Goal: Communication & Community: Share content

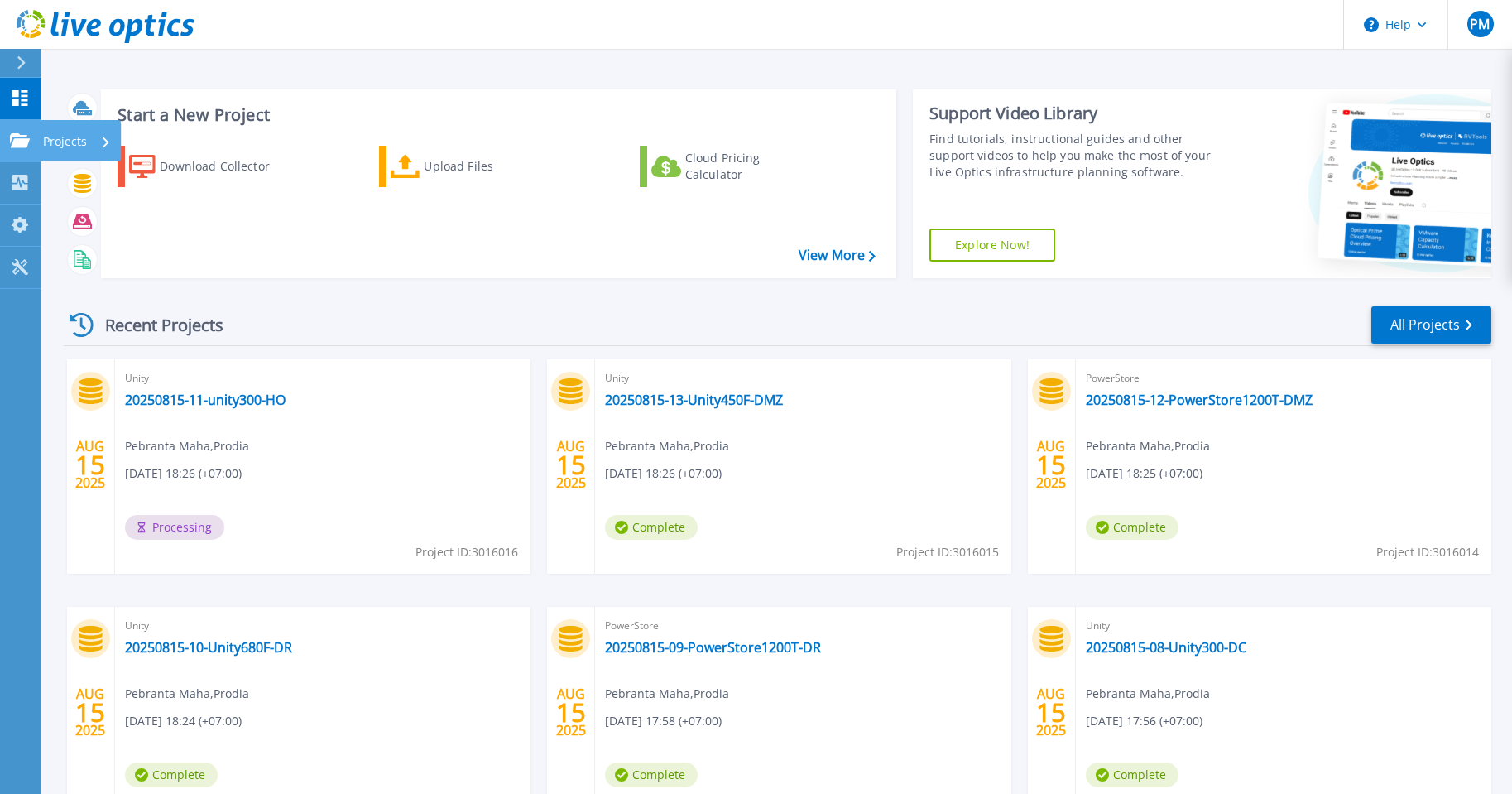
click at [46, 136] on p "Projects" at bounding box center [65, 142] width 44 height 43
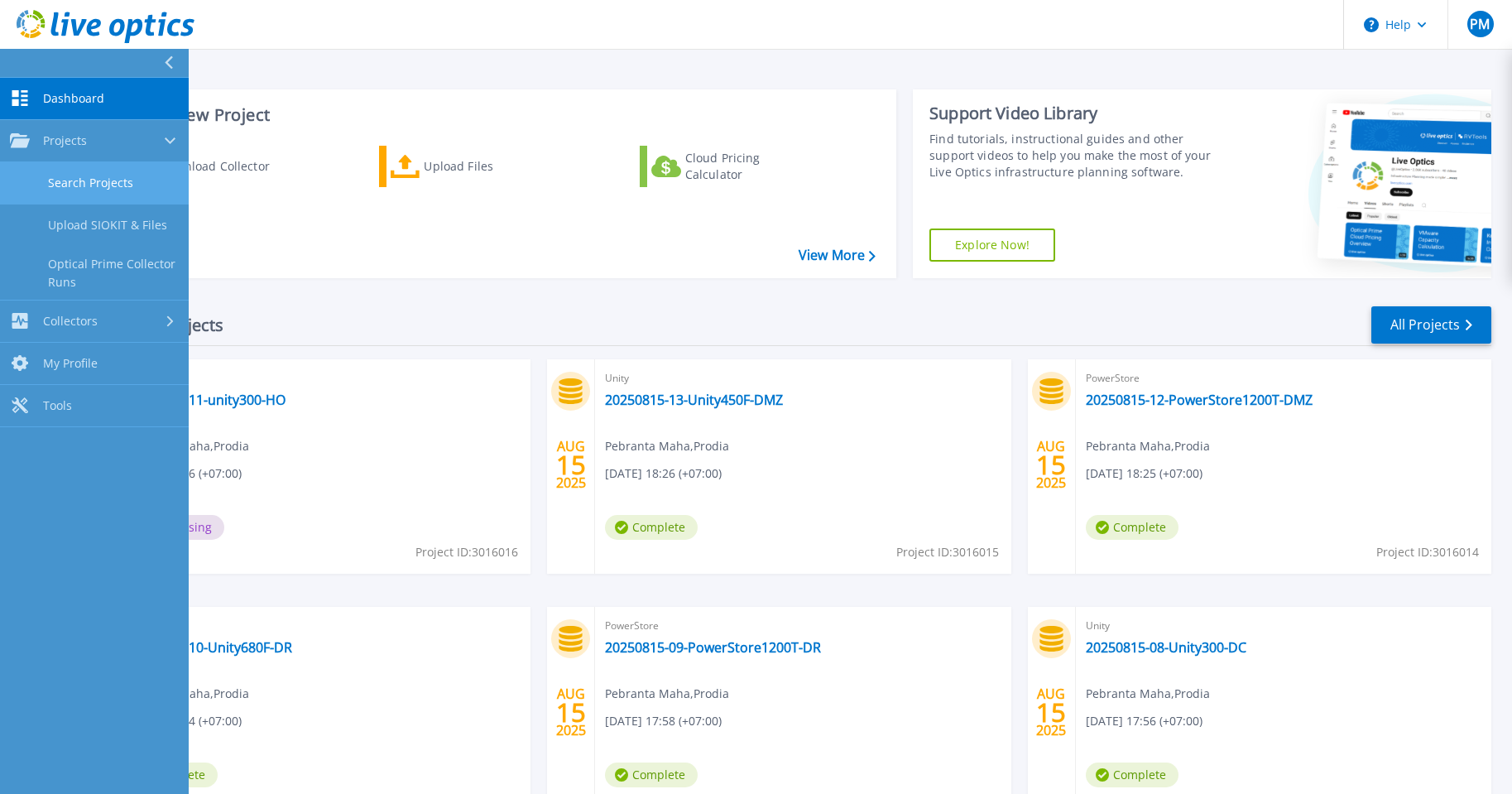
click at [93, 174] on link "Search Projects" at bounding box center [94, 183] width 189 height 42
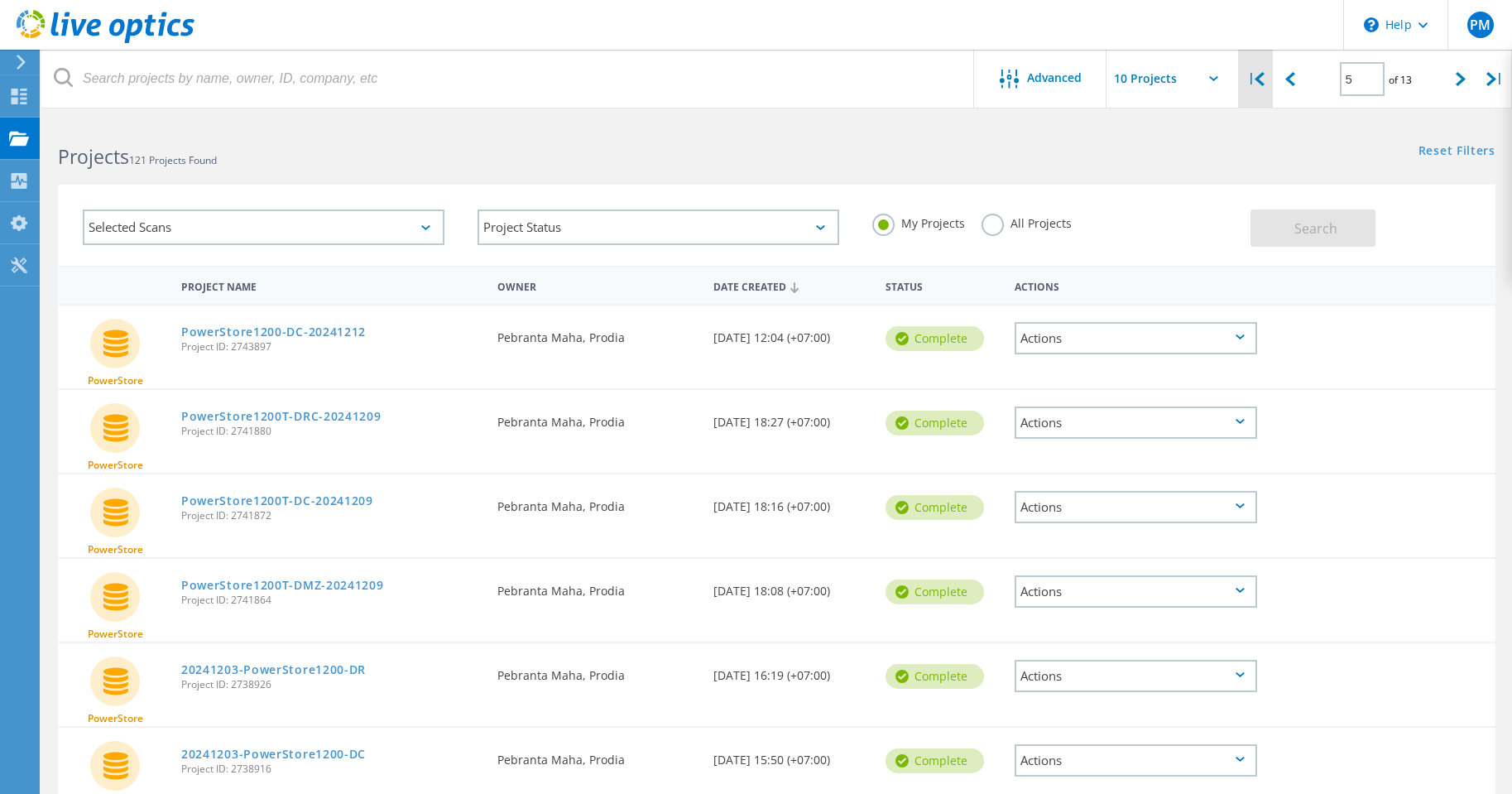
click at [1244, 86] on div "|" at bounding box center [1256, 79] width 34 height 59
type input "1"
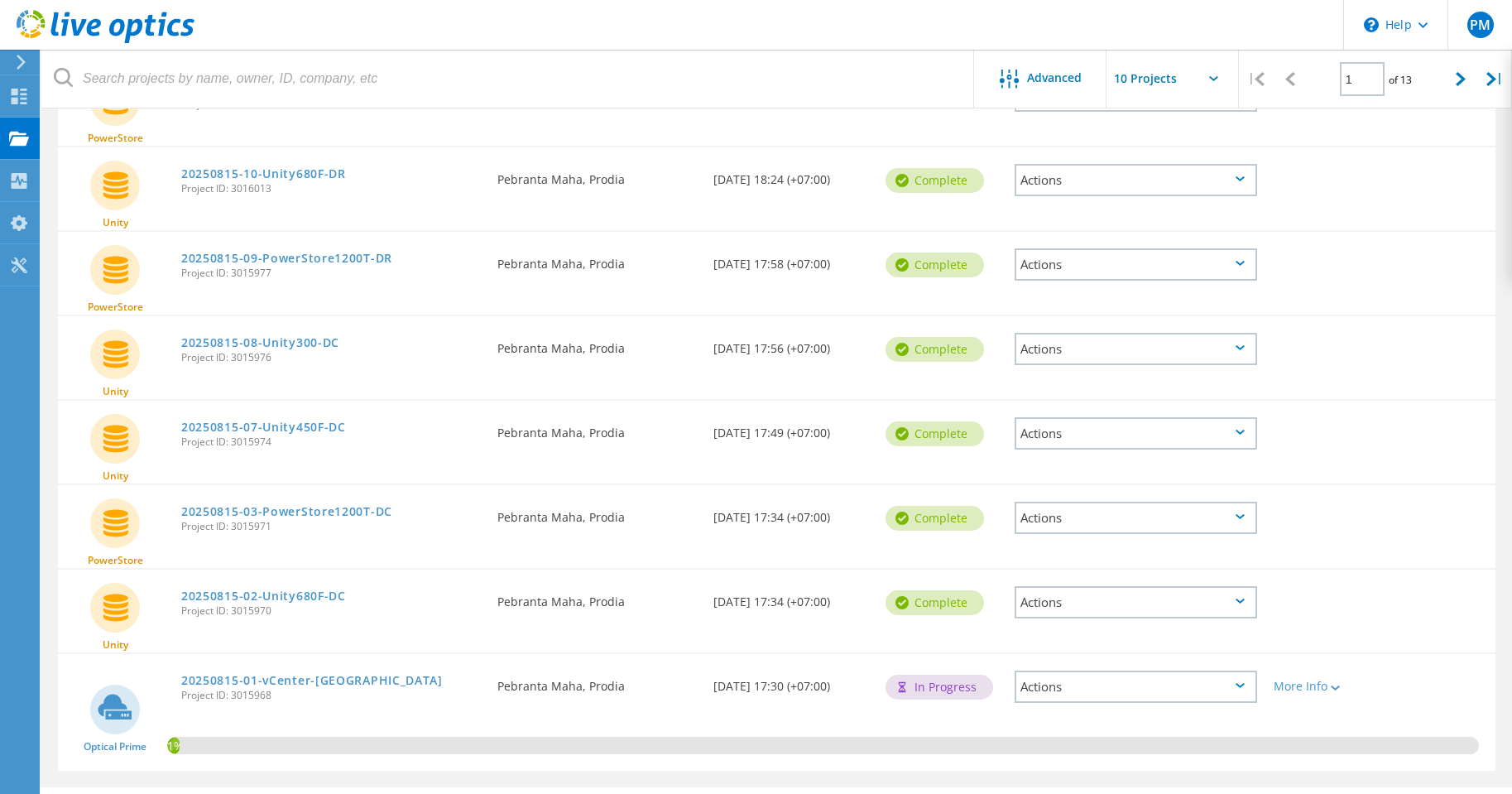
scroll to position [413, 0]
click at [1245, 609] on div "Actions" at bounding box center [1136, 601] width 243 height 32
click at [1117, 613] on div "Share" at bounding box center [1136, 614] width 239 height 26
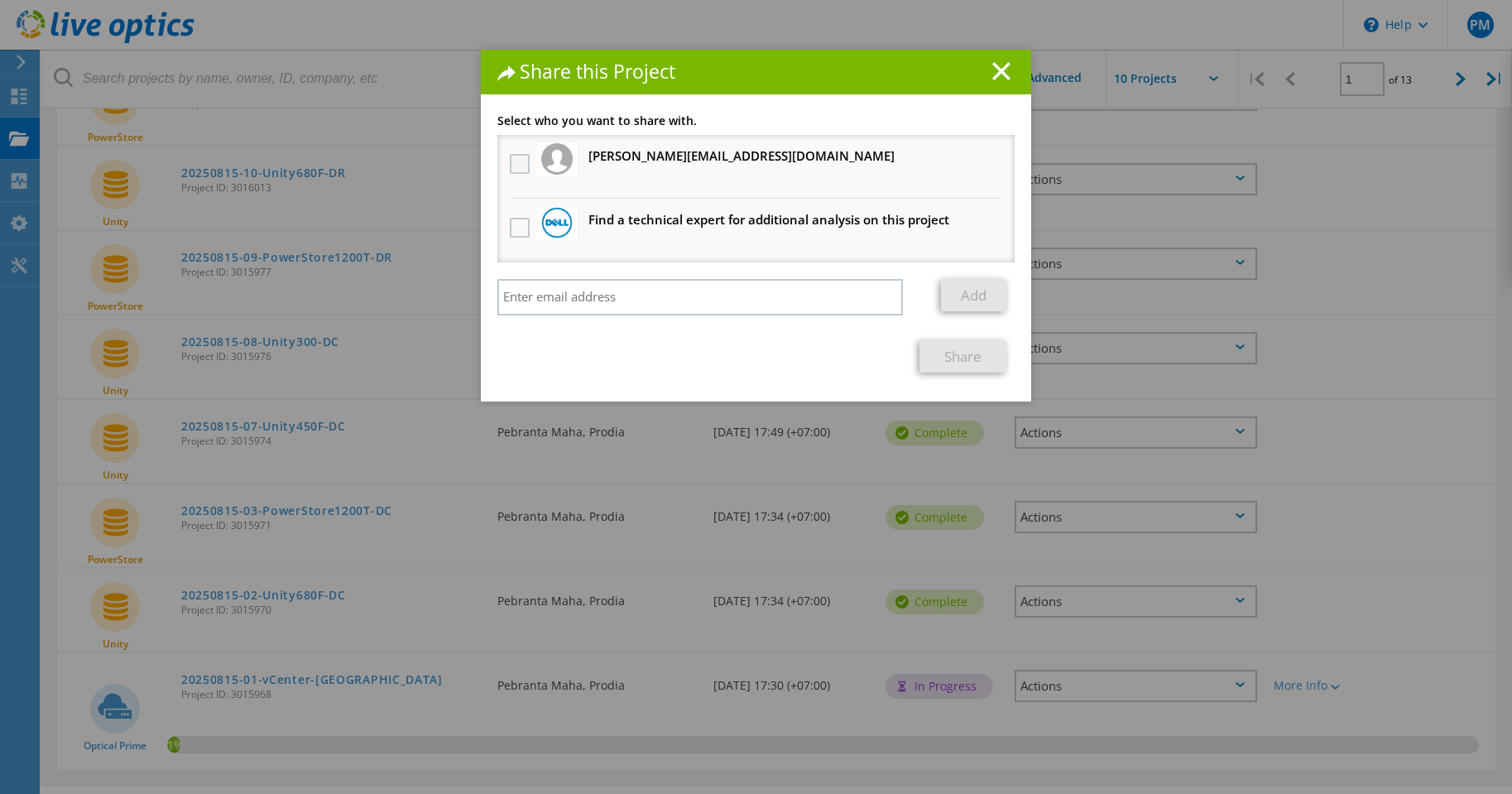
click at [519, 166] on label at bounding box center [521, 163] width 24 height 20
click at [0, 0] on input "checkbox" at bounding box center [0, 0] width 0 height 0
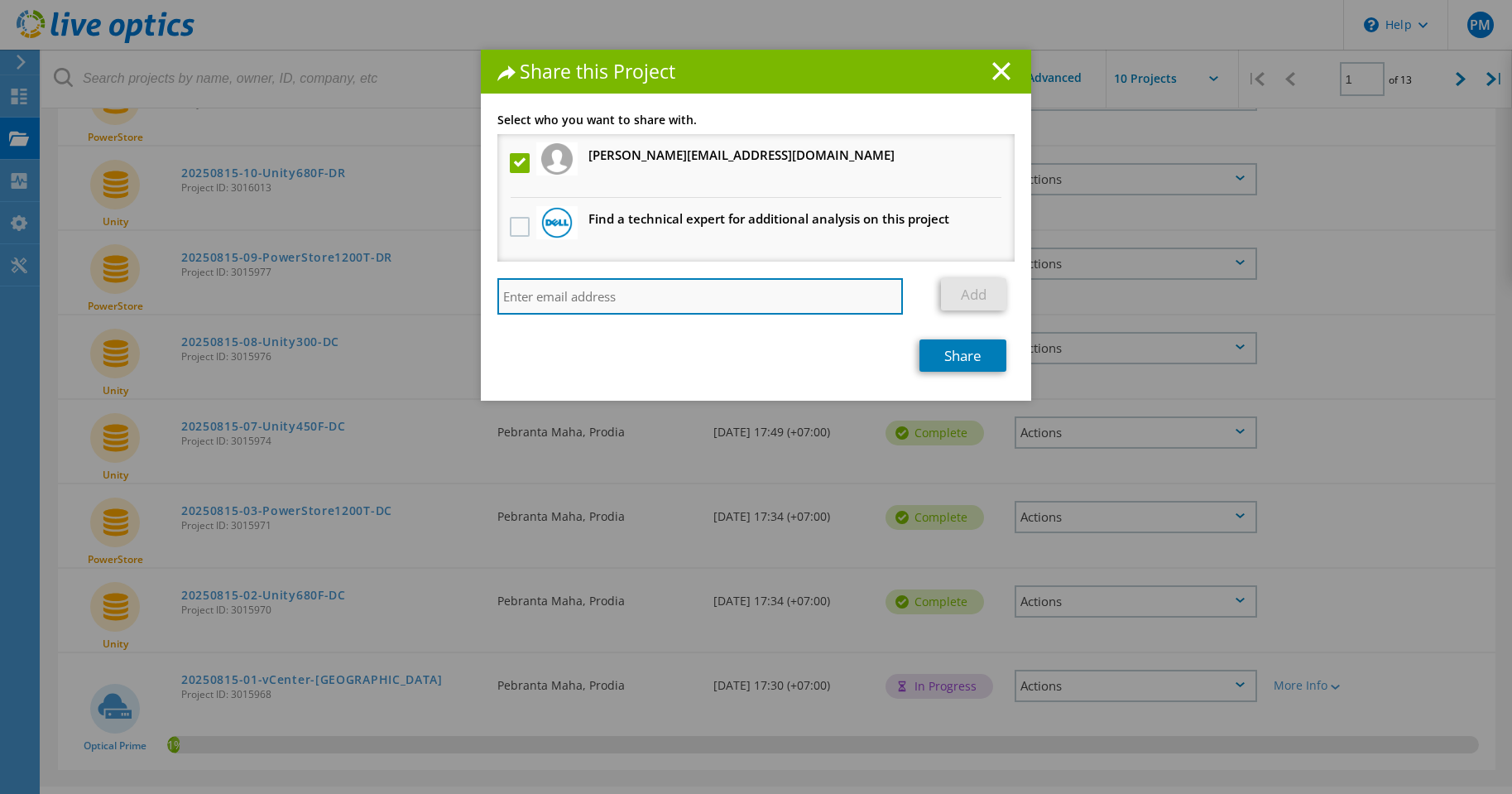
drag, startPoint x: 860, startPoint y: 299, endPoint x: 887, endPoint y: 303, distance: 27.3
click at [860, 299] on input "search" at bounding box center [700, 297] width 406 height 36
paste input "[EMAIL_ADDRESS][DOMAIN_NAME]"
type input "[EMAIL_ADDRESS][DOMAIN_NAME]"
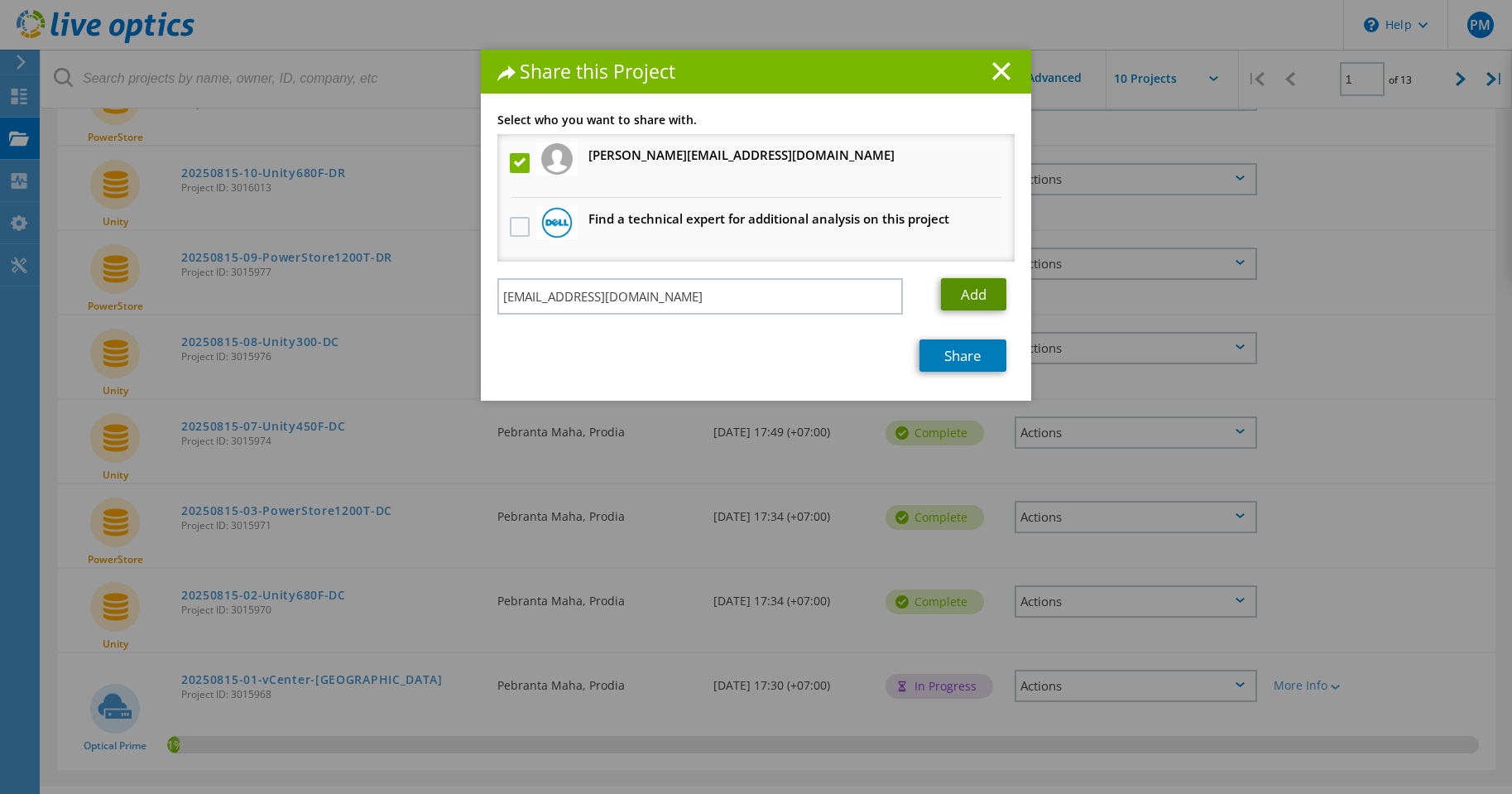
click at [959, 301] on link "Add" at bounding box center [973, 294] width 65 height 32
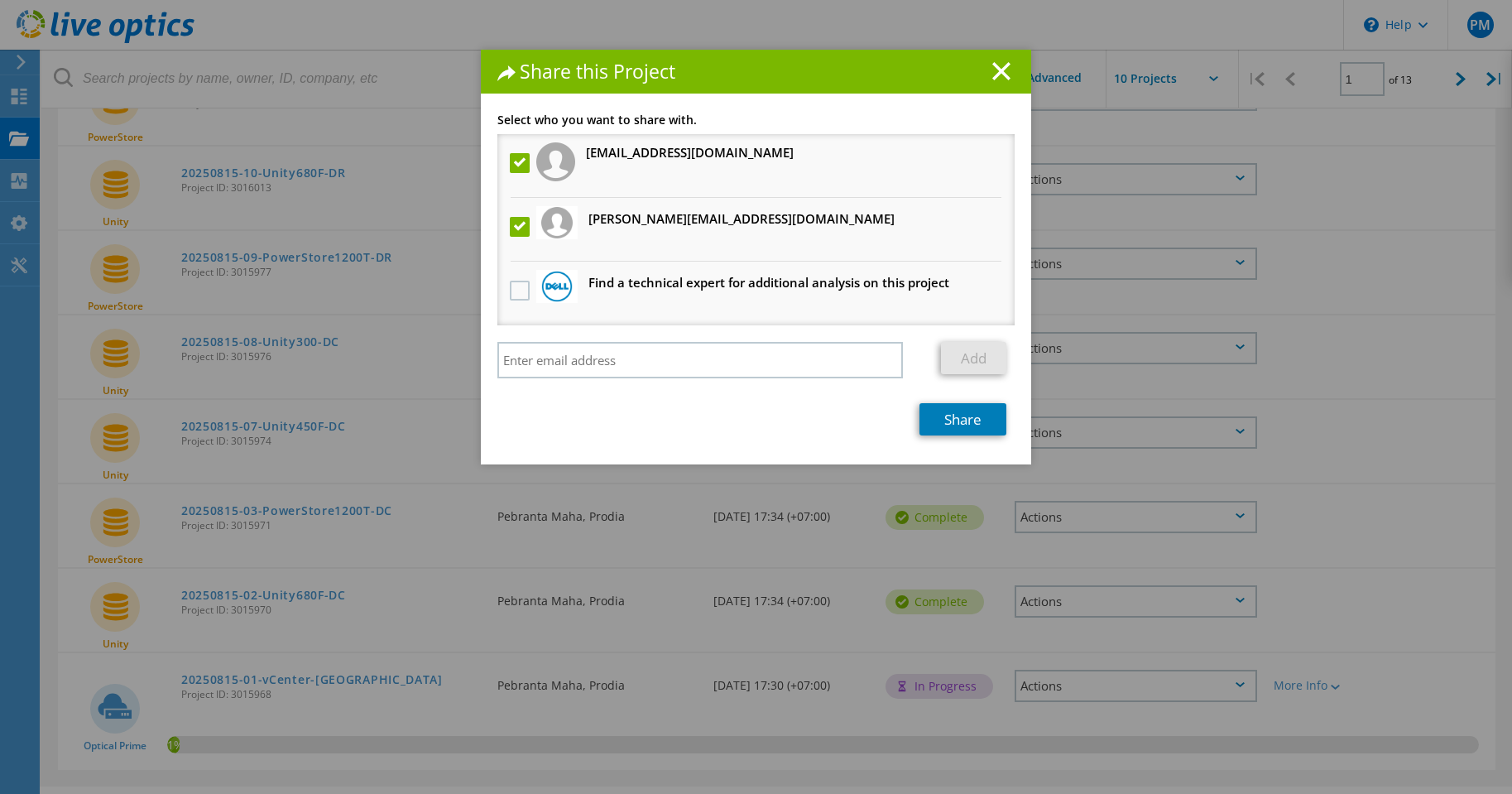
drag, startPoint x: 848, startPoint y: 88, endPoint x: 839, endPoint y: 117, distance: 30.4
click at [848, 88] on div "Share this Project" at bounding box center [756, 71] width 550 height 44
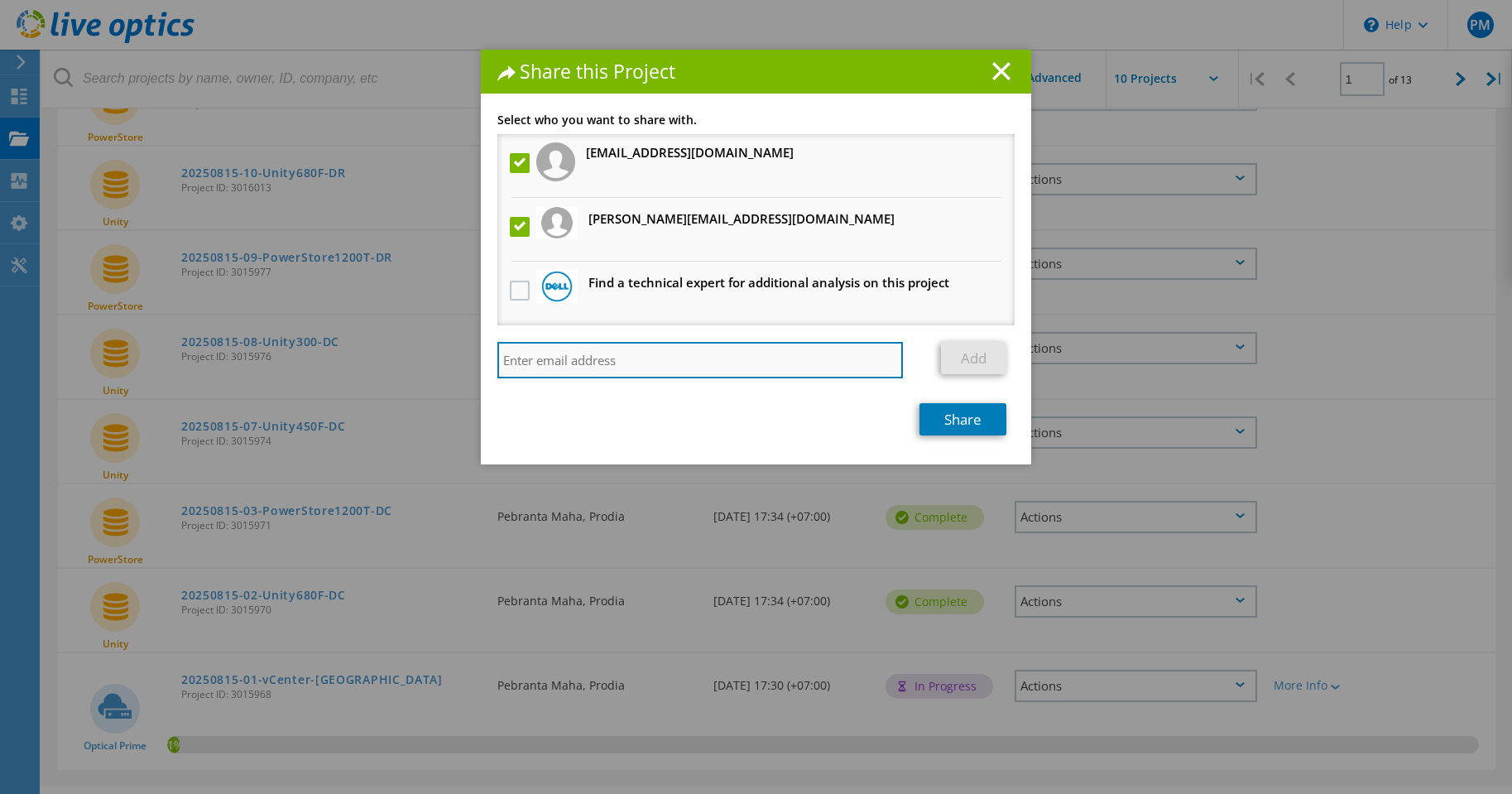
click at [727, 353] on input "search" at bounding box center [700, 361] width 406 height 36
paste input "[PERSON_NAME][EMAIL_ADDRESS][DOMAIN_NAME]"
type input "[PERSON_NAME][EMAIL_ADDRESS][DOMAIN_NAME]"
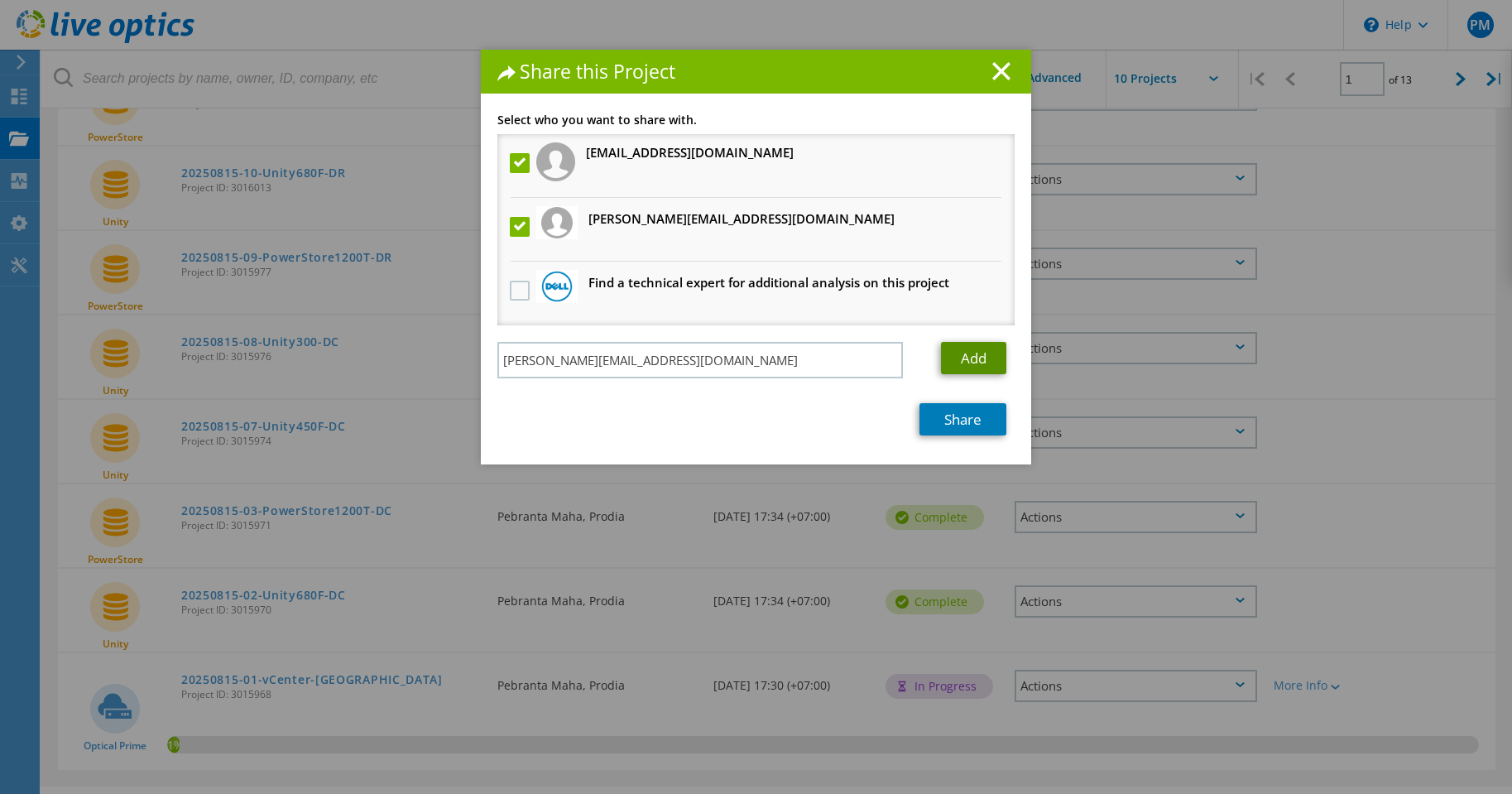
click at [954, 370] on link "Add" at bounding box center [973, 358] width 65 height 32
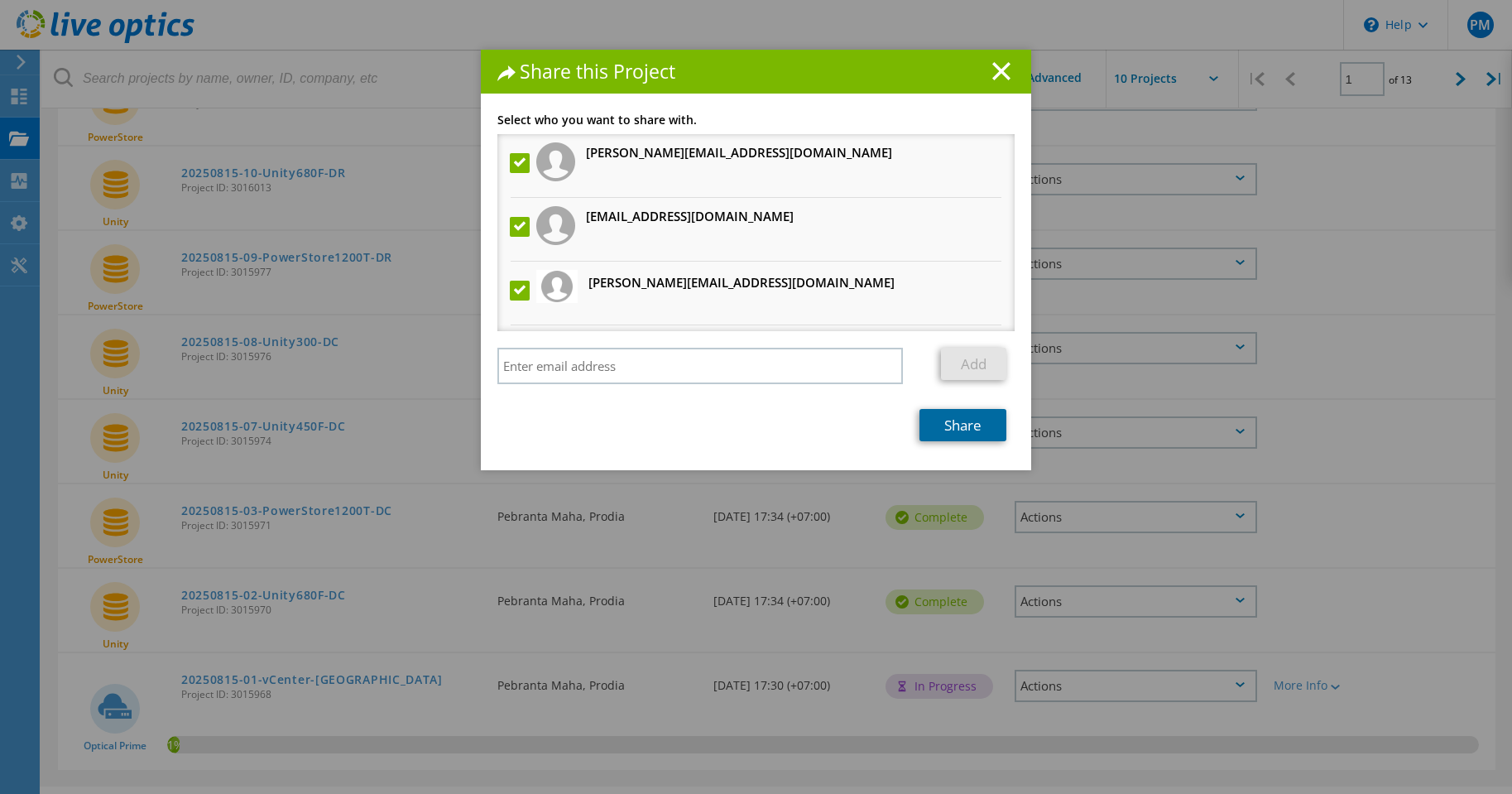
click at [957, 427] on link "Share" at bounding box center [963, 425] width 87 height 32
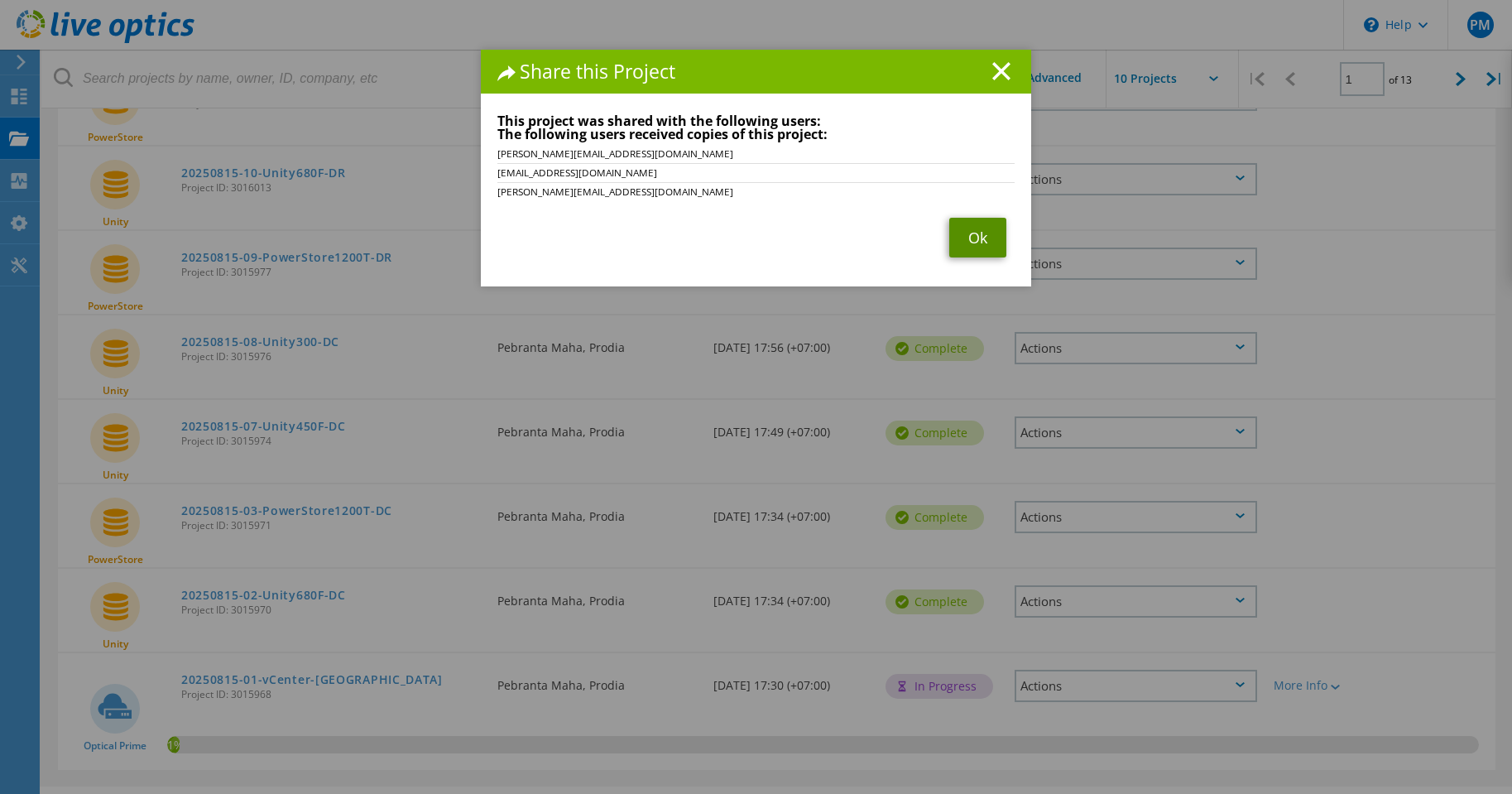
click at [961, 230] on link "Ok" at bounding box center [978, 238] width 57 height 40
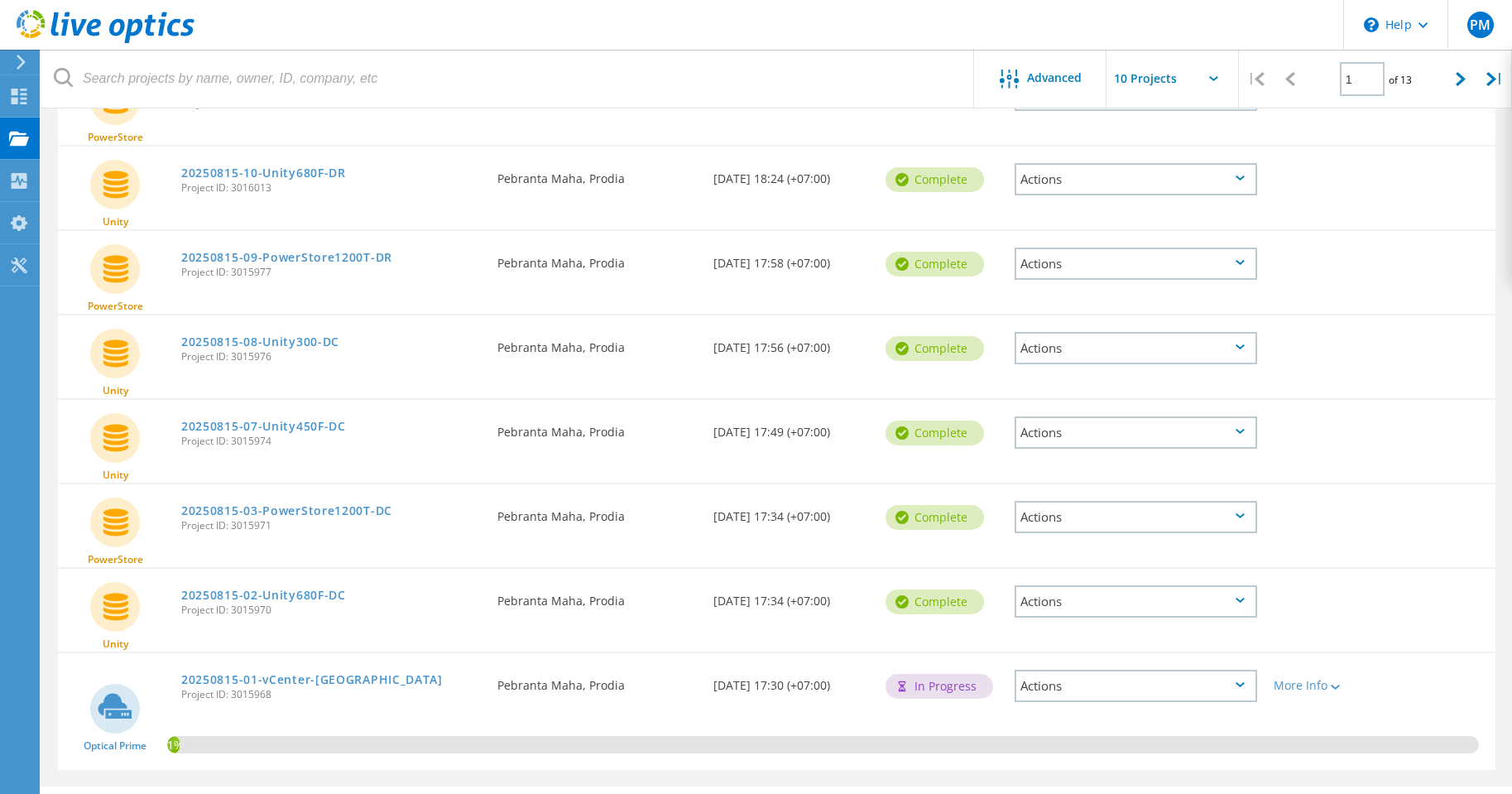
click at [1146, 517] on div "Actions" at bounding box center [1136, 516] width 243 height 32
click at [1114, 523] on div "Share" at bounding box center [1136, 516] width 239 height 26
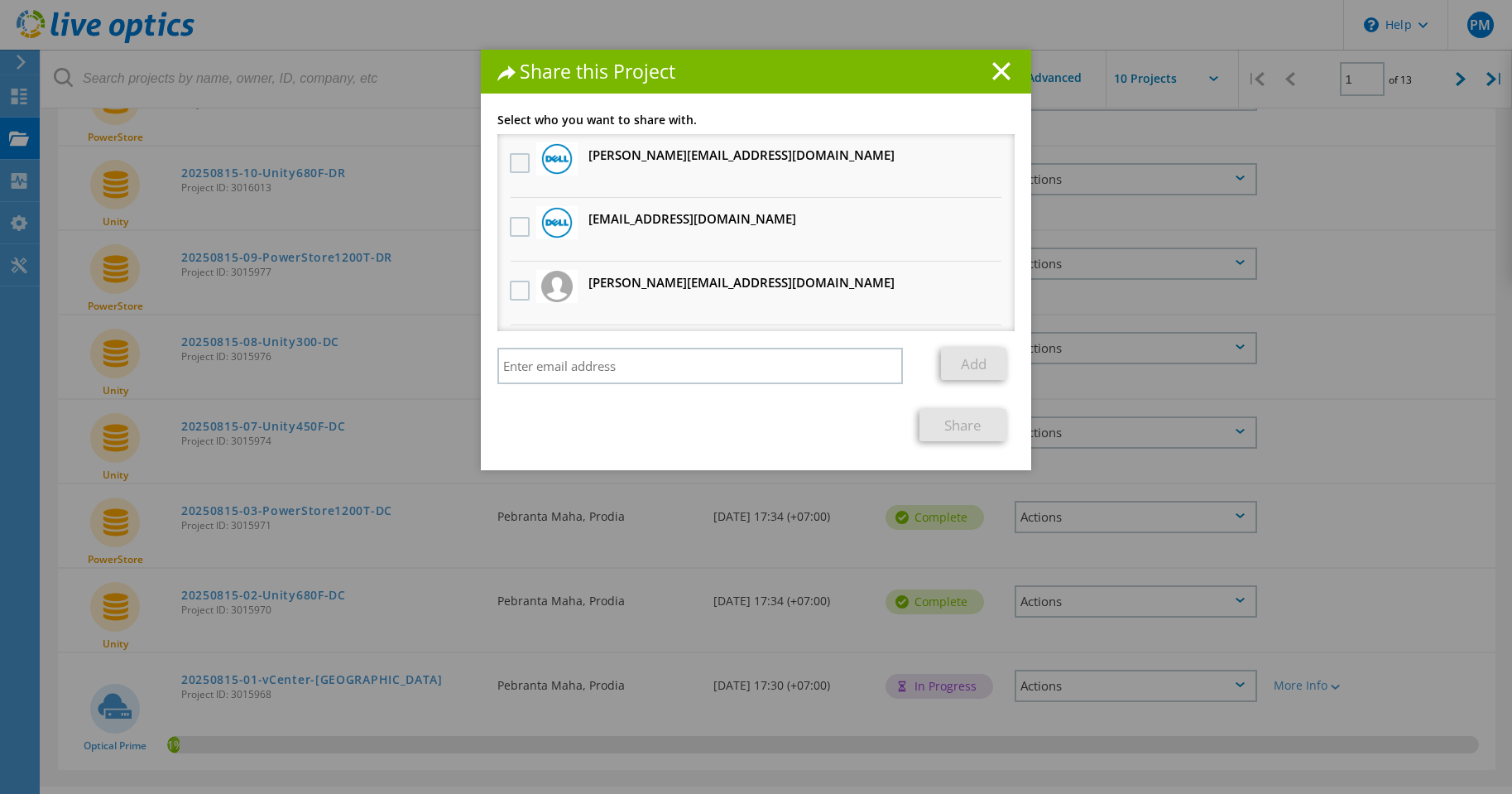
click at [515, 157] on label at bounding box center [521, 163] width 24 height 20
click at [0, 0] on input "checkbox" at bounding box center [0, 0] width 0 height 0
click at [519, 218] on label at bounding box center [521, 227] width 24 height 20
click at [0, 0] on input "checkbox" at bounding box center [0, 0] width 0 height 0
click at [516, 291] on label at bounding box center [521, 291] width 24 height 20
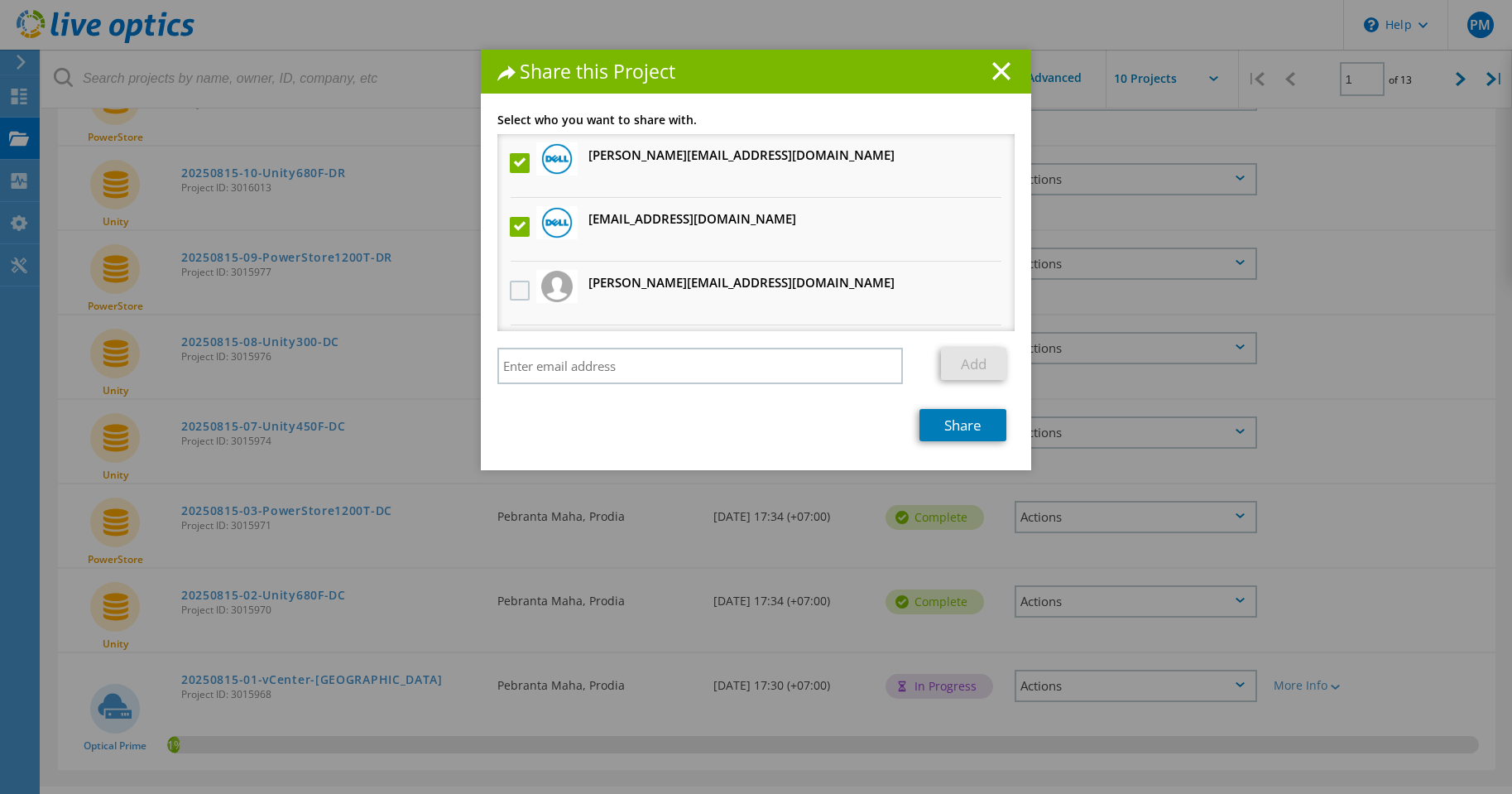
click at [0, 0] on input "checkbox" at bounding box center [0, 0] width 0 height 0
click at [960, 430] on link "Share" at bounding box center [963, 425] width 87 height 32
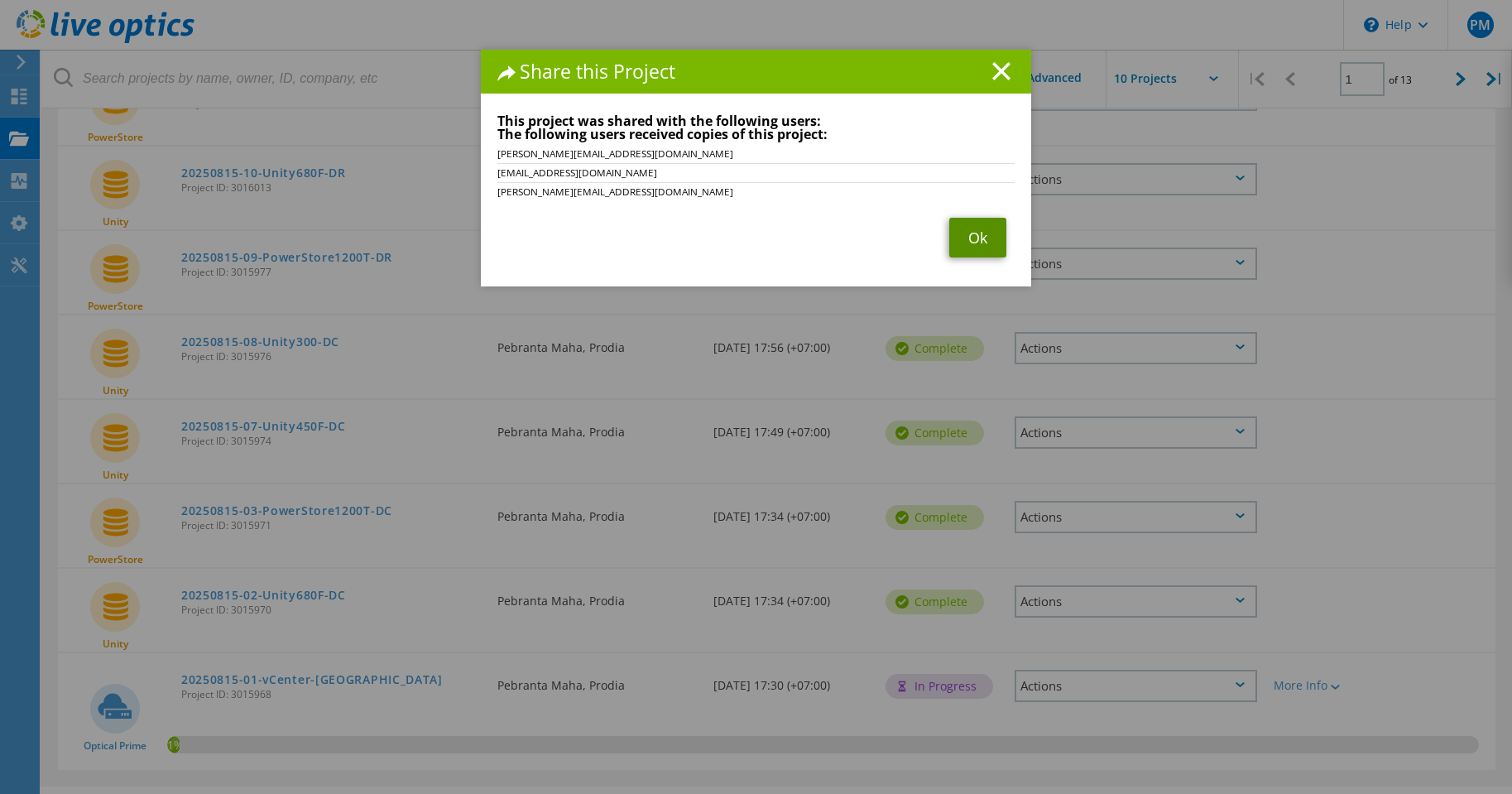
click at [970, 235] on link "Ok" at bounding box center [978, 238] width 57 height 40
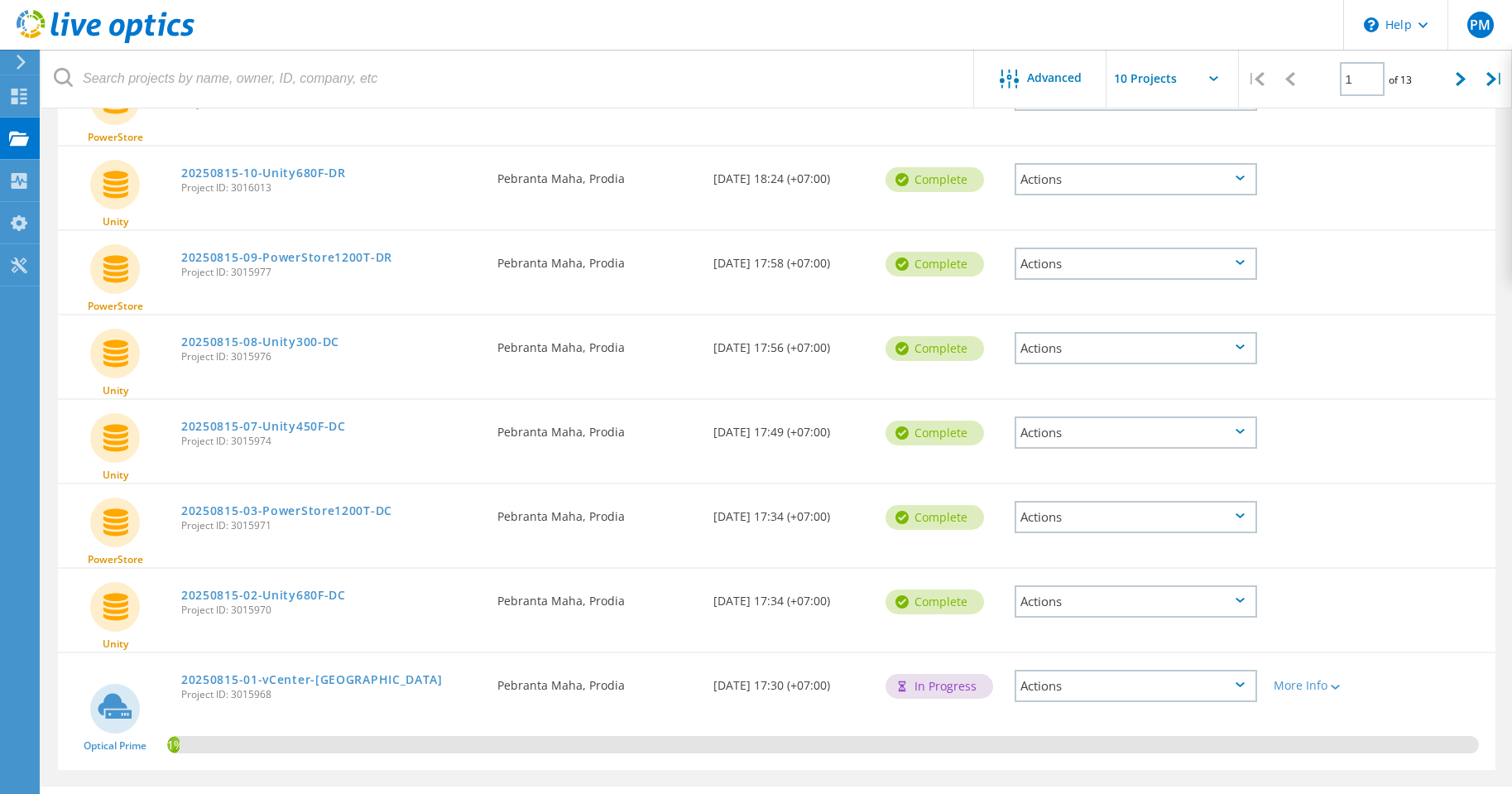
click at [1111, 439] on div "Actions" at bounding box center [1136, 433] width 243 height 32
click at [1096, 449] on div "Share" at bounding box center [1136, 445] width 239 height 26
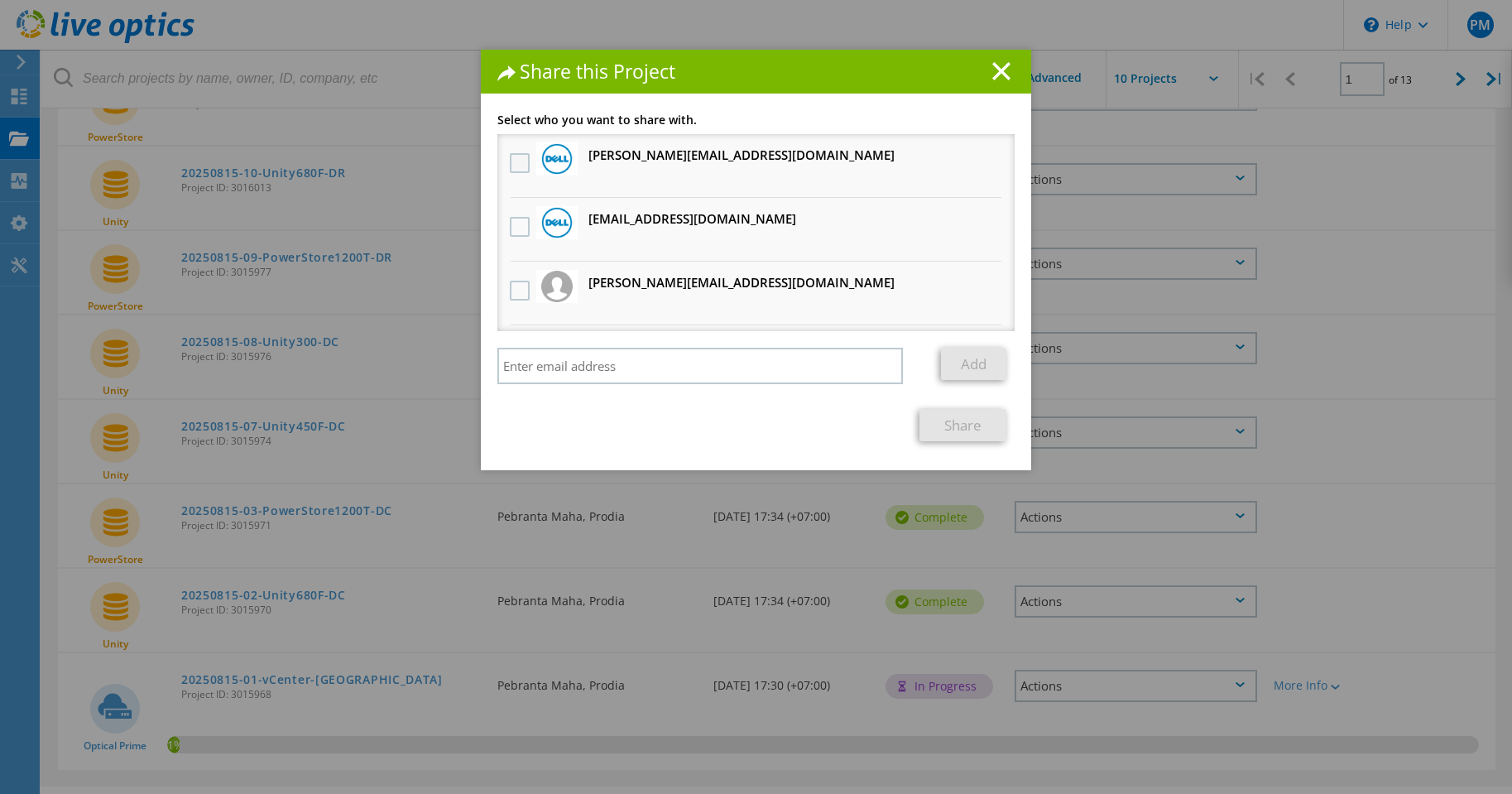
click at [518, 167] on label at bounding box center [521, 163] width 24 height 20
click at [0, 0] on input "checkbox" at bounding box center [0, 0] width 0 height 0
click at [519, 220] on label at bounding box center [521, 227] width 24 height 20
click at [0, 0] on input "checkbox" at bounding box center [0, 0] width 0 height 0
click at [510, 289] on label at bounding box center [521, 291] width 24 height 20
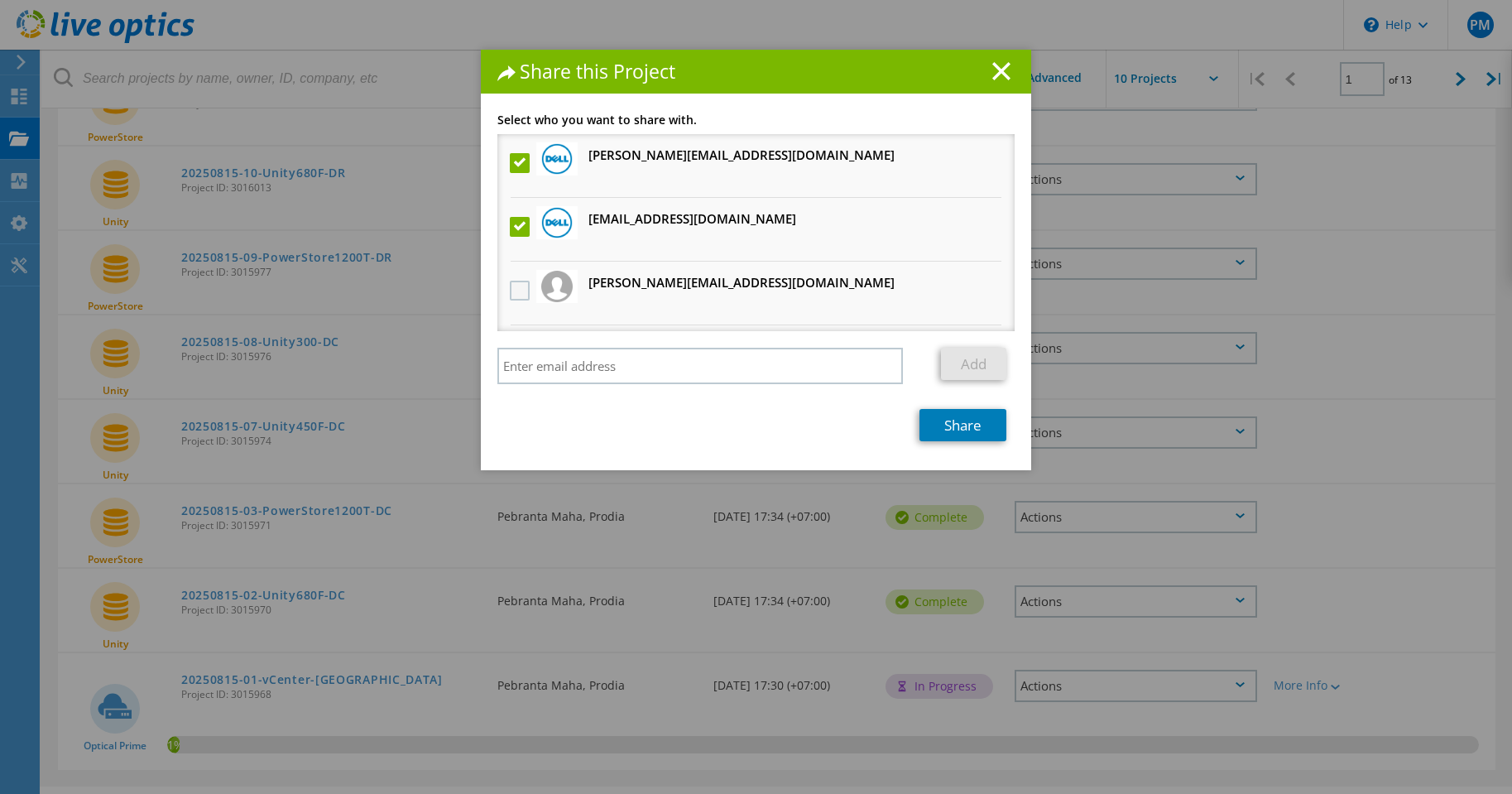
click at [0, 0] on input "checkbox" at bounding box center [0, 0] width 0 height 0
click at [927, 423] on link "Share" at bounding box center [963, 425] width 87 height 32
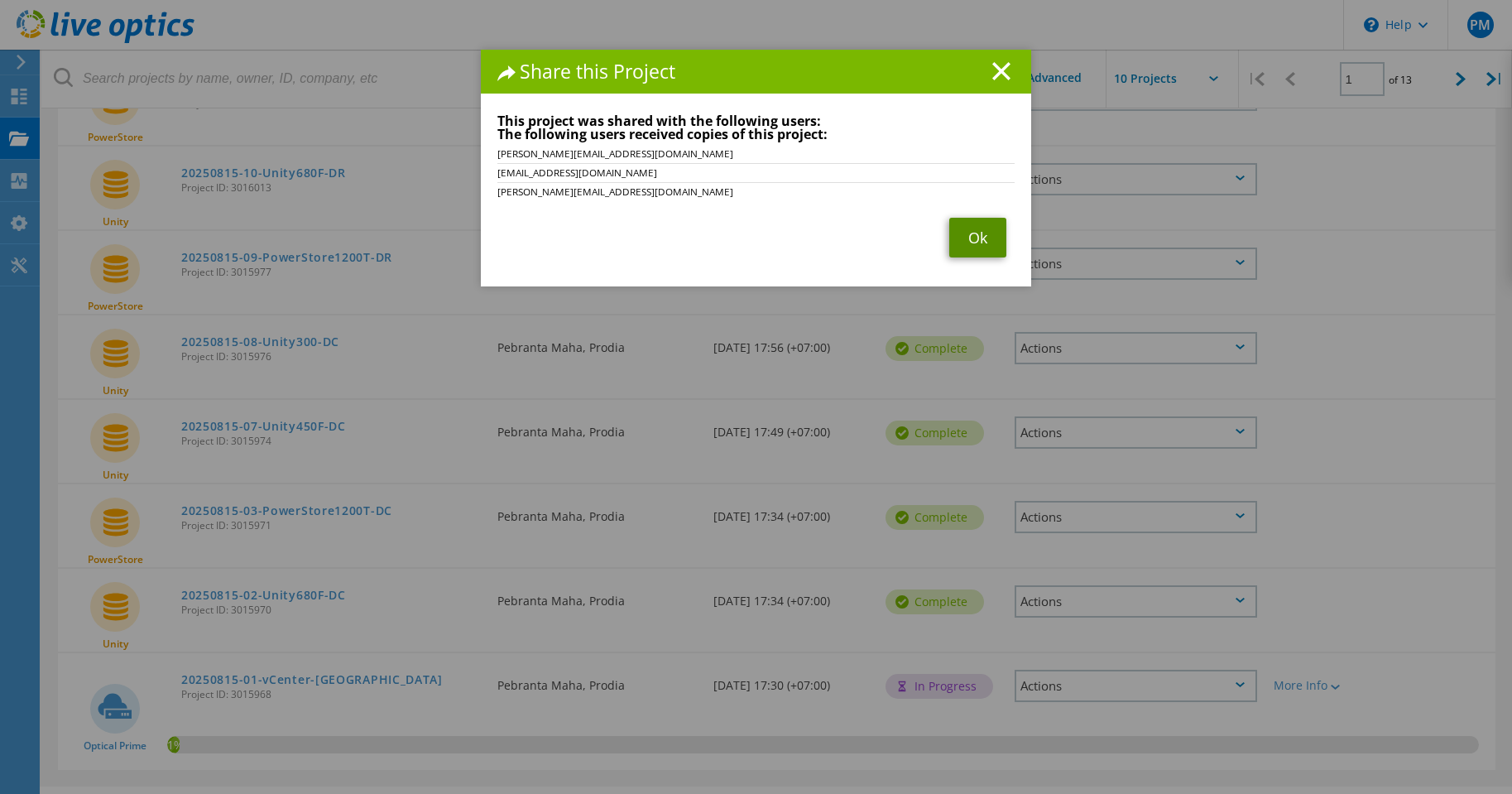
click at [960, 244] on link "Ok" at bounding box center [978, 238] width 57 height 40
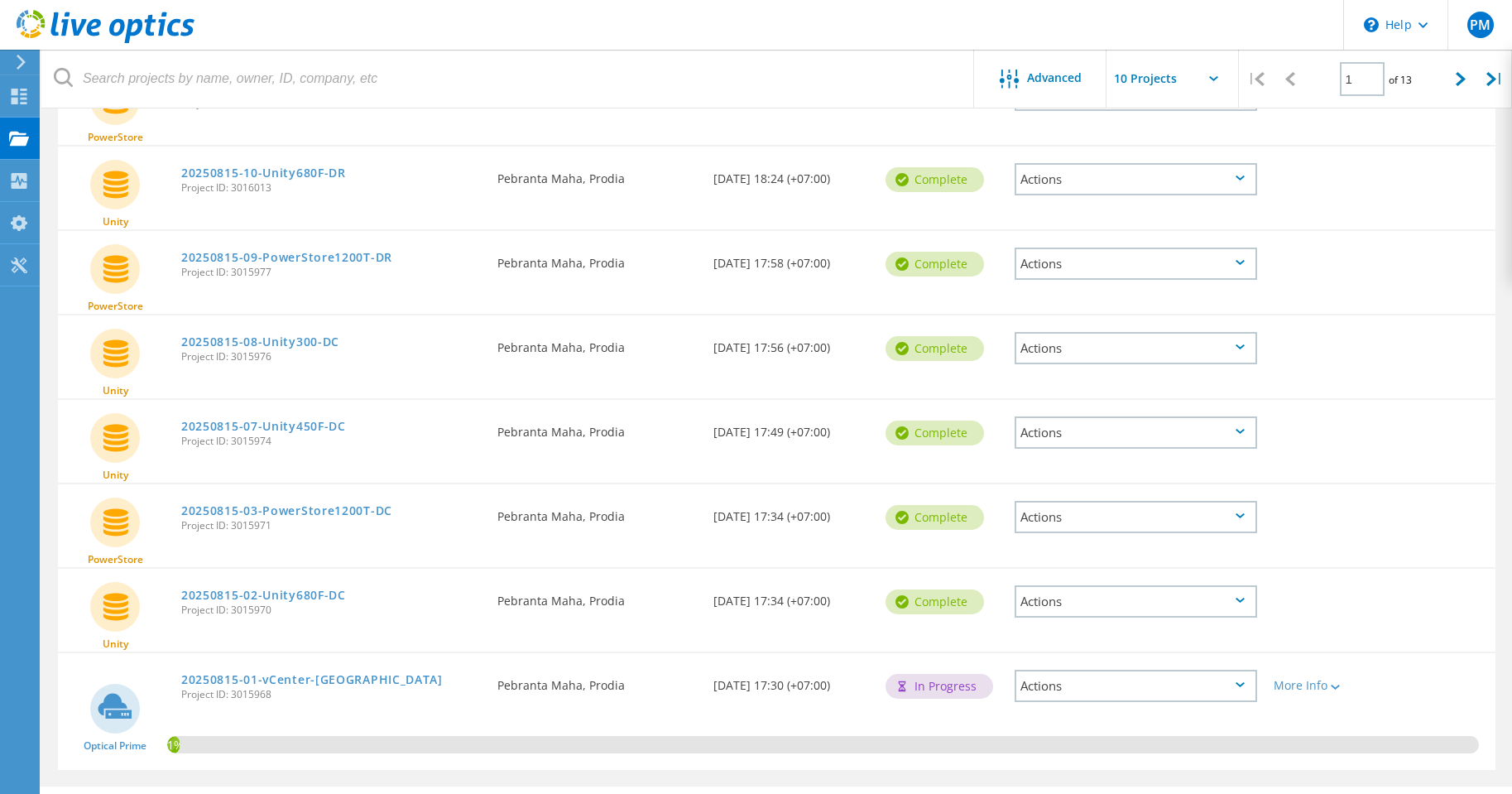
click at [1045, 348] on div "Actions" at bounding box center [1136, 348] width 243 height 32
click at [1064, 366] on div "Share" at bounding box center [1136, 361] width 239 height 26
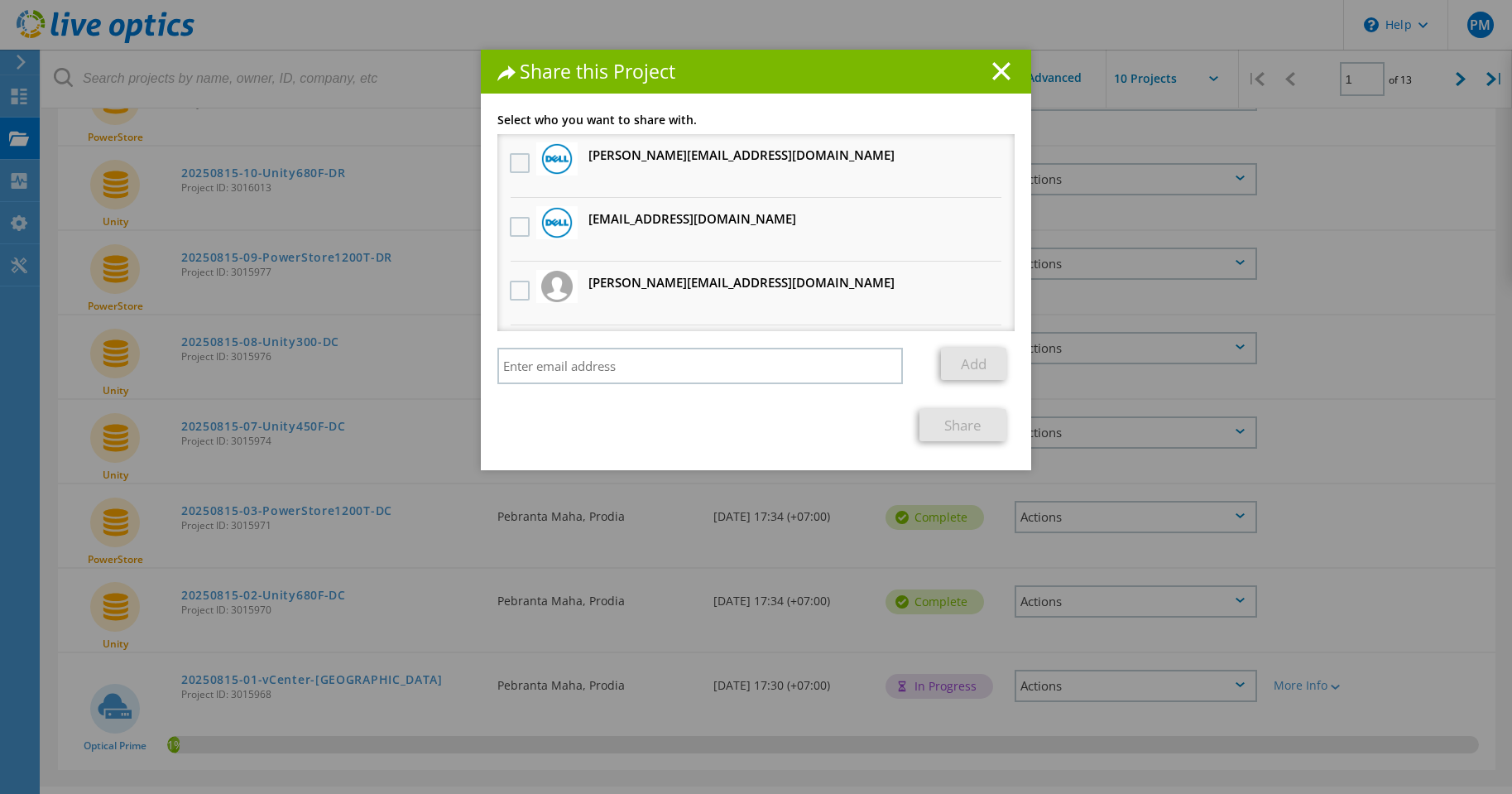
click at [520, 168] on label at bounding box center [521, 163] width 24 height 20
click at [0, 0] on input "checkbox" at bounding box center [0, 0] width 0 height 0
click at [514, 228] on label at bounding box center [521, 227] width 24 height 20
click at [0, 0] on input "checkbox" at bounding box center [0, 0] width 0 height 0
click at [514, 292] on label at bounding box center [521, 291] width 24 height 20
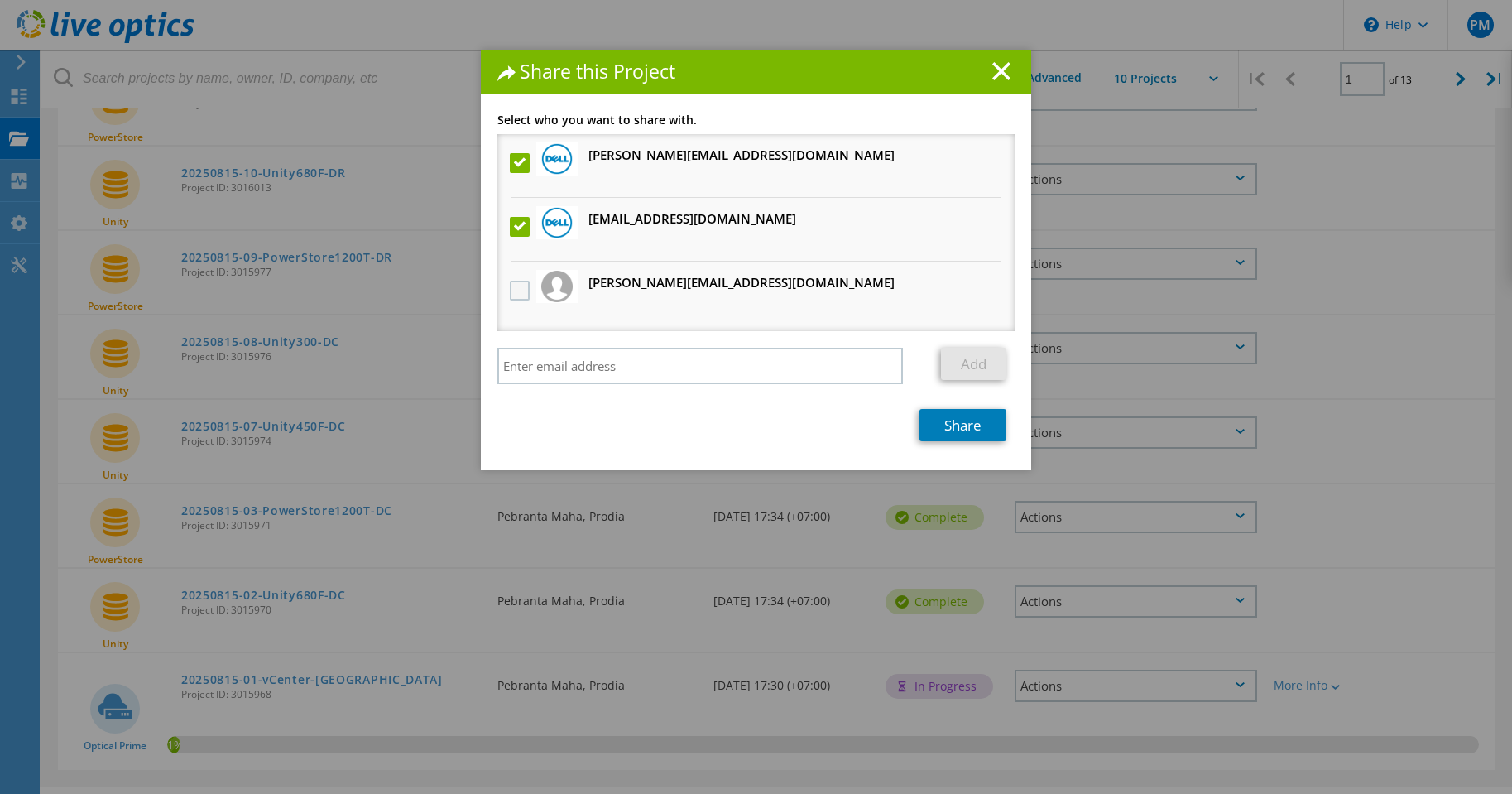
click at [0, 0] on input "checkbox" at bounding box center [0, 0] width 0 height 0
click at [945, 418] on link "Share" at bounding box center [963, 425] width 87 height 32
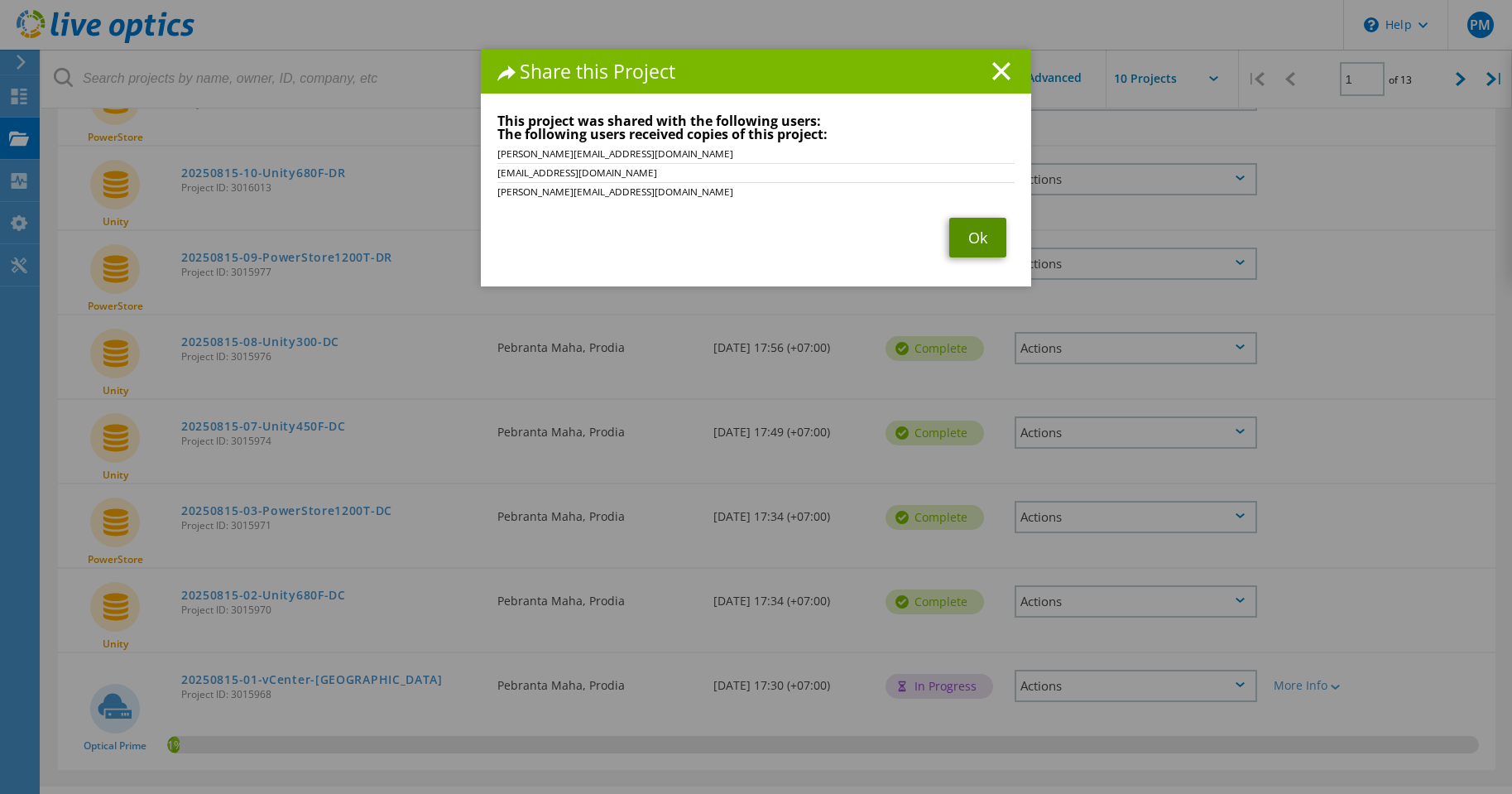
click at [963, 236] on link "Ok" at bounding box center [978, 238] width 57 height 40
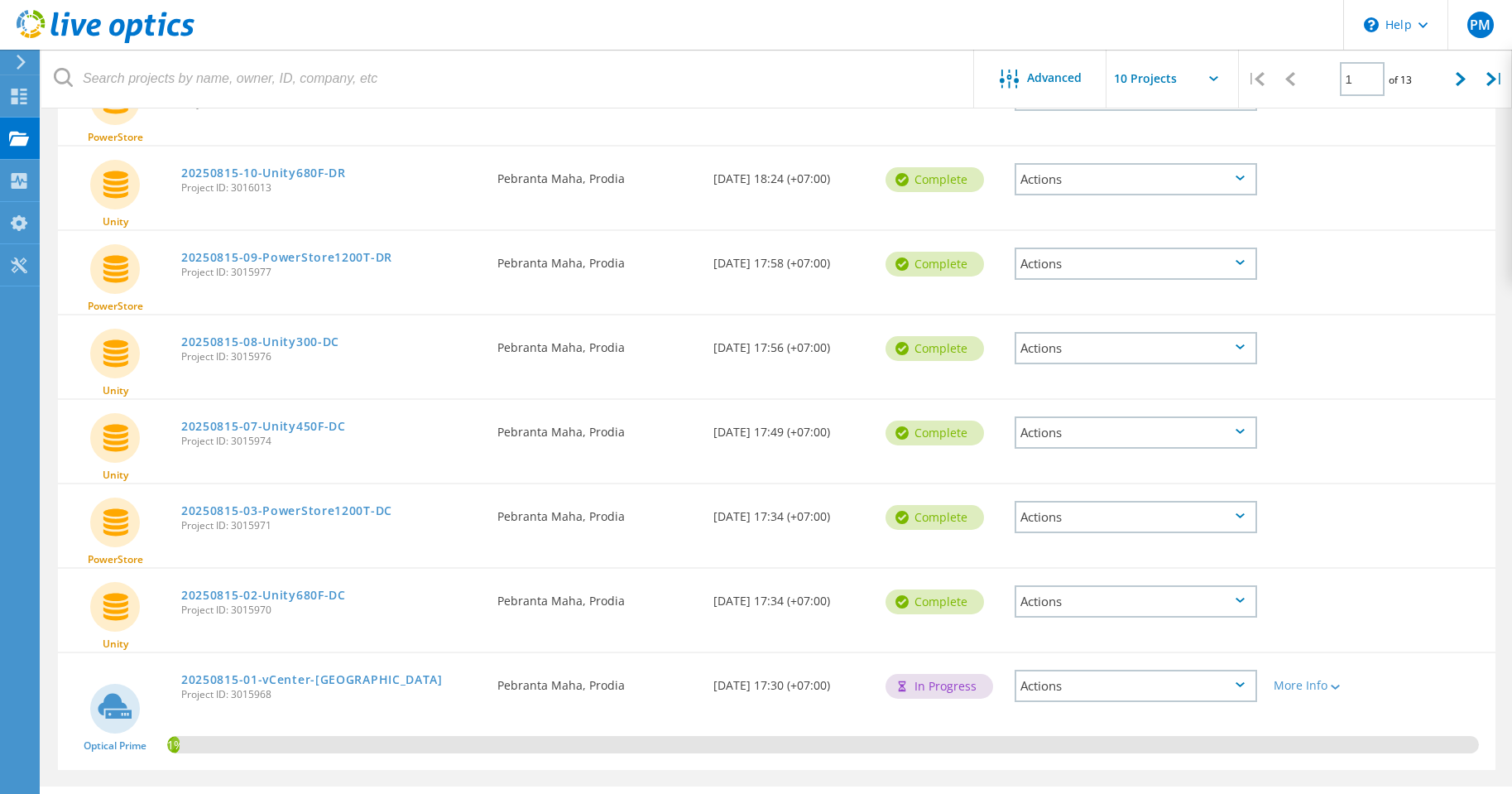
click at [1117, 267] on div "Actions" at bounding box center [1136, 264] width 243 height 32
click at [1087, 269] on div "Share" at bounding box center [1136, 264] width 239 height 26
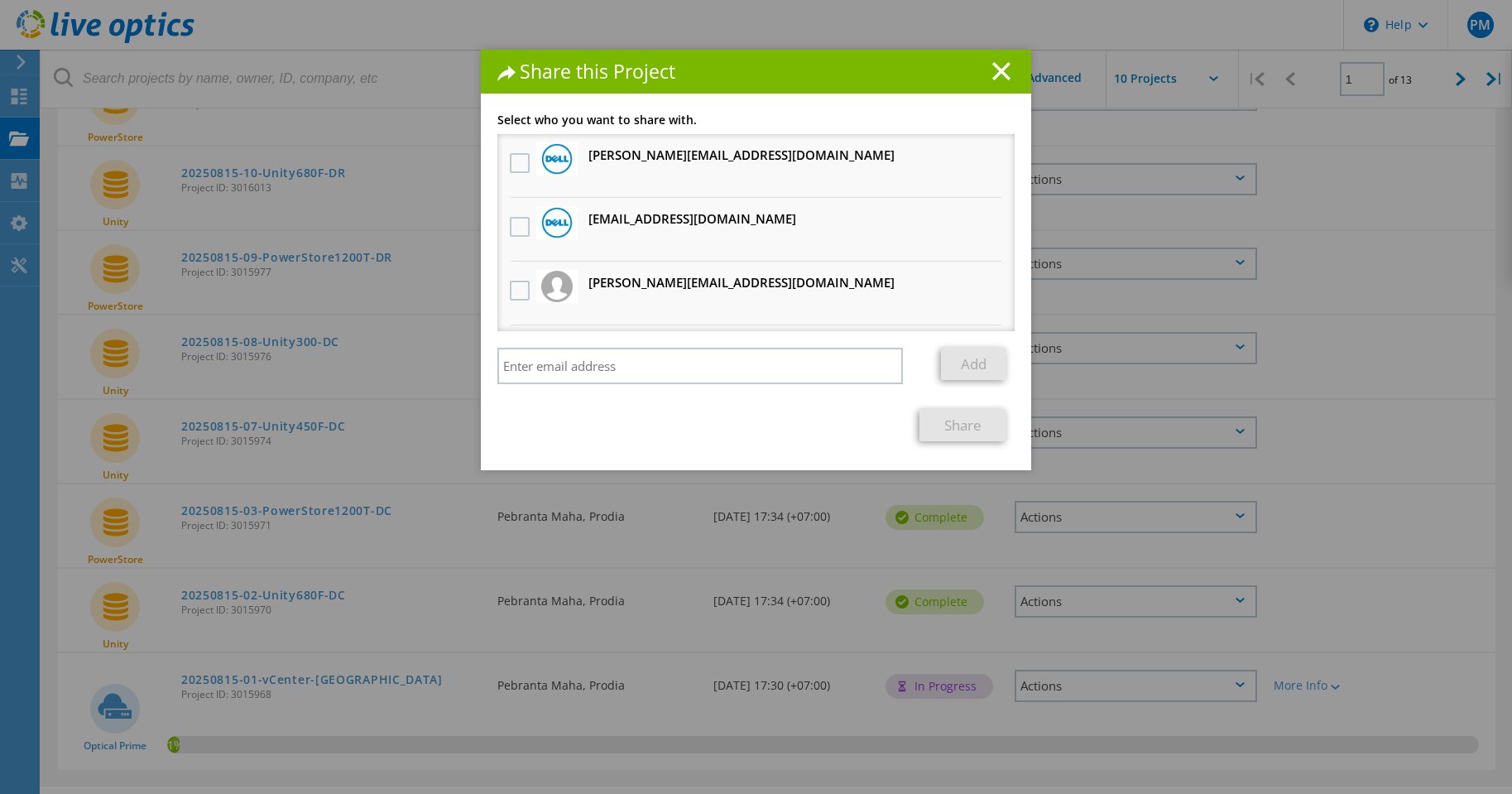
drag, startPoint x: 508, startPoint y: 164, endPoint x: 516, endPoint y: 211, distance: 47.7
click at [510, 164] on label at bounding box center [521, 163] width 24 height 20
click at [0, 0] on input "checkbox" at bounding box center [0, 0] width 0 height 0
click at [516, 242] on div at bounding box center [519, 228] width 28 height 35
click at [519, 230] on label at bounding box center [521, 227] width 24 height 20
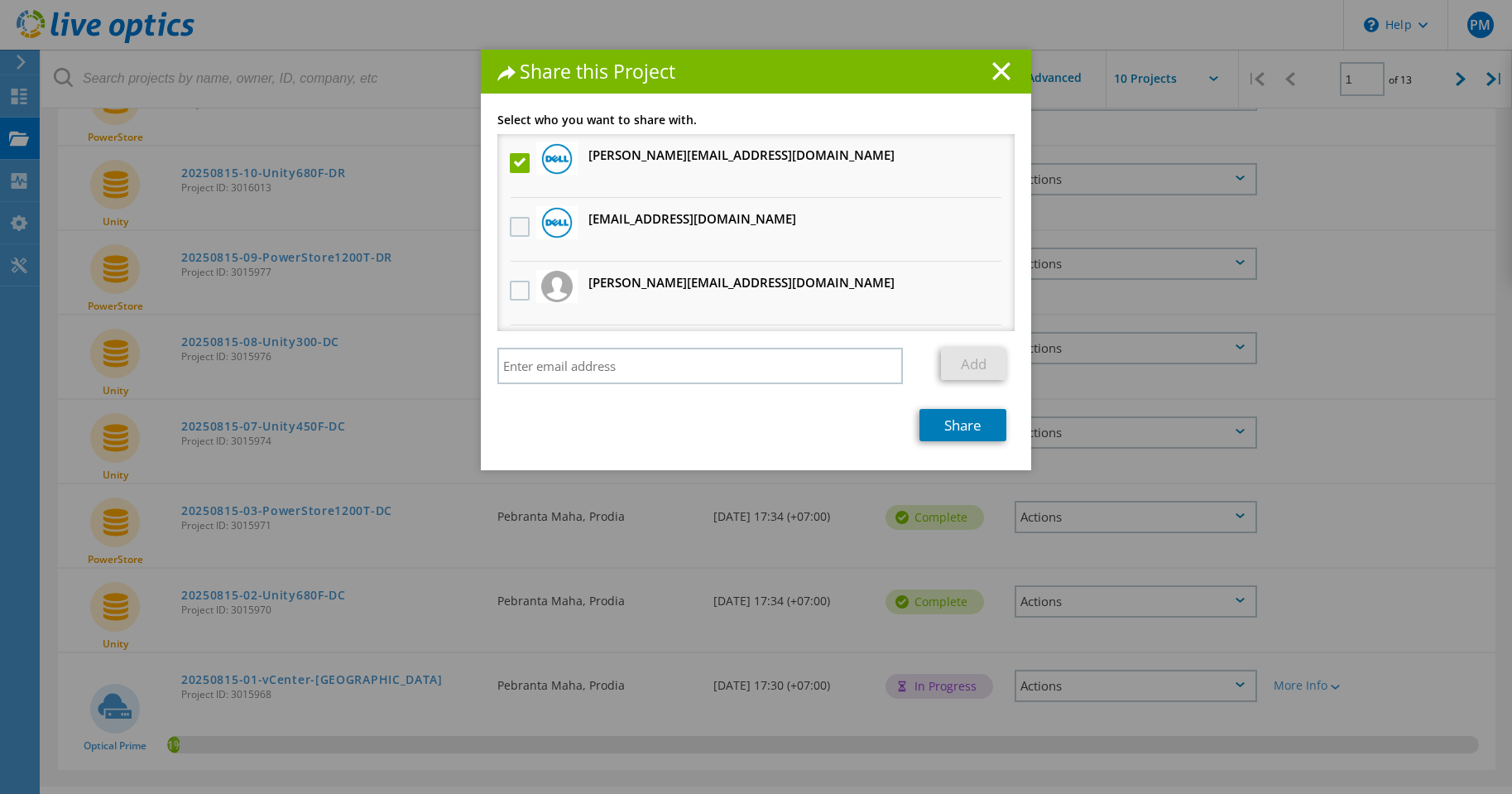
click at [0, 0] on input "checkbox" at bounding box center [0, 0] width 0 height 0
click at [516, 287] on label at bounding box center [521, 291] width 24 height 20
click at [0, 0] on input "checkbox" at bounding box center [0, 0] width 0 height 0
click at [964, 428] on link "Share" at bounding box center [963, 425] width 87 height 32
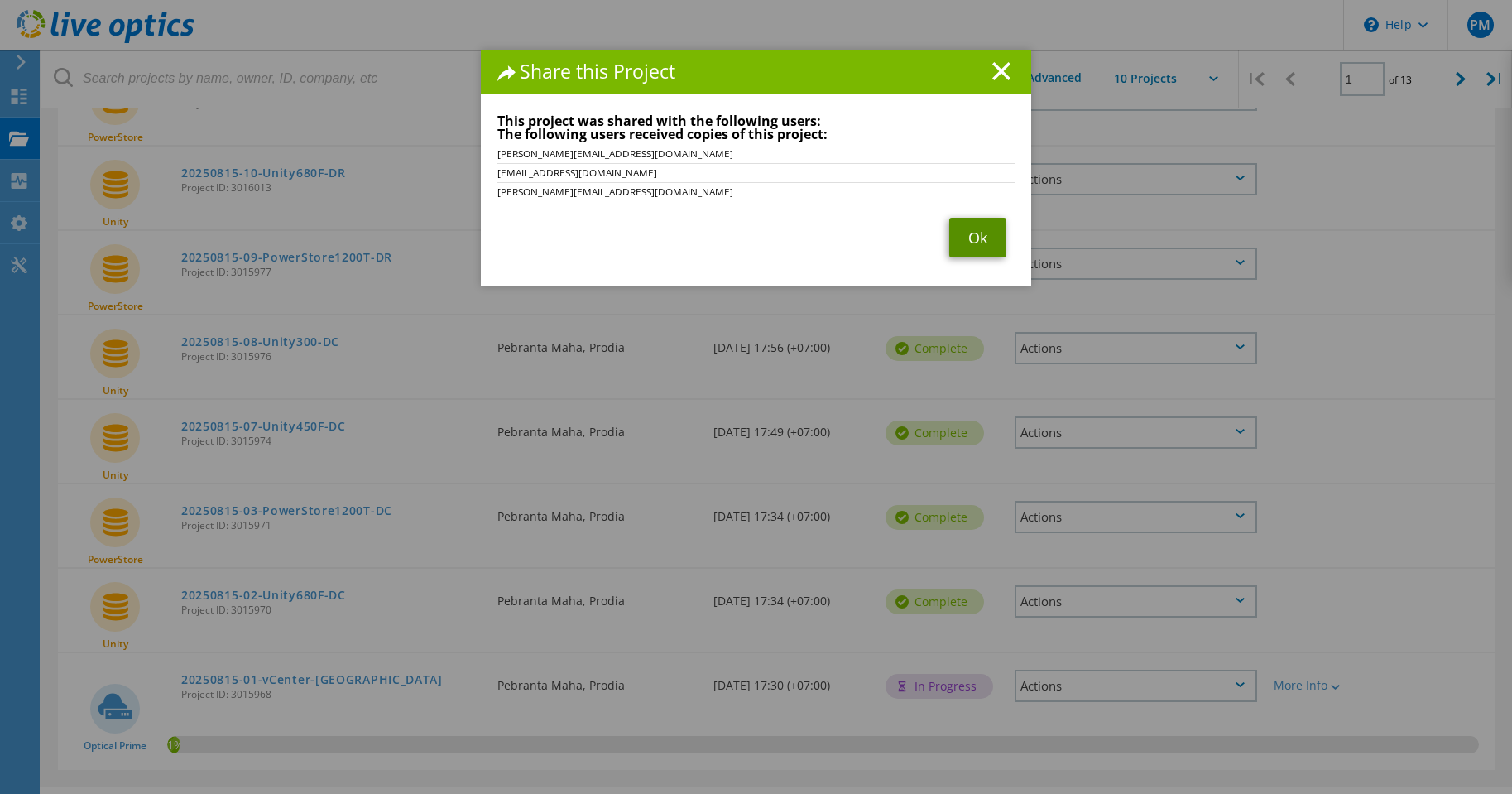
click at [962, 240] on link "Ok" at bounding box center [978, 238] width 57 height 40
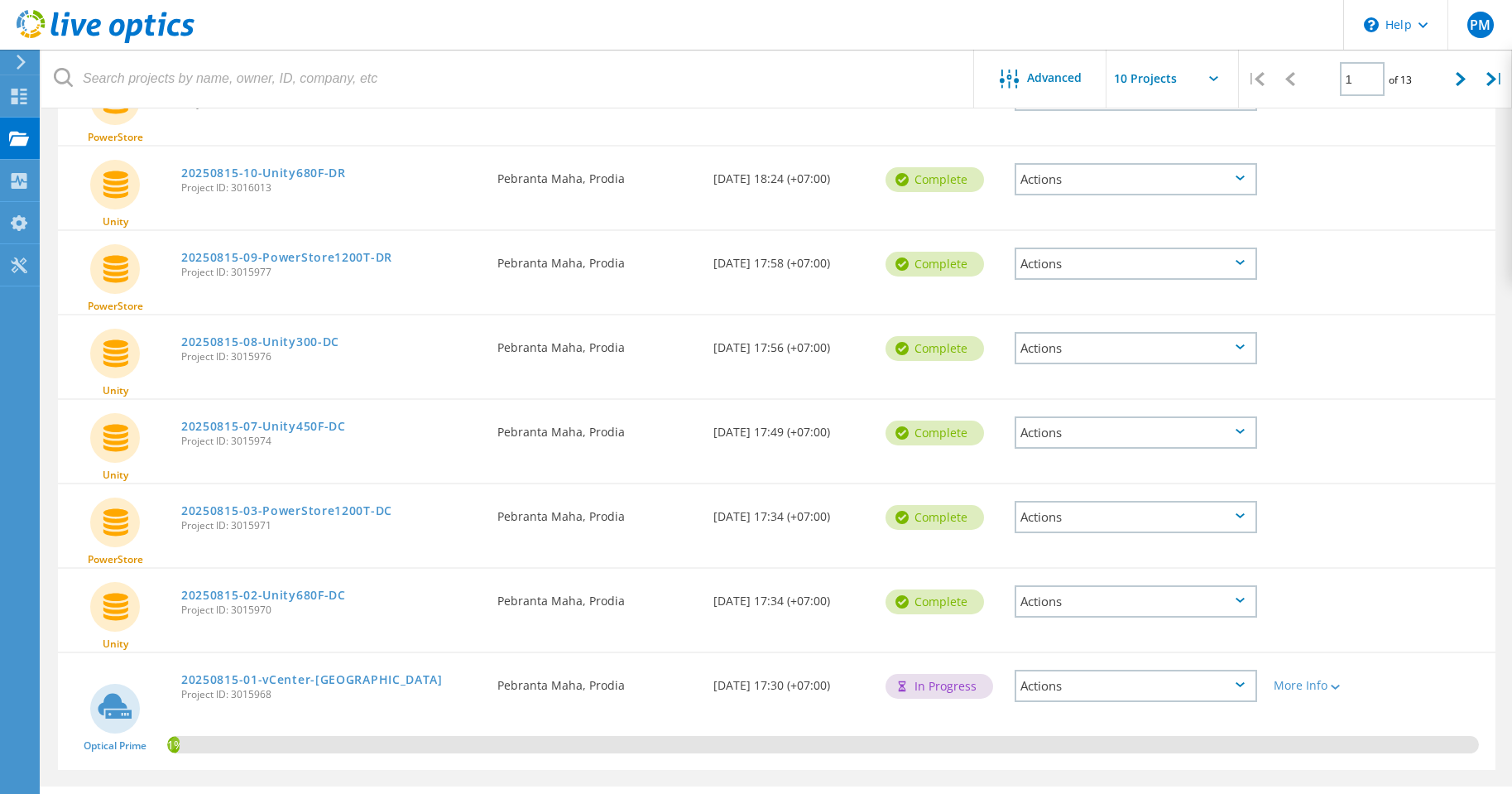
click at [1103, 186] on div "Actions" at bounding box center [1136, 179] width 243 height 32
click at [1094, 193] on div "Share" at bounding box center [1136, 192] width 239 height 26
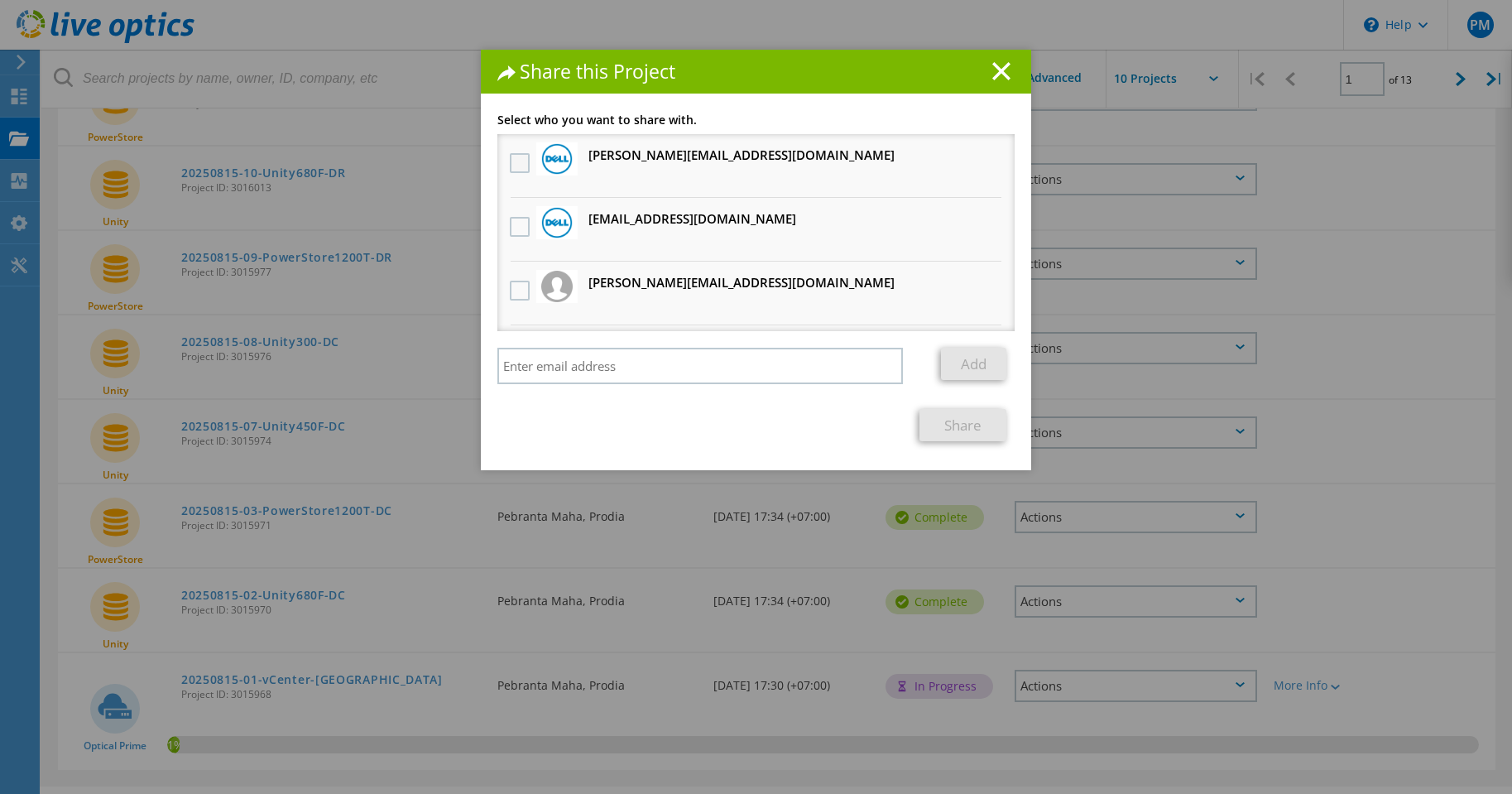
click at [520, 166] on label at bounding box center [521, 163] width 24 height 20
click at [0, 0] on input "checkbox" at bounding box center [0, 0] width 0 height 0
click at [522, 227] on label at bounding box center [521, 227] width 24 height 20
click at [0, 0] on input "checkbox" at bounding box center [0, 0] width 0 height 0
click at [518, 282] on label at bounding box center [521, 291] width 24 height 20
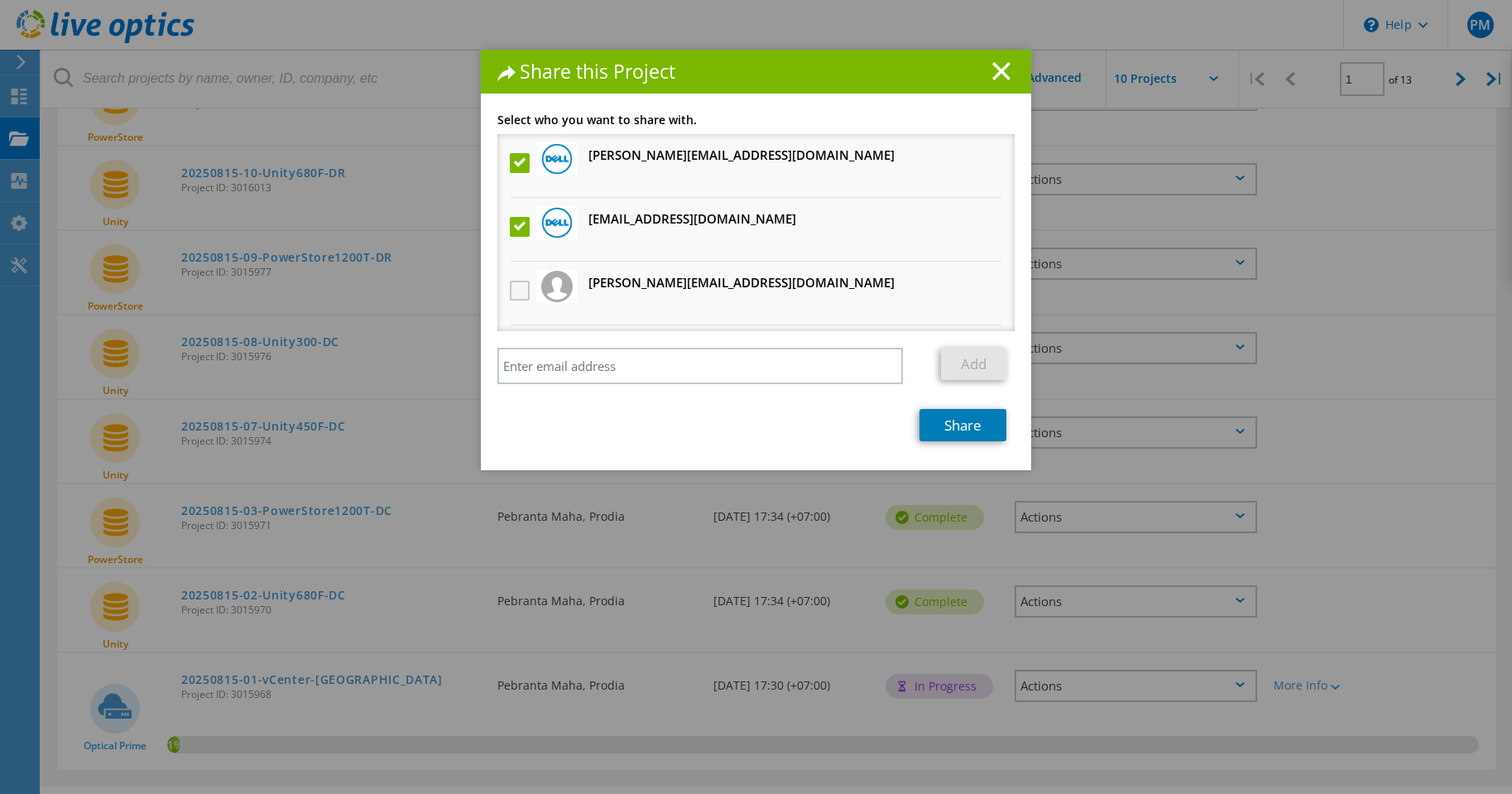
click at [0, 0] on input "checkbox" at bounding box center [0, 0] width 0 height 0
click at [967, 423] on link "Share" at bounding box center [963, 425] width 87 height 32
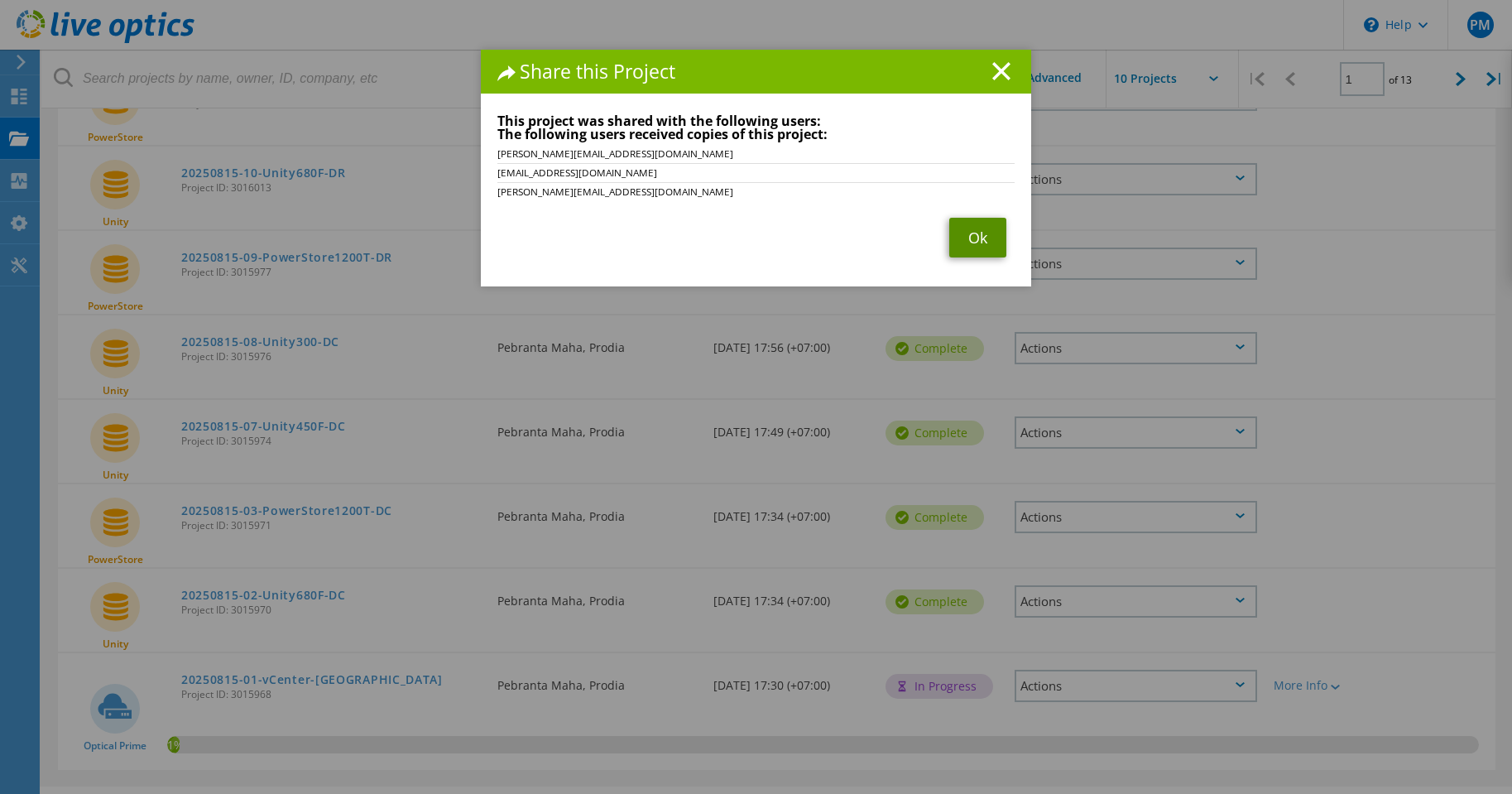
click at [973, 237] on link "Ok" at bounding box center [978, 238] width 57 height 40
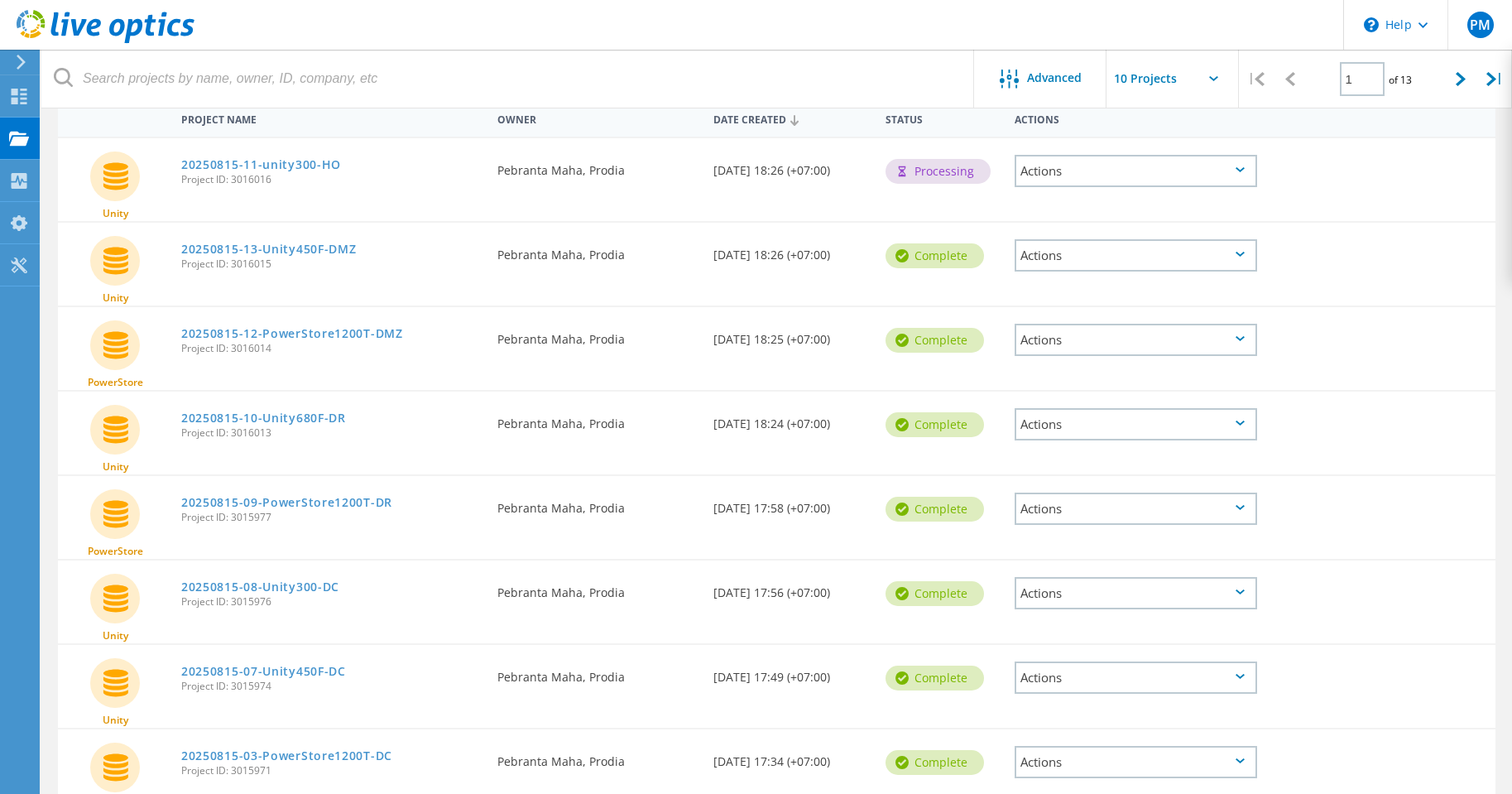
scroll to position [167, 0]
click at [1211, 348] on div "Actions" at bounding box center [1136, 341] width 243 height 32
click at [1081, 344] on div "Share" at bounding box center [1136, 341] width 239 height 26
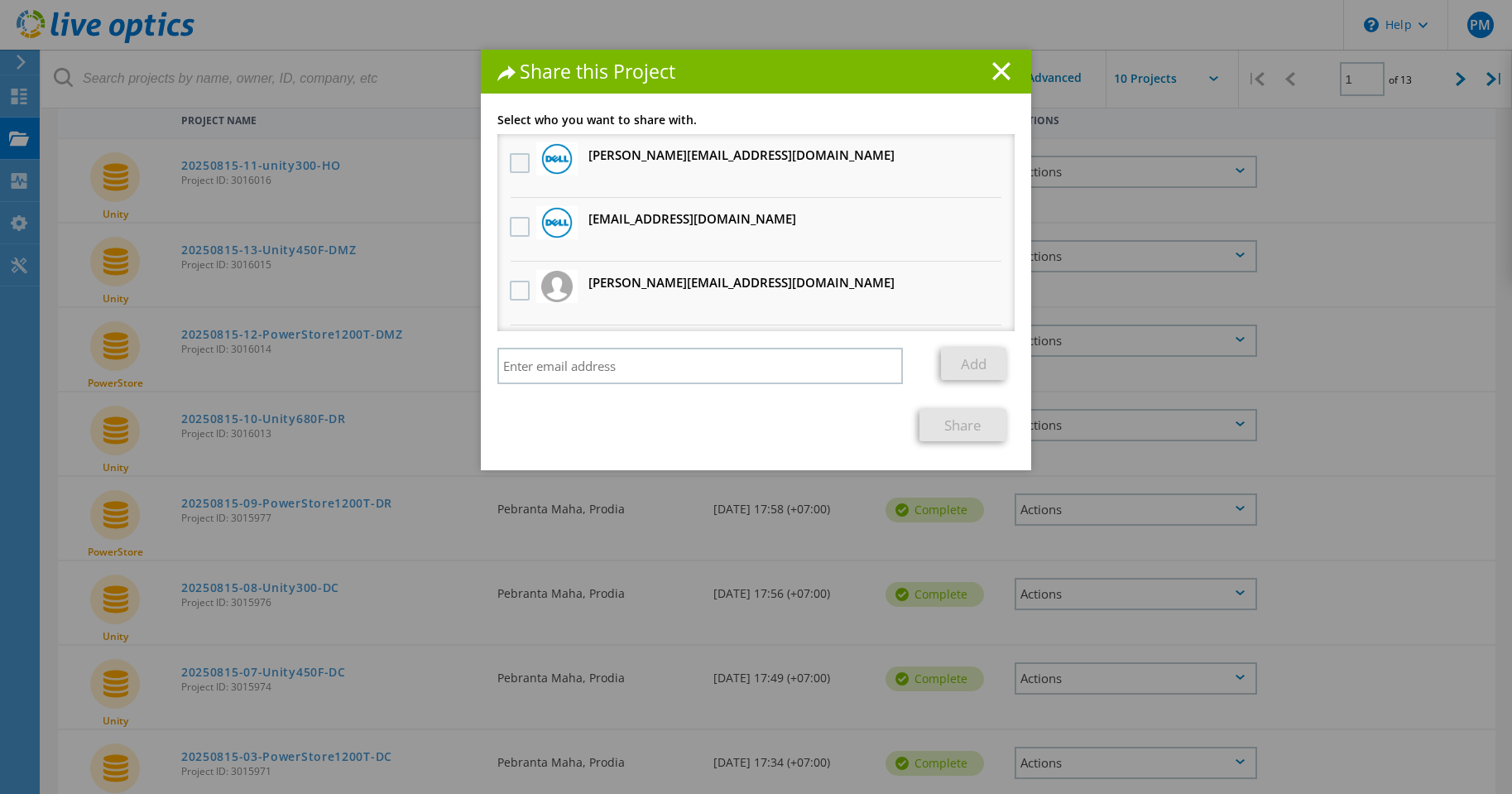
click at [514, 166] on label at bounding box center [521, 163] width 24 height 20
click at [0, 0] on input "checkbox" at bounding box center [0, 0] width 0 height 0
click at [510, 224] on label at bounding box center [521, 227] width 24 height 20
click at [0, 0] on input "checkbox" at bounding box center [0, 0] width 0 height 0
click at [516, 290] on label at bounding box center [521, 291] width 24 height 20
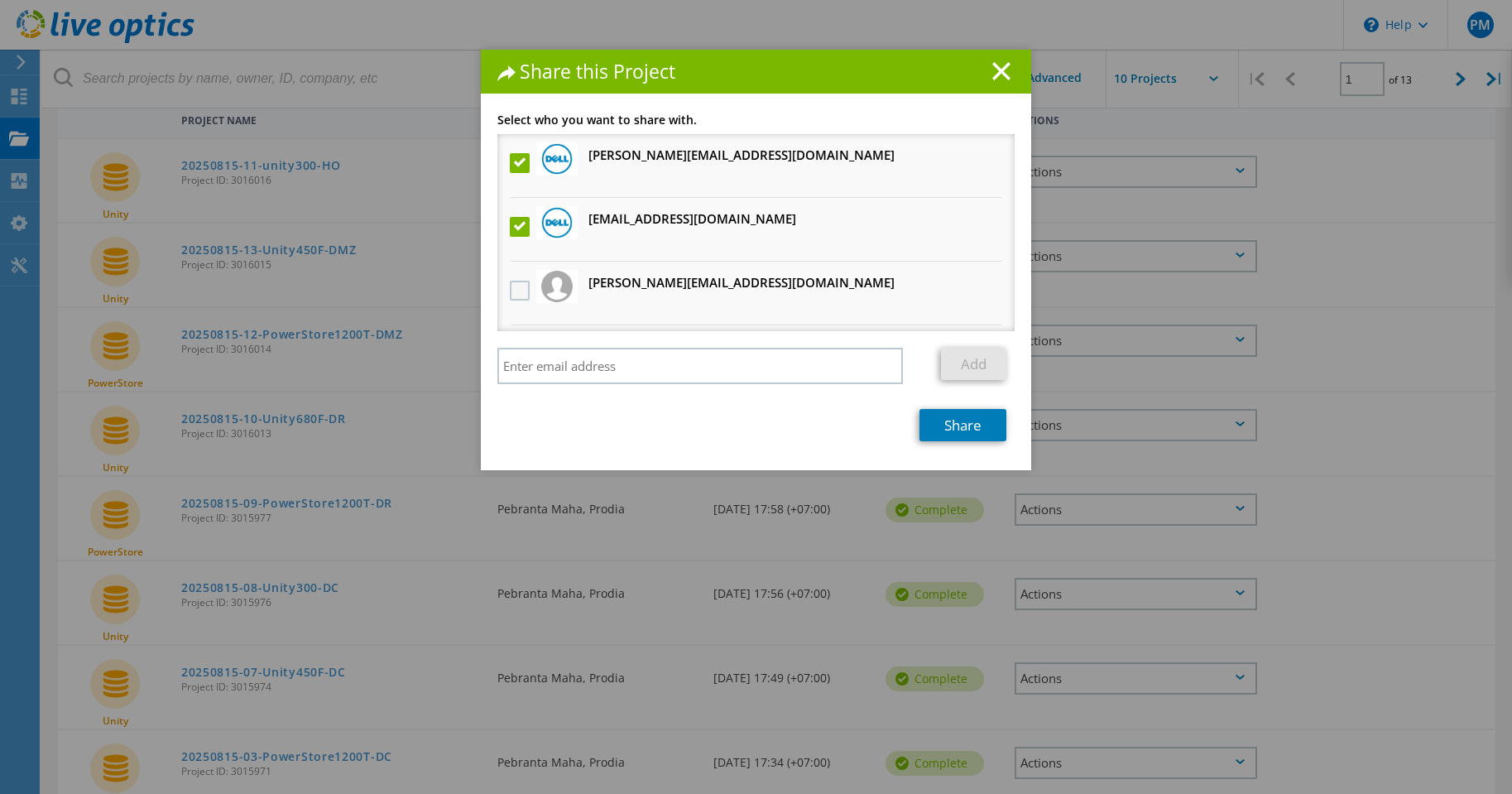
click at [0, 0] on input "checkbox" at bounding box center [0, 0] width 0 height 0
click at [984, 425] on link "Share" at bounding box center [963, 425] width 87 height 32
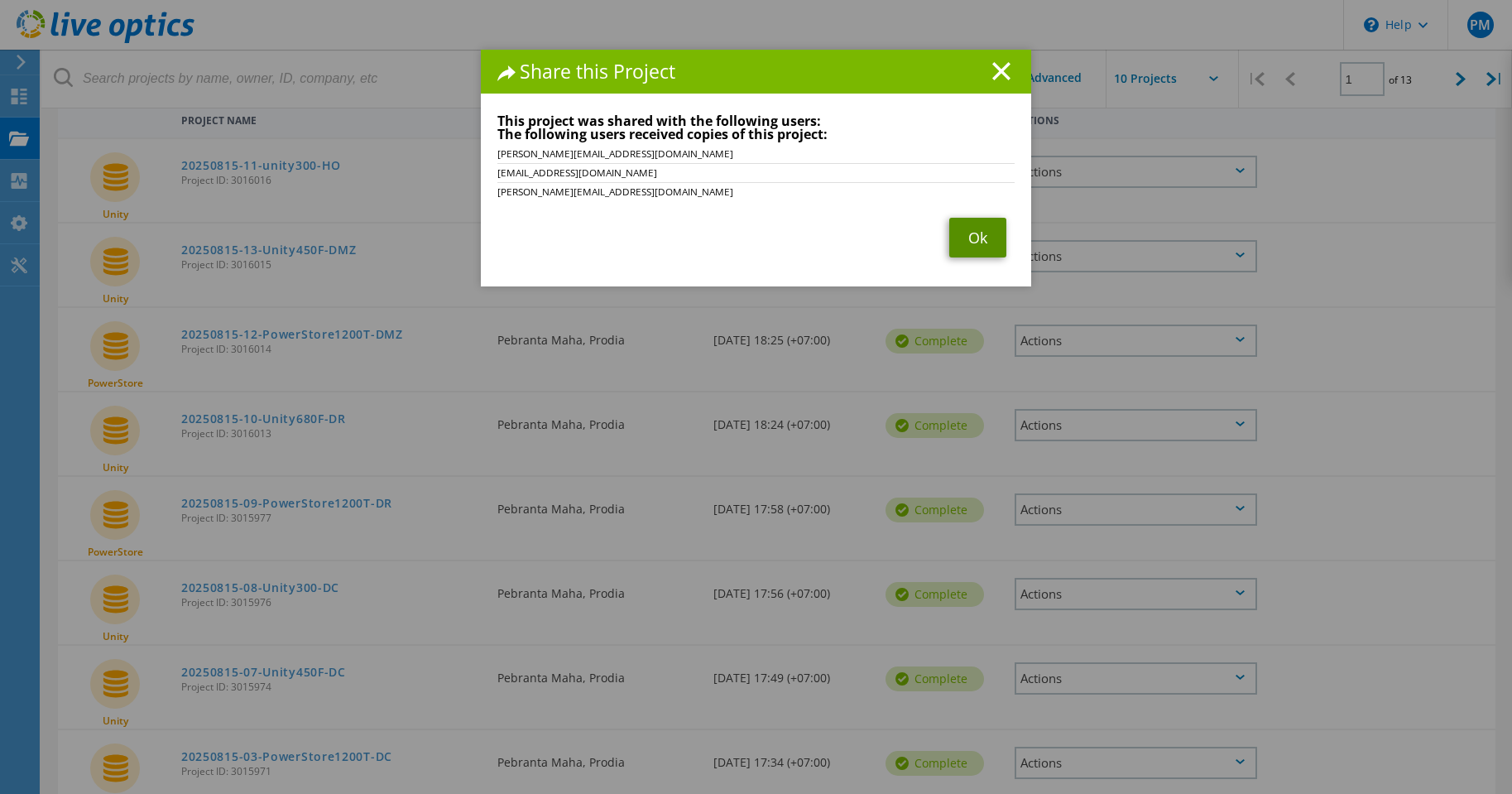
click at [981, 243] on link "Ok" at bounding box center [978, 238] width 57 height 40
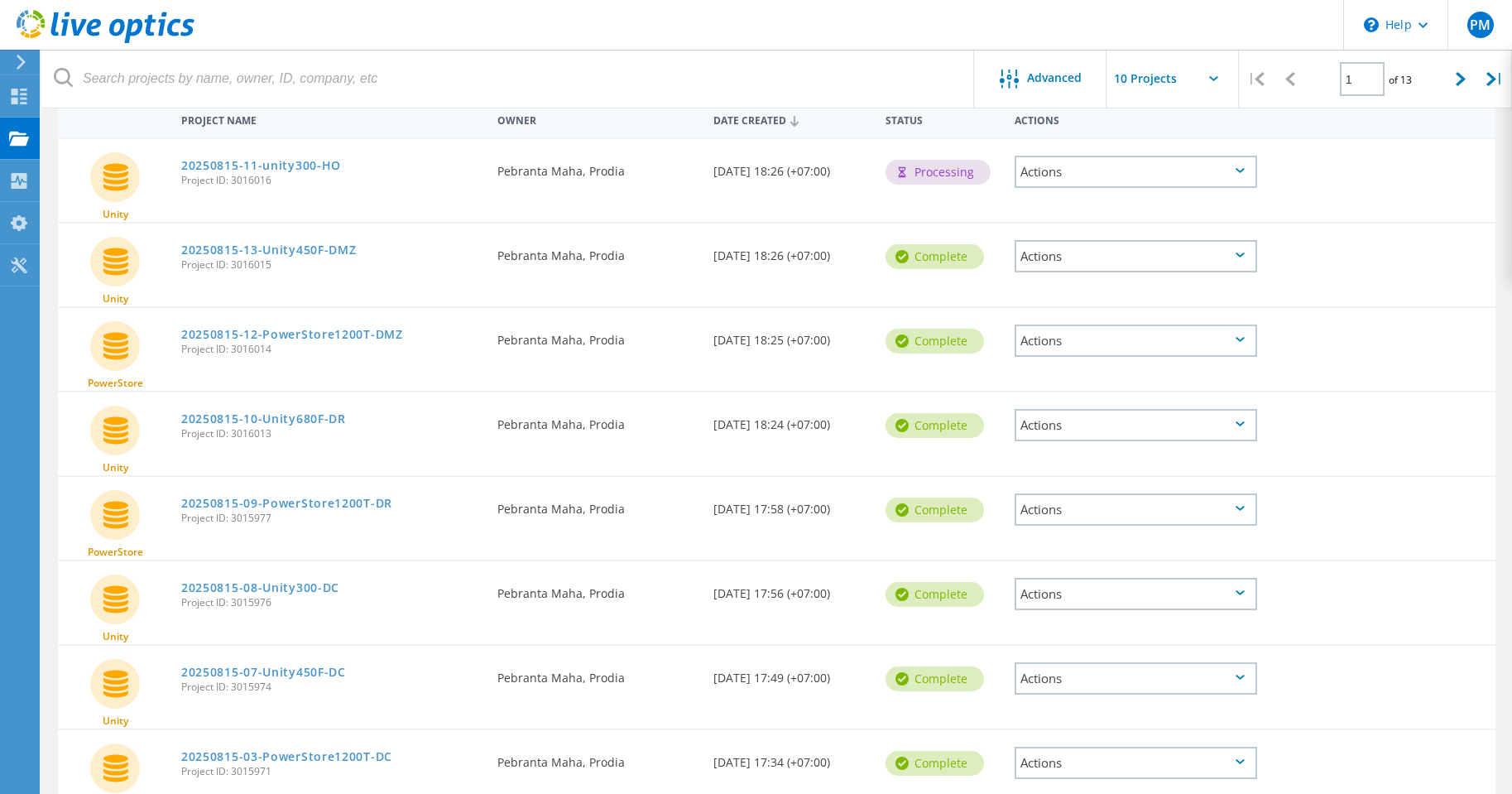
click at [1075, 254] on div "Actions" at bounding box center [1136, 256] width 243 height 32
click at [1068, 268] on div "Share" at bounding box center [1136, 269] width 239 height 26
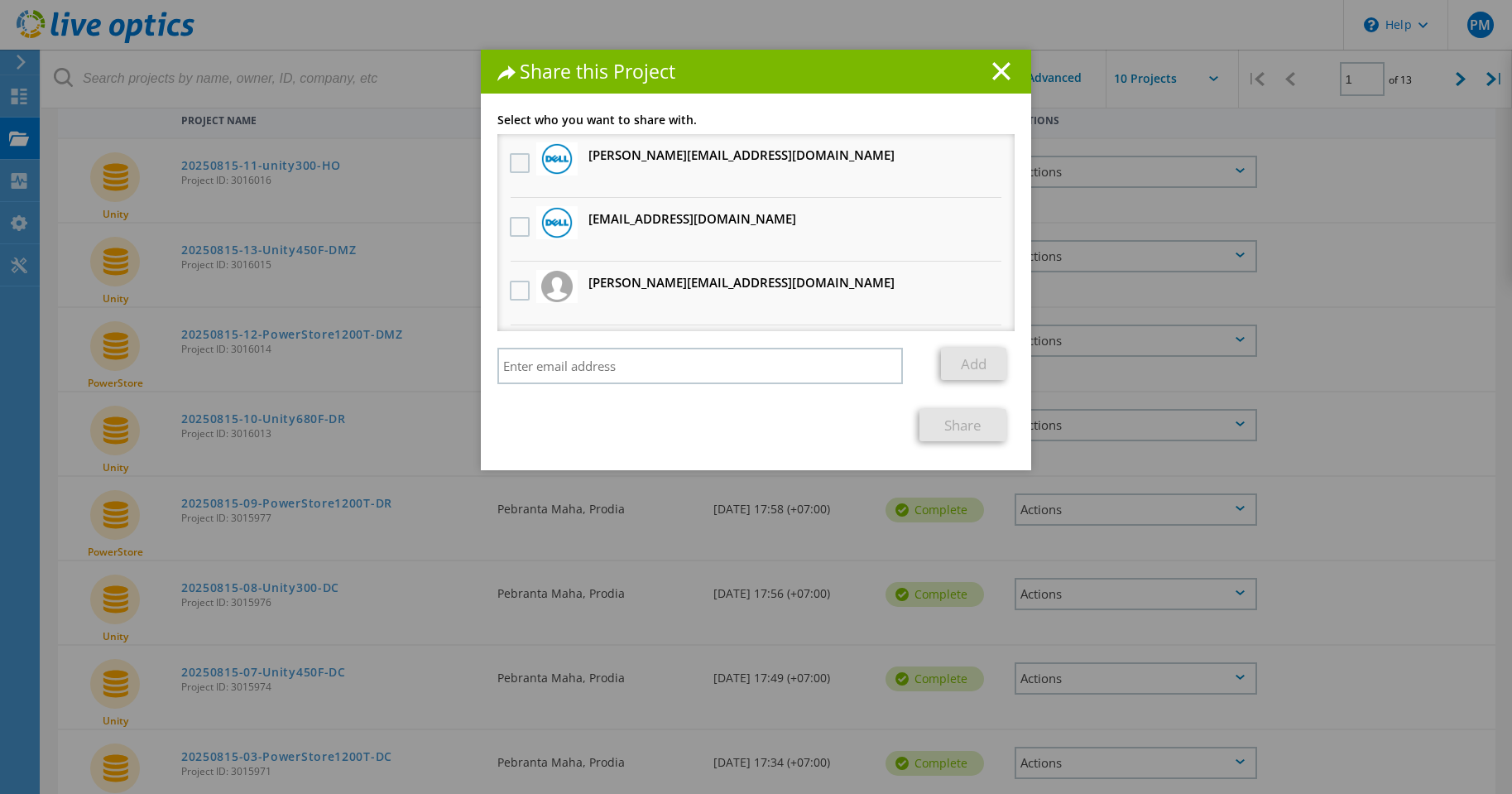
click at [511, 158] on label at bounding box center [521, 163] width 24 height 20
click at [0, 0] on input "checkbox" at bounding box center [0, 0] width 0 height 0
click at [510, 230] on label at bounding box center [521, 227] width 24 height 20
click at [0, 0] on input "checkbox" at bounding box center [0, 0] width 0 height 0
click at [511, 291] on label at bounding box center [521, 291] width 24 height 20
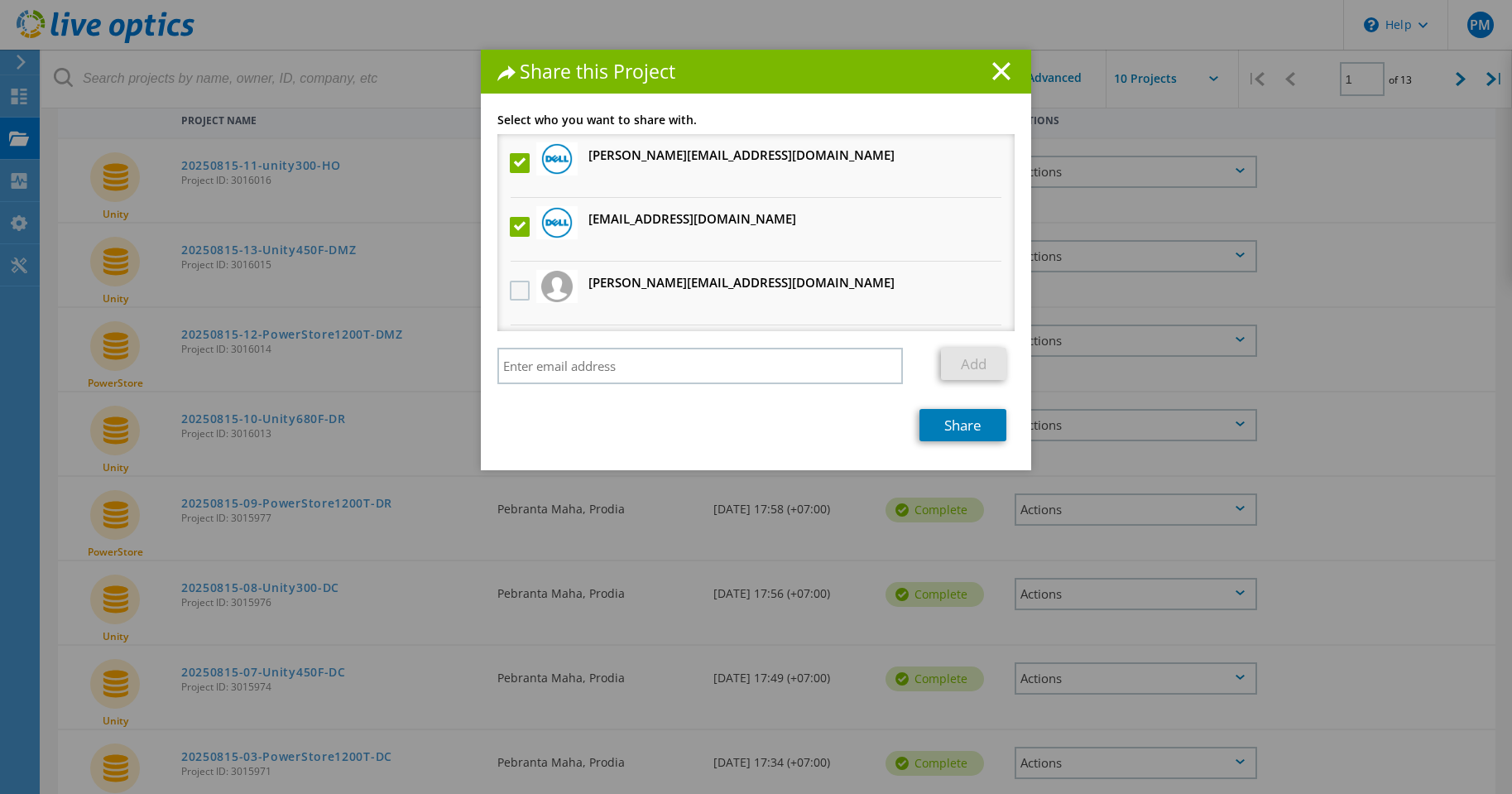
click at [0, 0] on input "checkbox" at bounding box center [0, 0] width 0 height 0
click at [959, 425] on link "Share" at bounding box center [963, 425] width 87 height 32
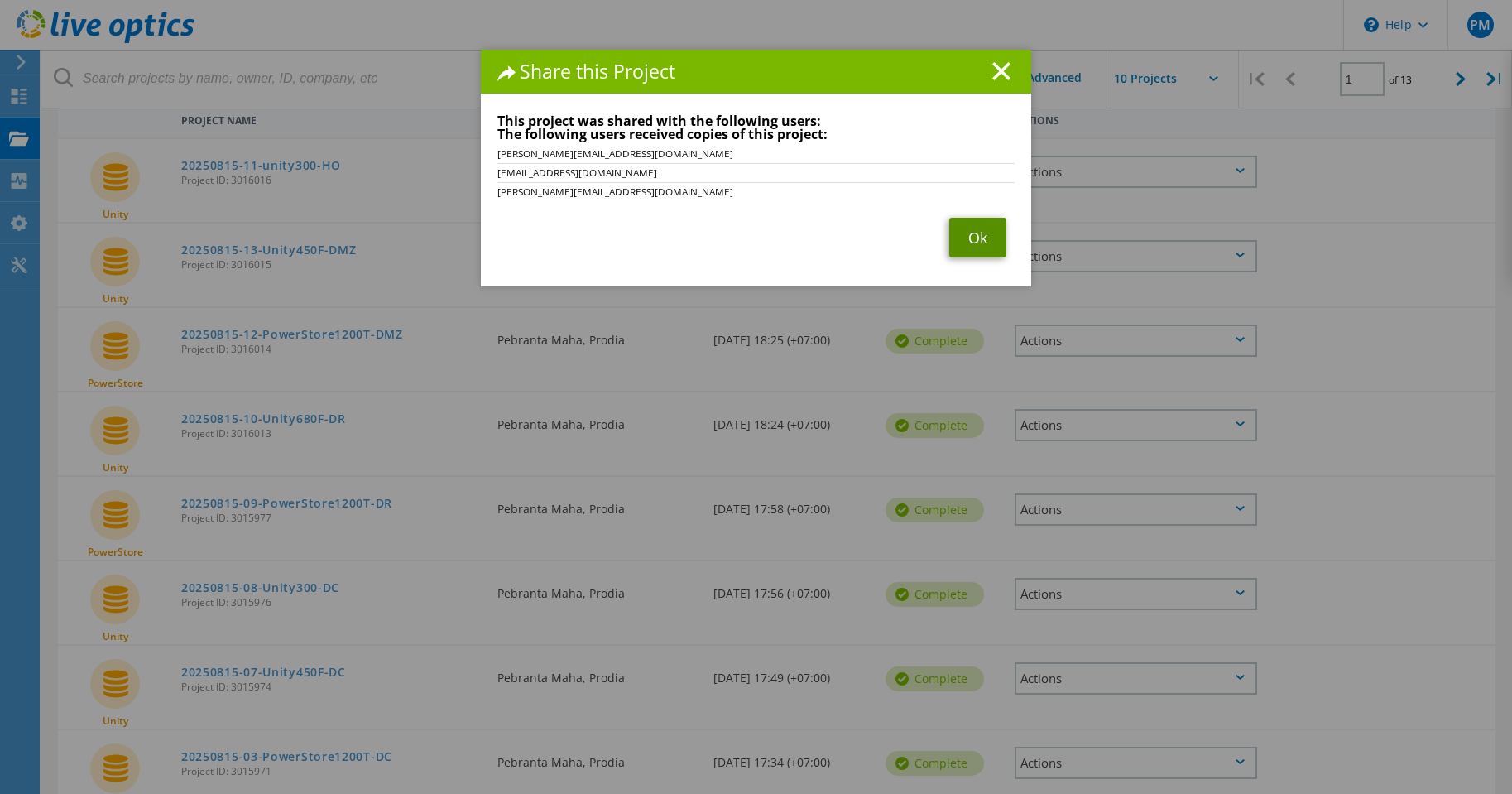
click at [974, 236] on link "Ok" at bounding box center [978, 238] width 57 height 40
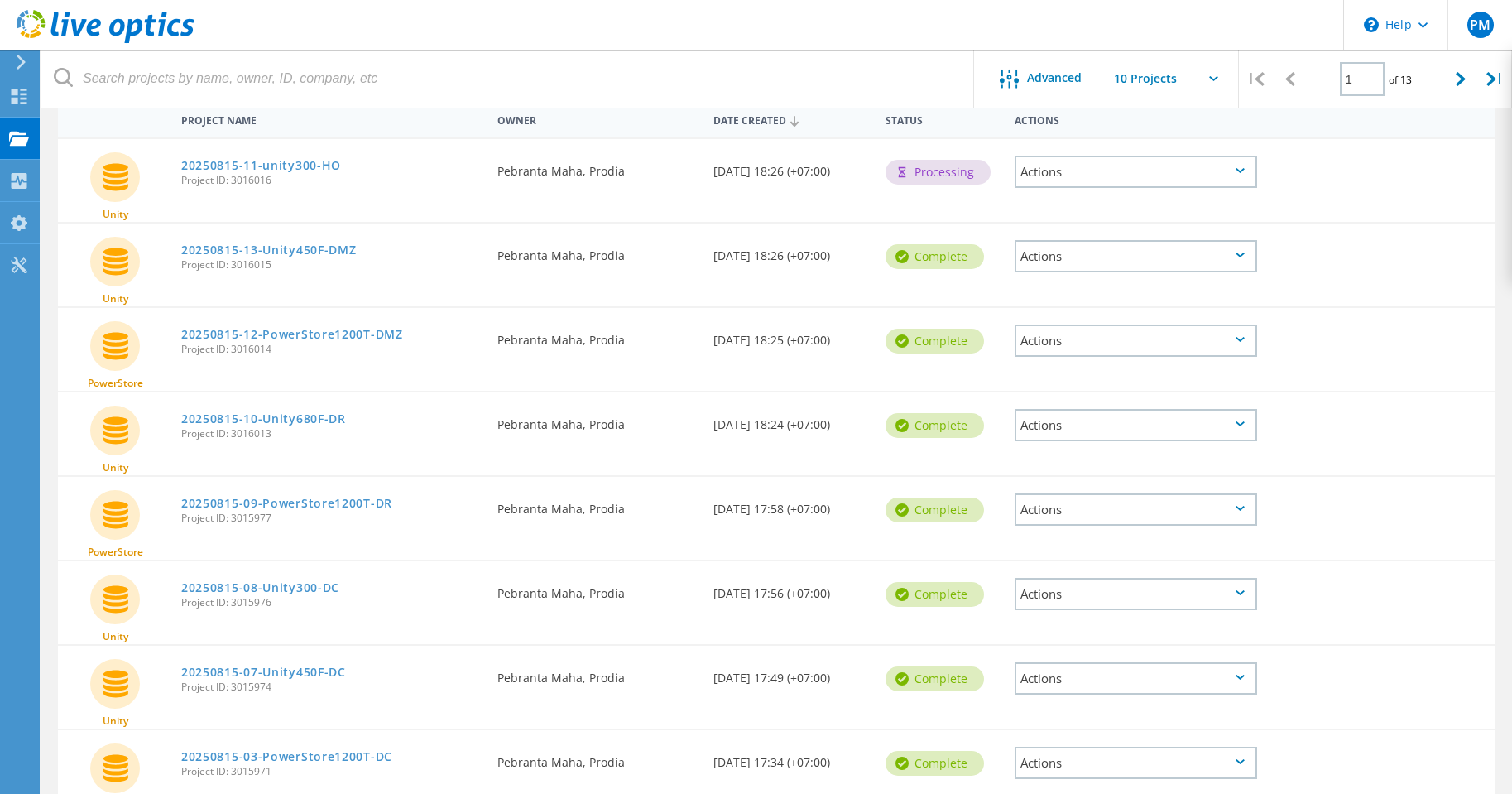
click at [1089, 179] on div "Actions" at bounding box center [1136, 172] width 243 height 32
click at [1089, 177] on div "Share" at bounding box center [1136, 172] width 239 height 26
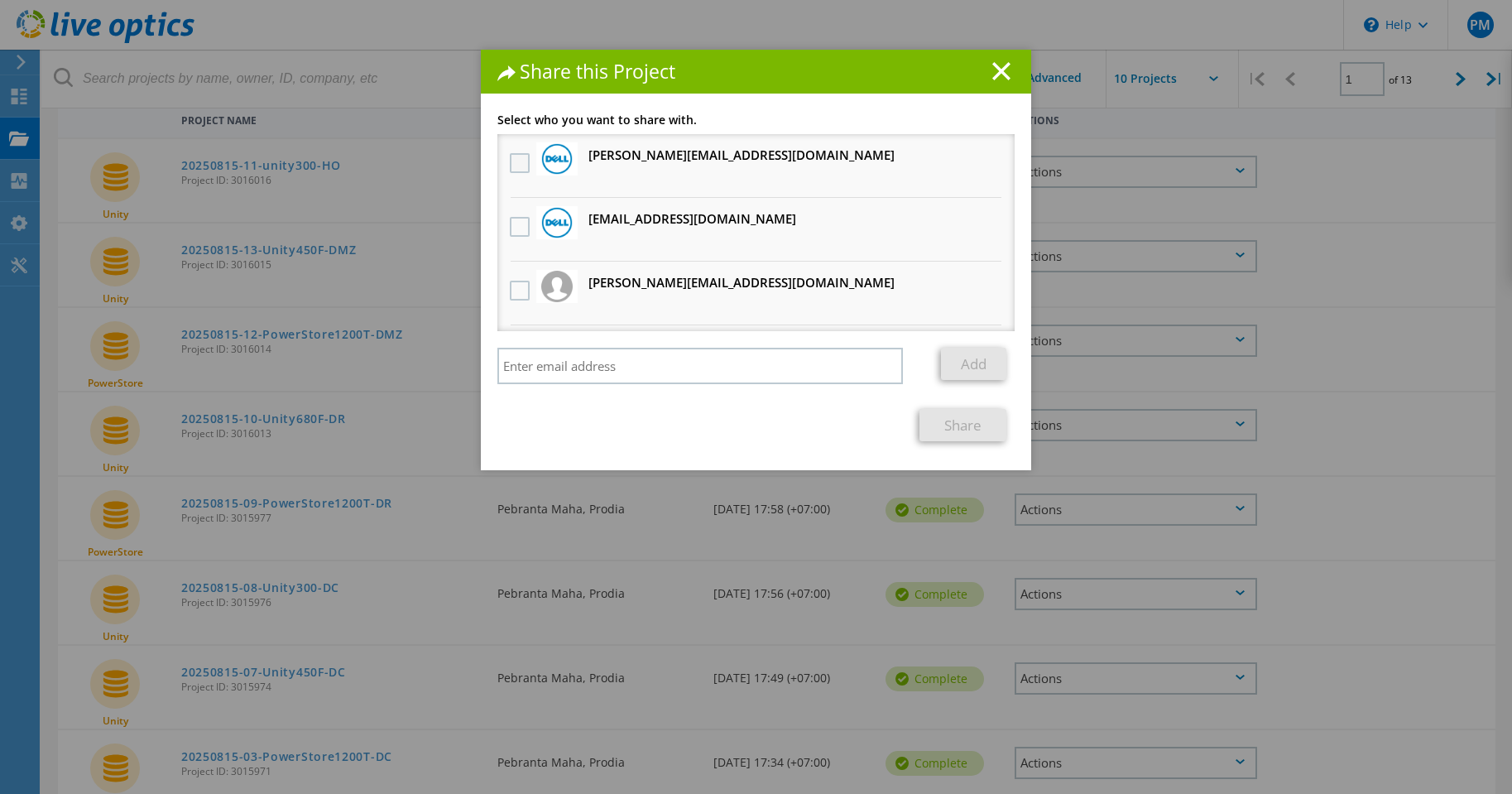
click at [511, 164] on label at bounding box center [521, 163] width 24 height 20
click at [0, 0] on input "checkbox" at bounding box center [0, 0] width 0 height 0
click at [510, 226] on label at bounding box center [521, 227] width 24 height 20
click at [0, 0] on input "checkbox" at bounding box center [0, 0] width 0 height 0
click at [511, 293] on label at bounding box center [521, 291] width 24 height 20
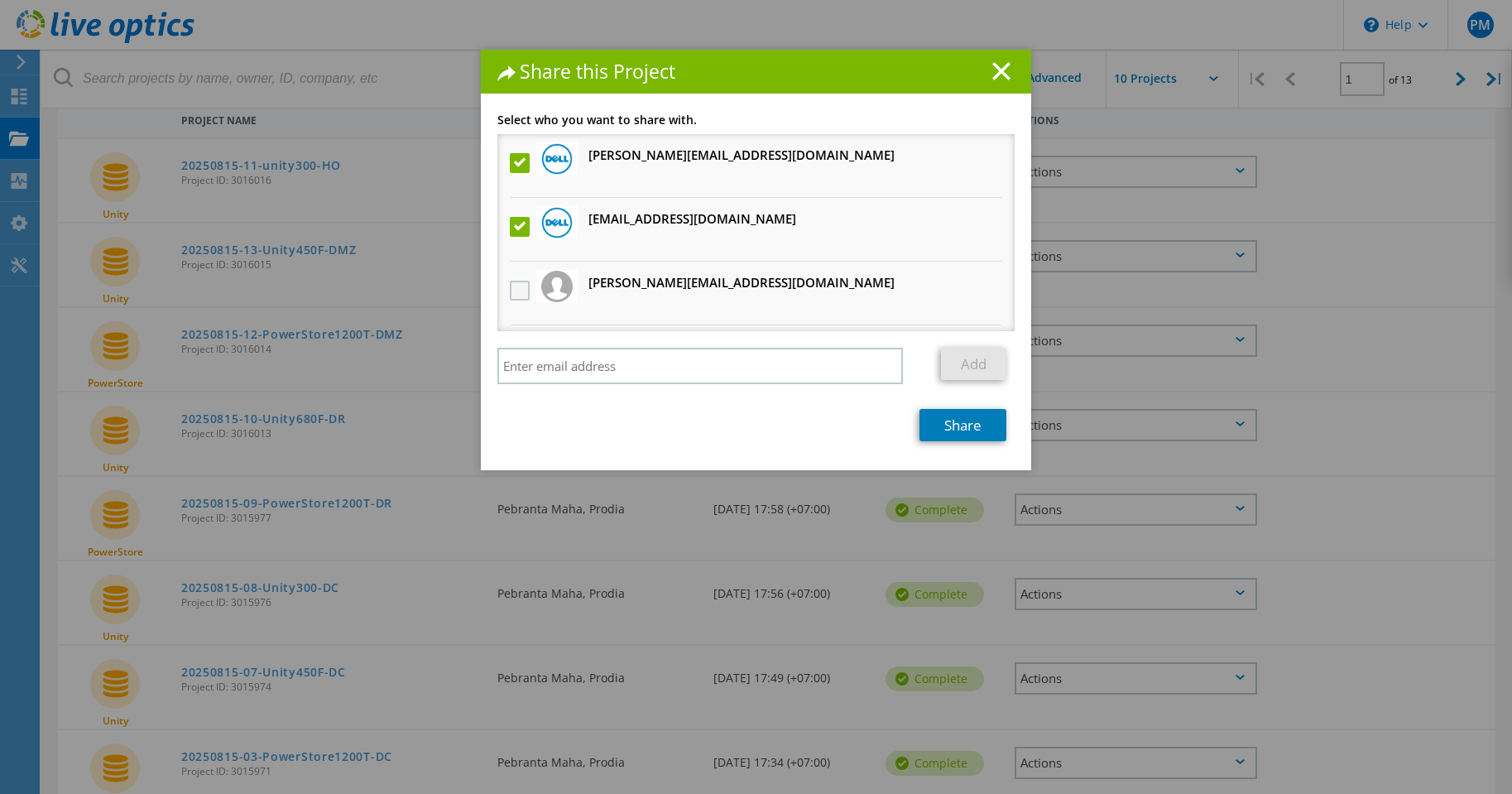
click at [0, 0] on input "checkbox" at bounding box center [0, 0] width 0 height 0
click at [942, 422] on link "Share" at bounding box center [963, 425] width 87 height 32
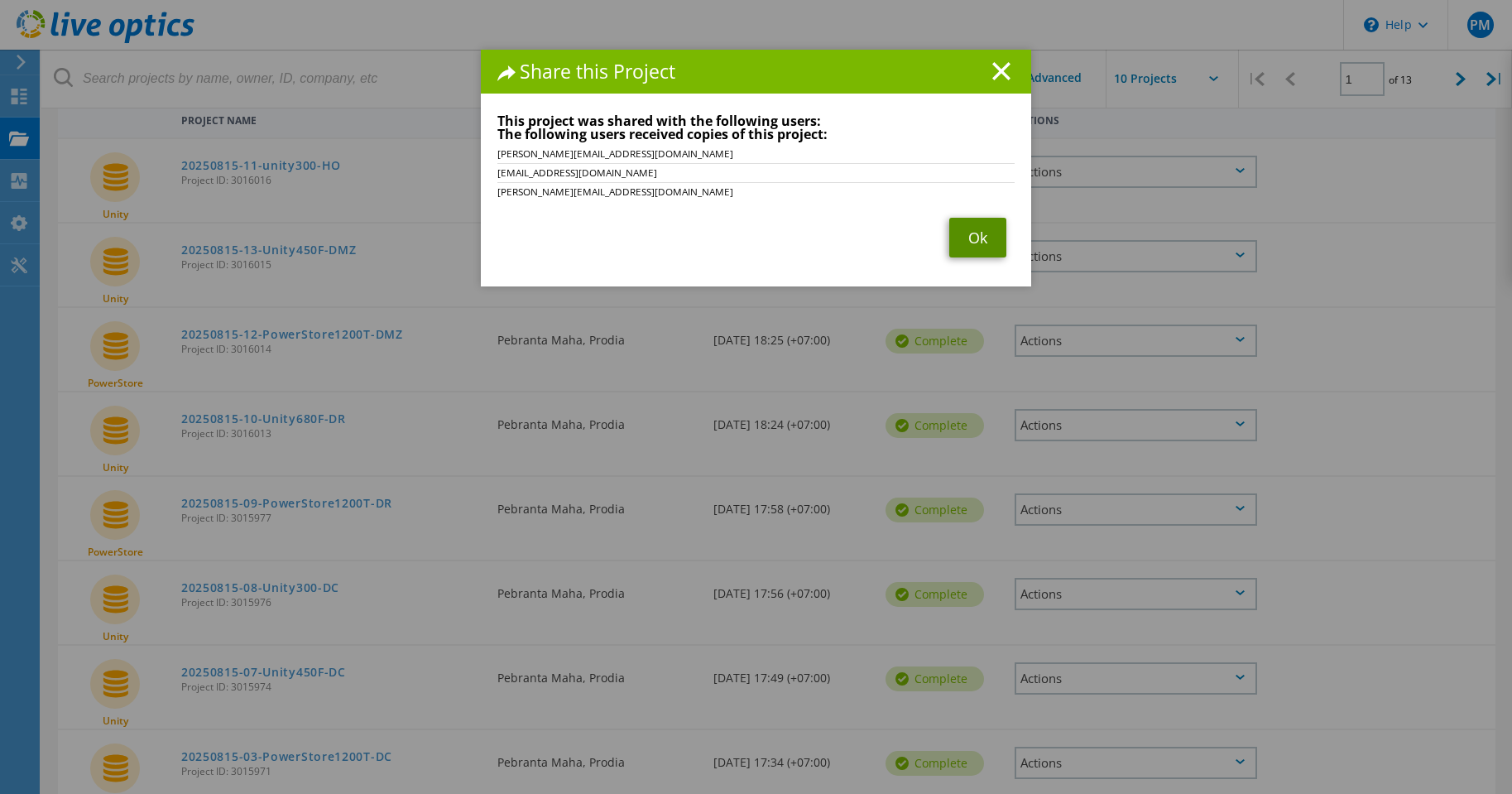
click at [969, 245] on link "Ok" at bounding box center [978, 238] width 57 height 40
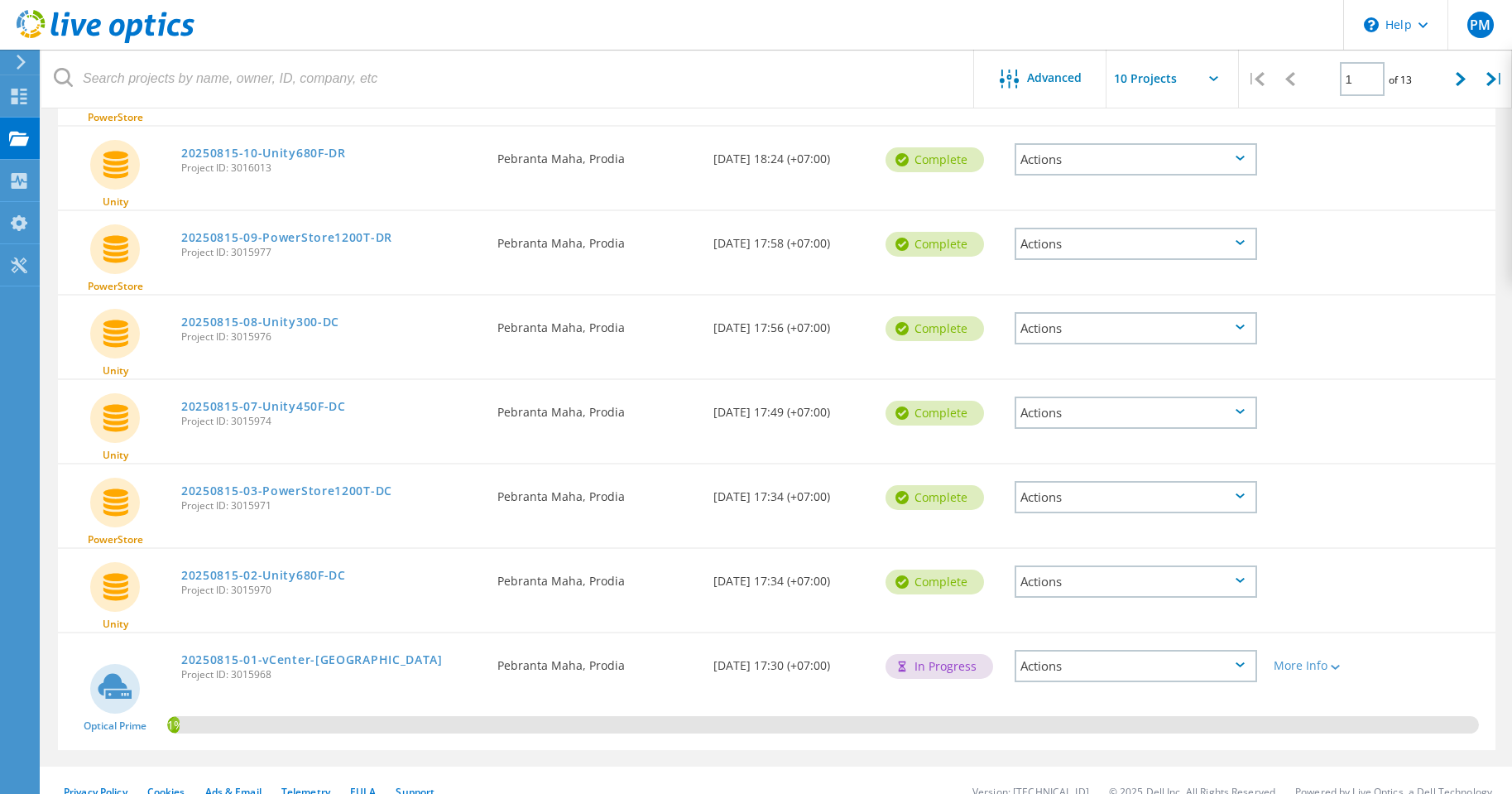
scroll to position [455, 0]
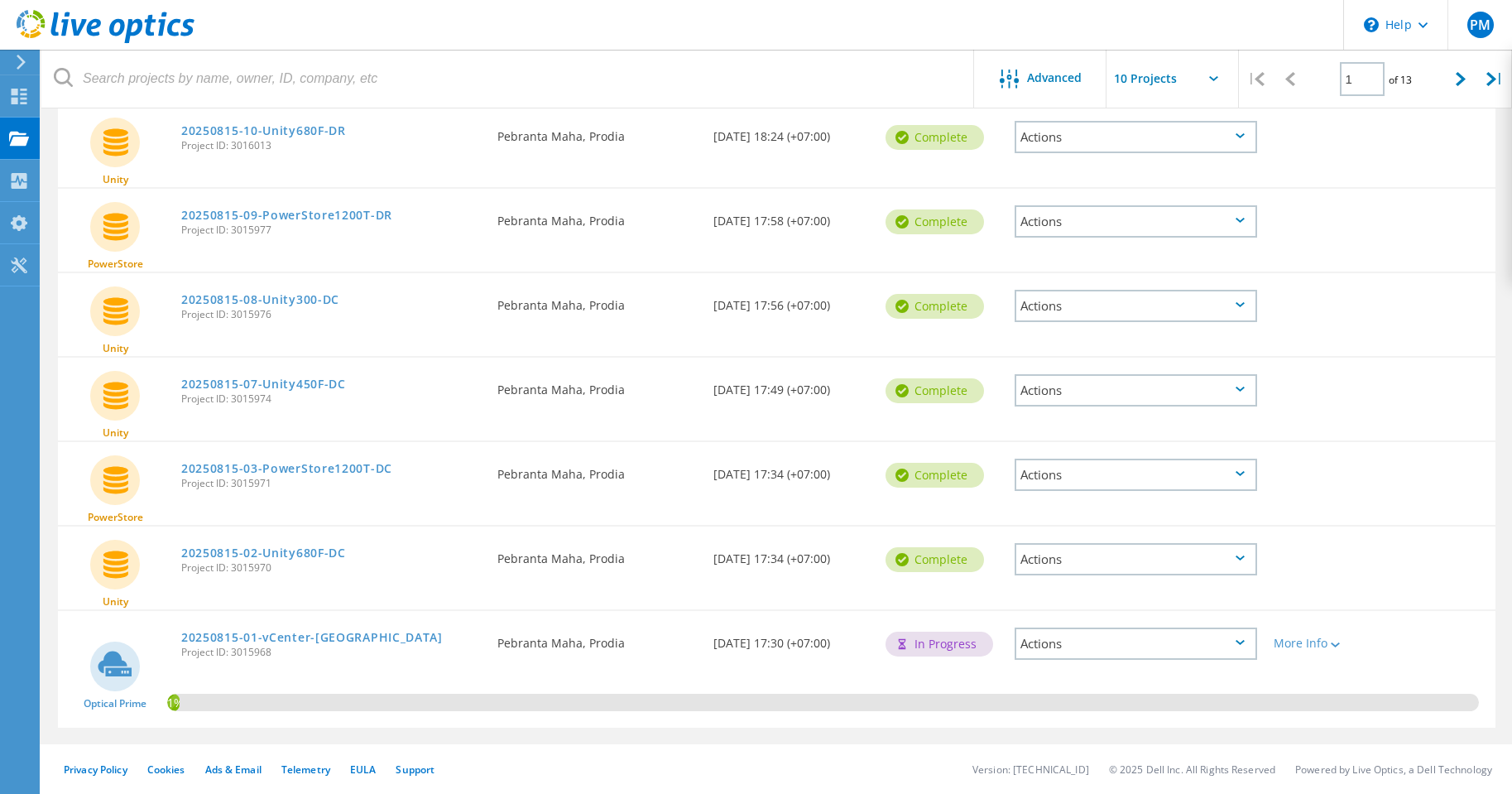
click at [1098, 651] on div "Actions" at bounding box center [1136, 643] width 243 height 32
click at [1099, 673] on div "Share" at bounding box center [1136, 669] width 239 height 26
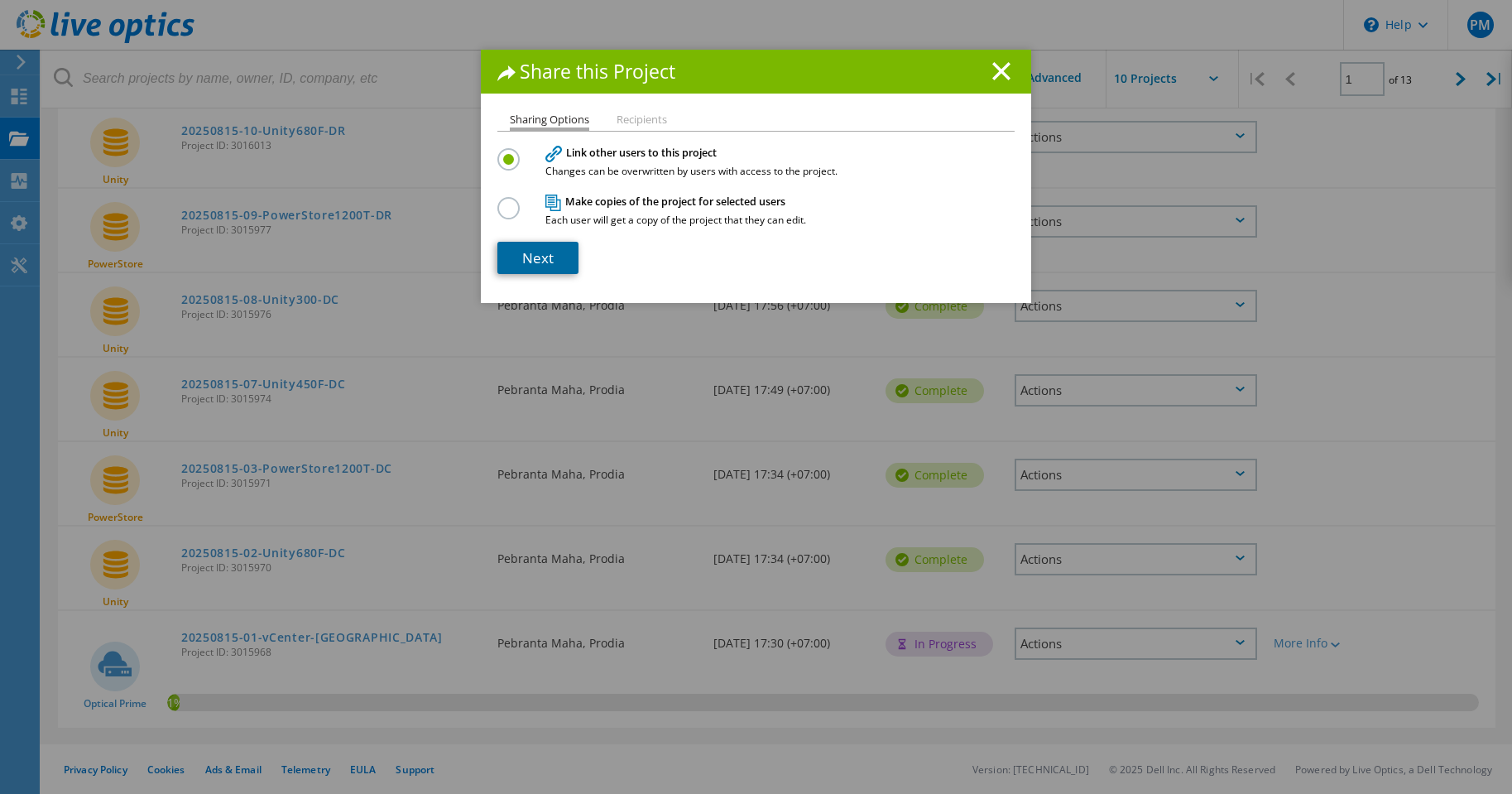
click at [560, 256] on link "Next" at bounding box center [538, 258] width 81 height 32
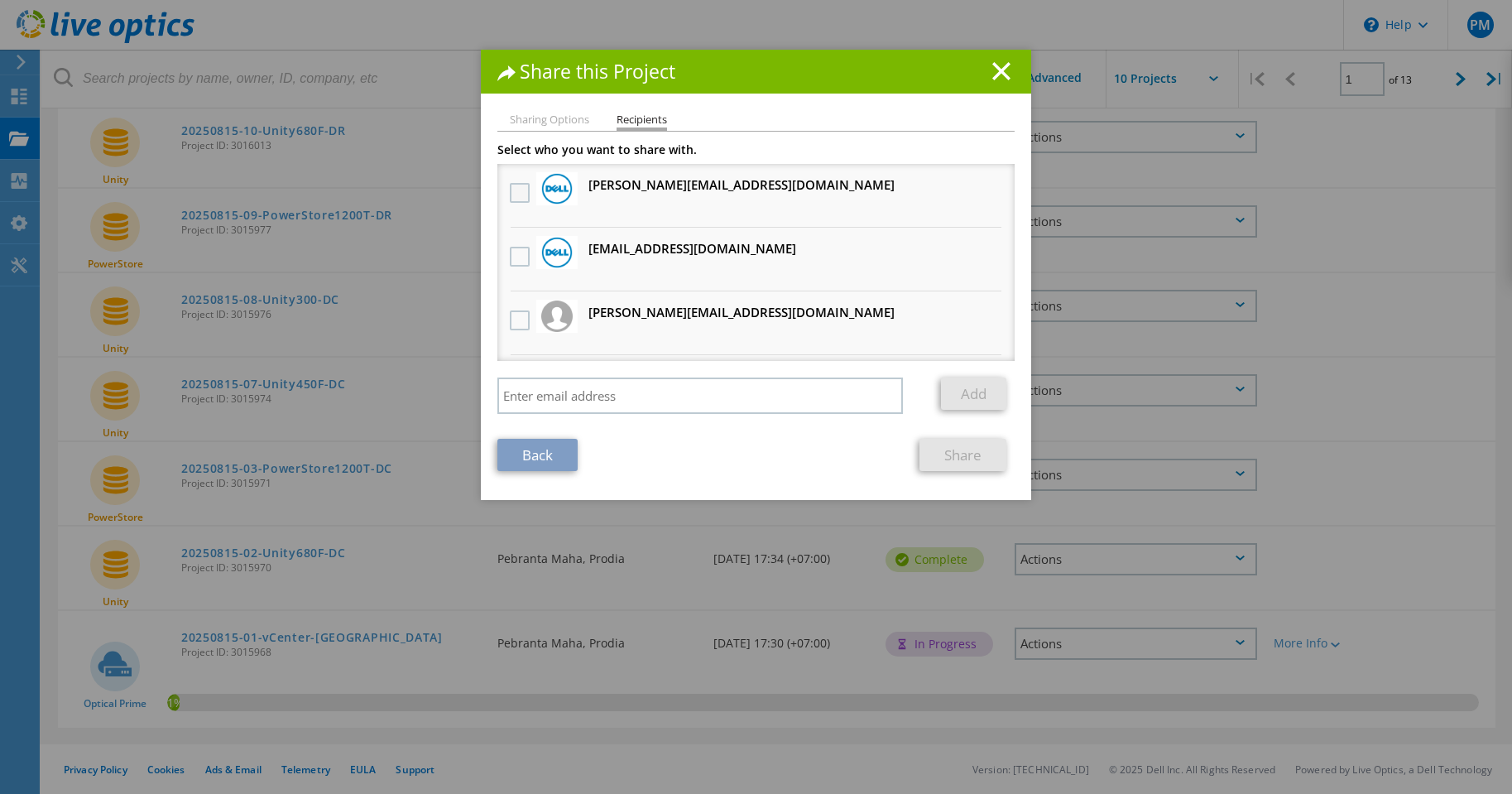
click at [518, 187] on label at bounding box center [521, 193] width 24 height 20
click at [0, 0] on input "checkbox" at bounding box center [0, 0] width 0 height 0
click at [514, 249] on label at bounding box center [521, 257] width 24 height 20
click at [0, 0] on input "checkbox" at bounding box center [0, 0] width 0 height 0
click at [523, 322] on label at bounding box center [521, 321] width 24 height 20
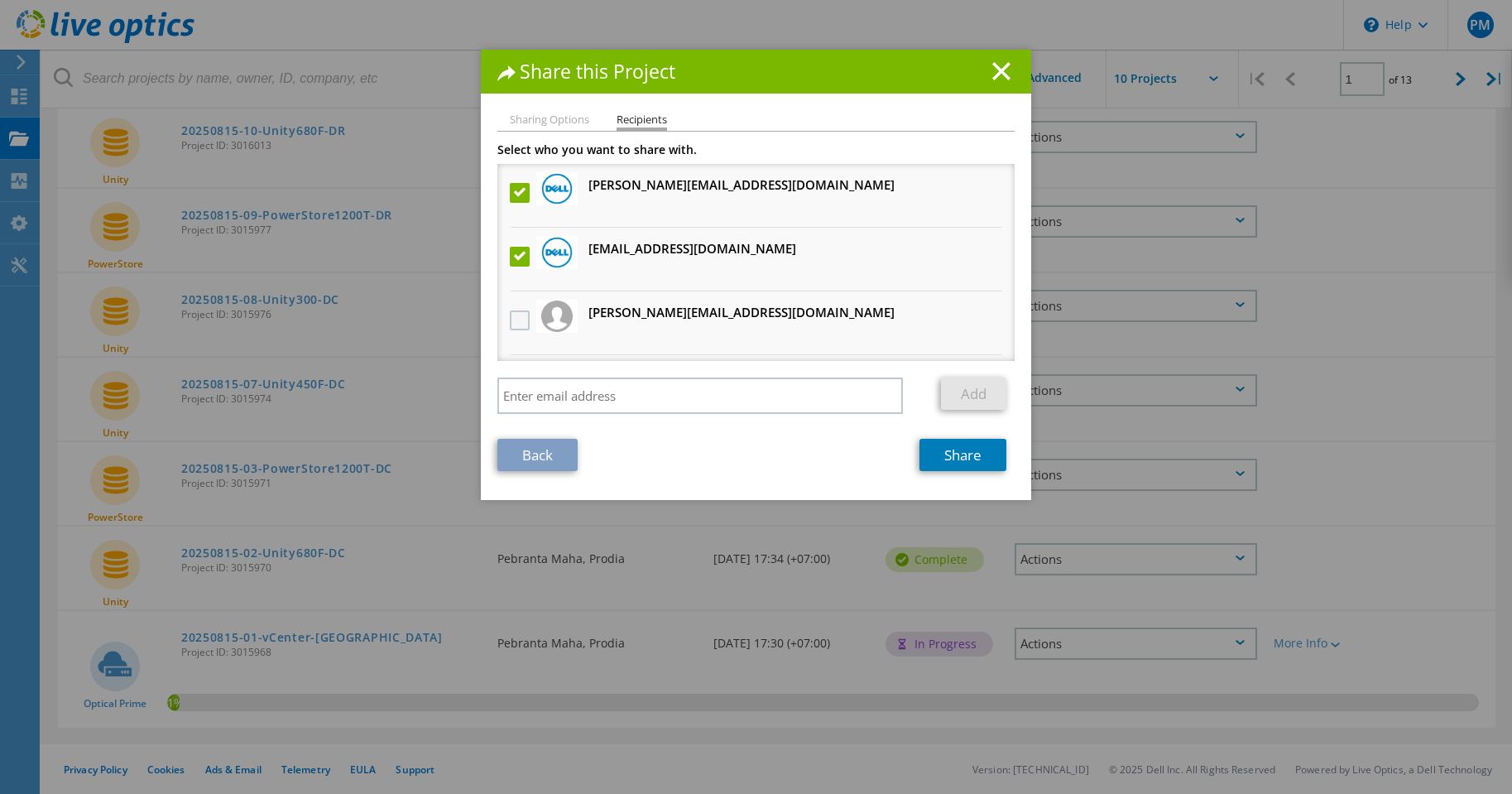
click at [0, 0] on input "checkbox" at bounding box center [0, 0] width 0 height 0
click at [964, 463] on link "Share" at bounding box center [963, 454] width 87 height 32
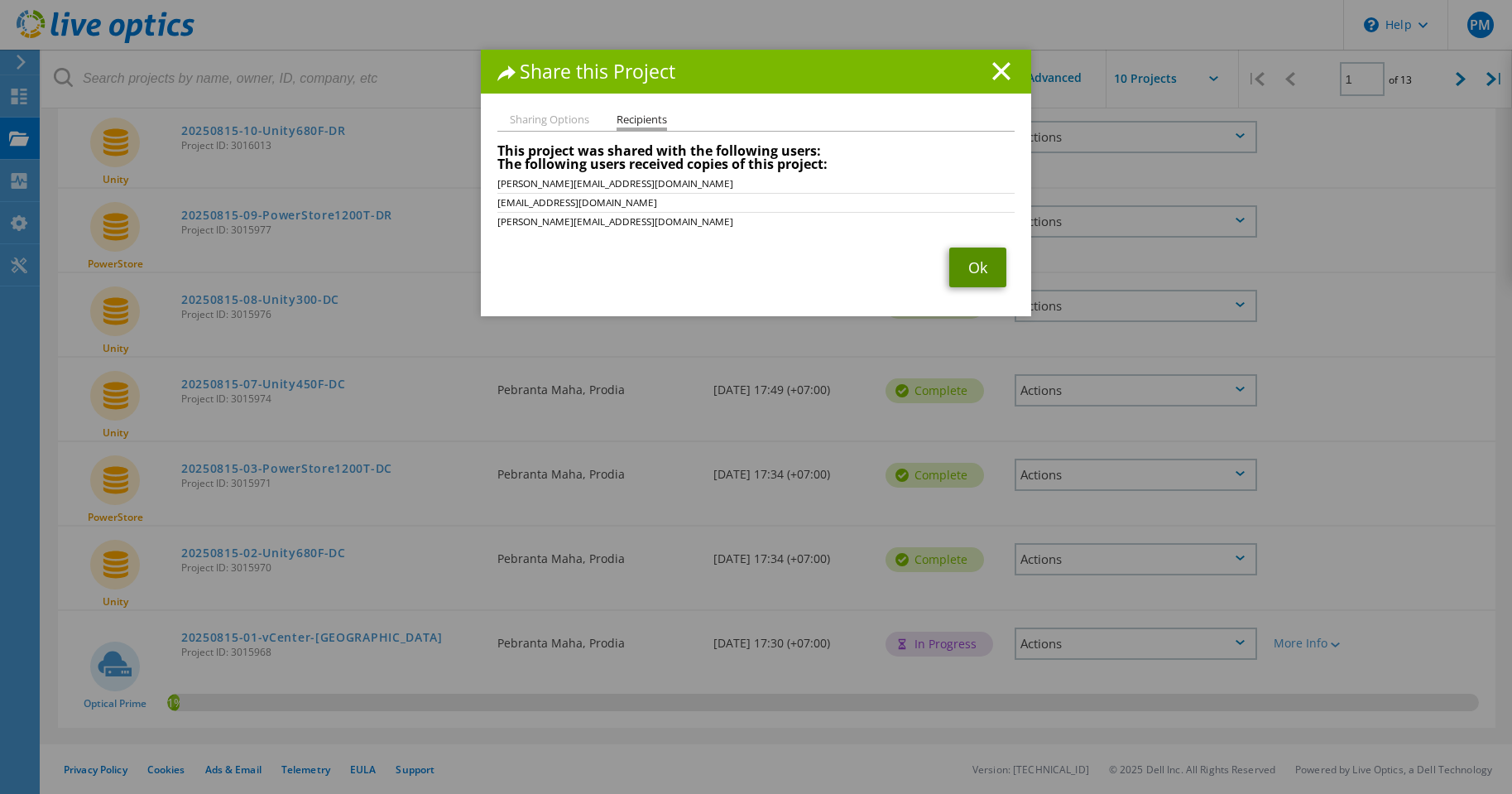
click at [967, 268] on link "Ok" at bounding box center [978, 268] width 57 height 40
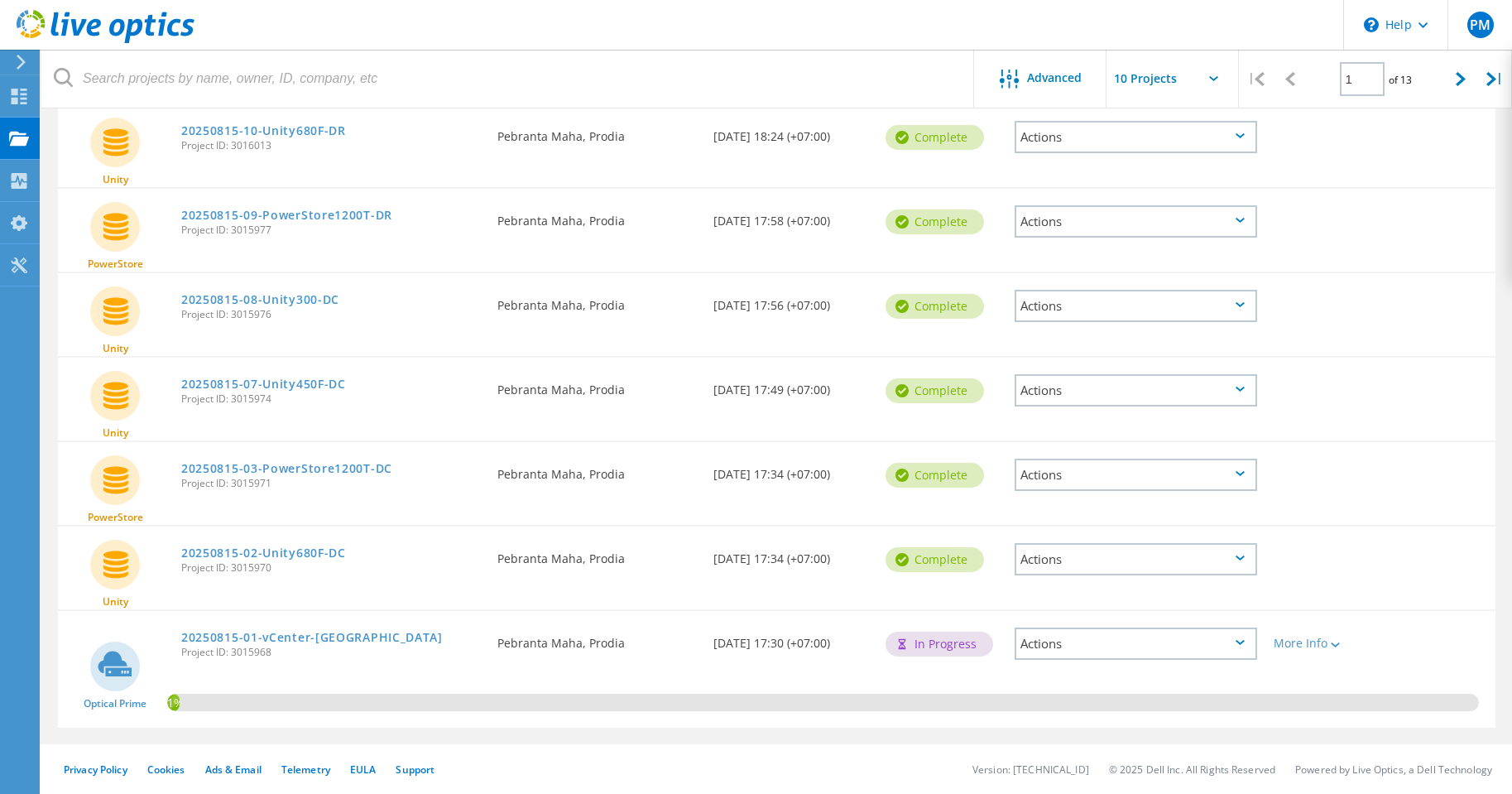
scroll to position [0, 0]
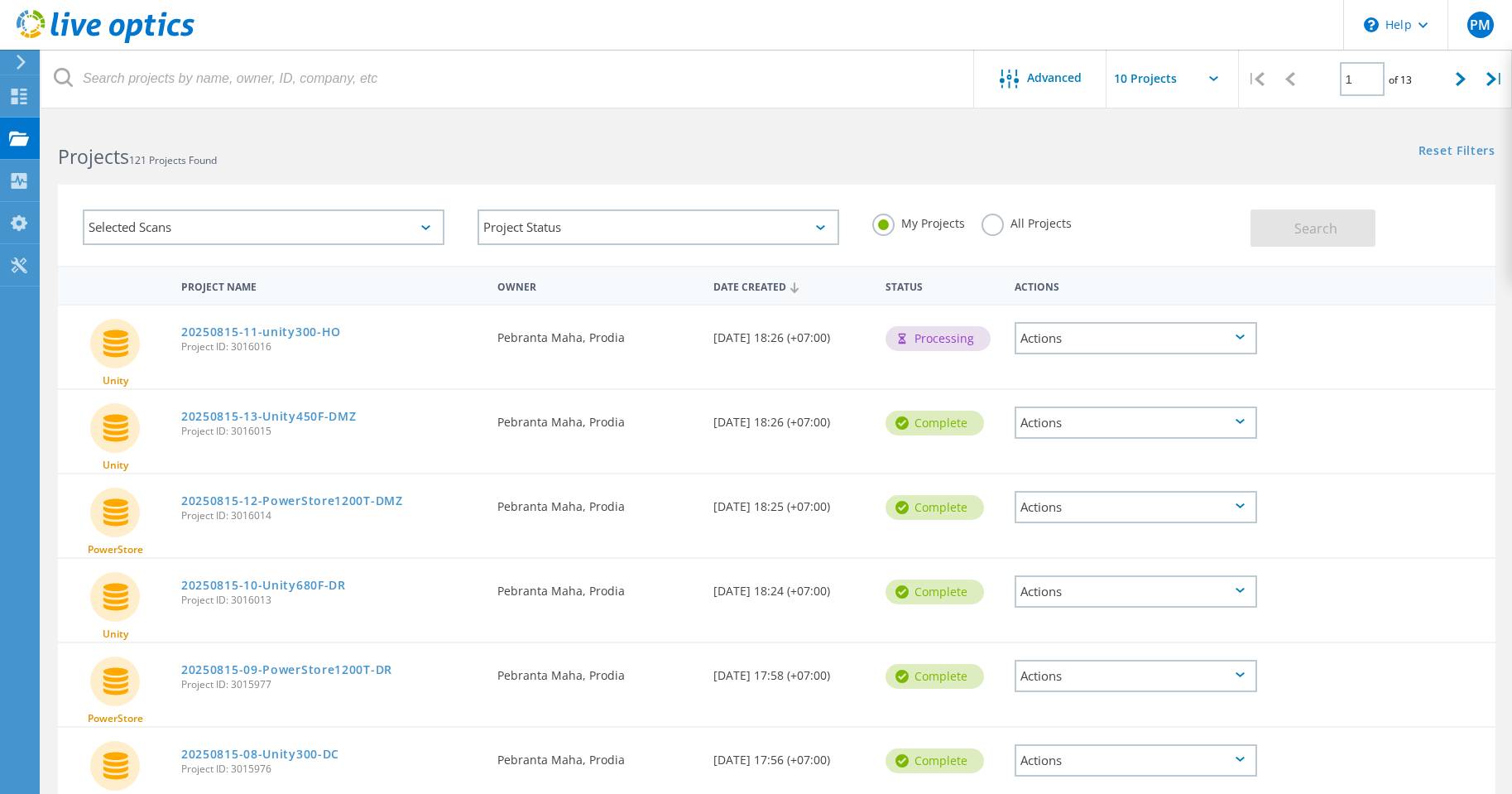
click at [22, 60] on use at bounding box center [21, 62] width 9 height 15
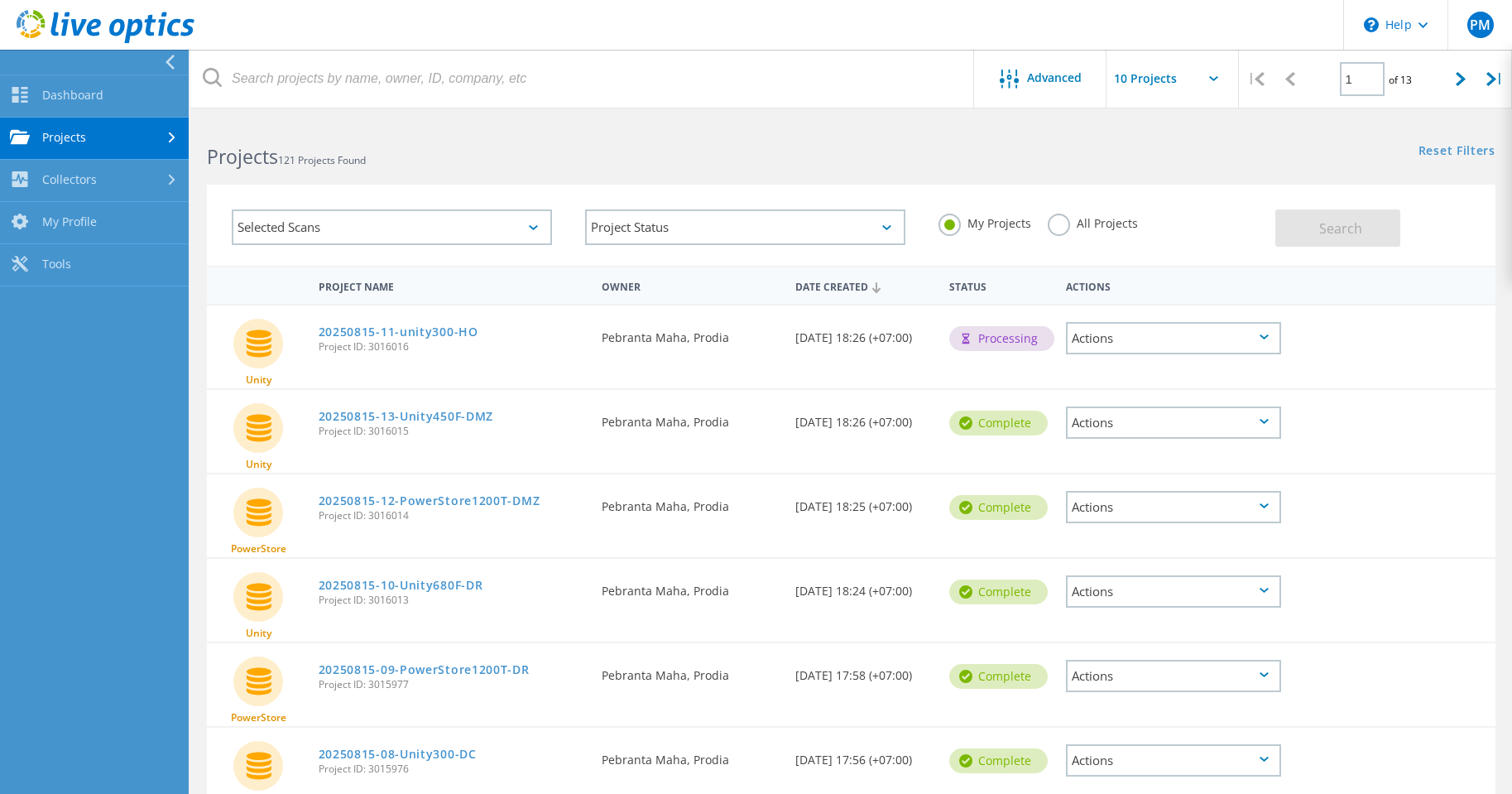
click at [106, 149] on link "Projects" at bounding box center [94, 138] width 189 height 42
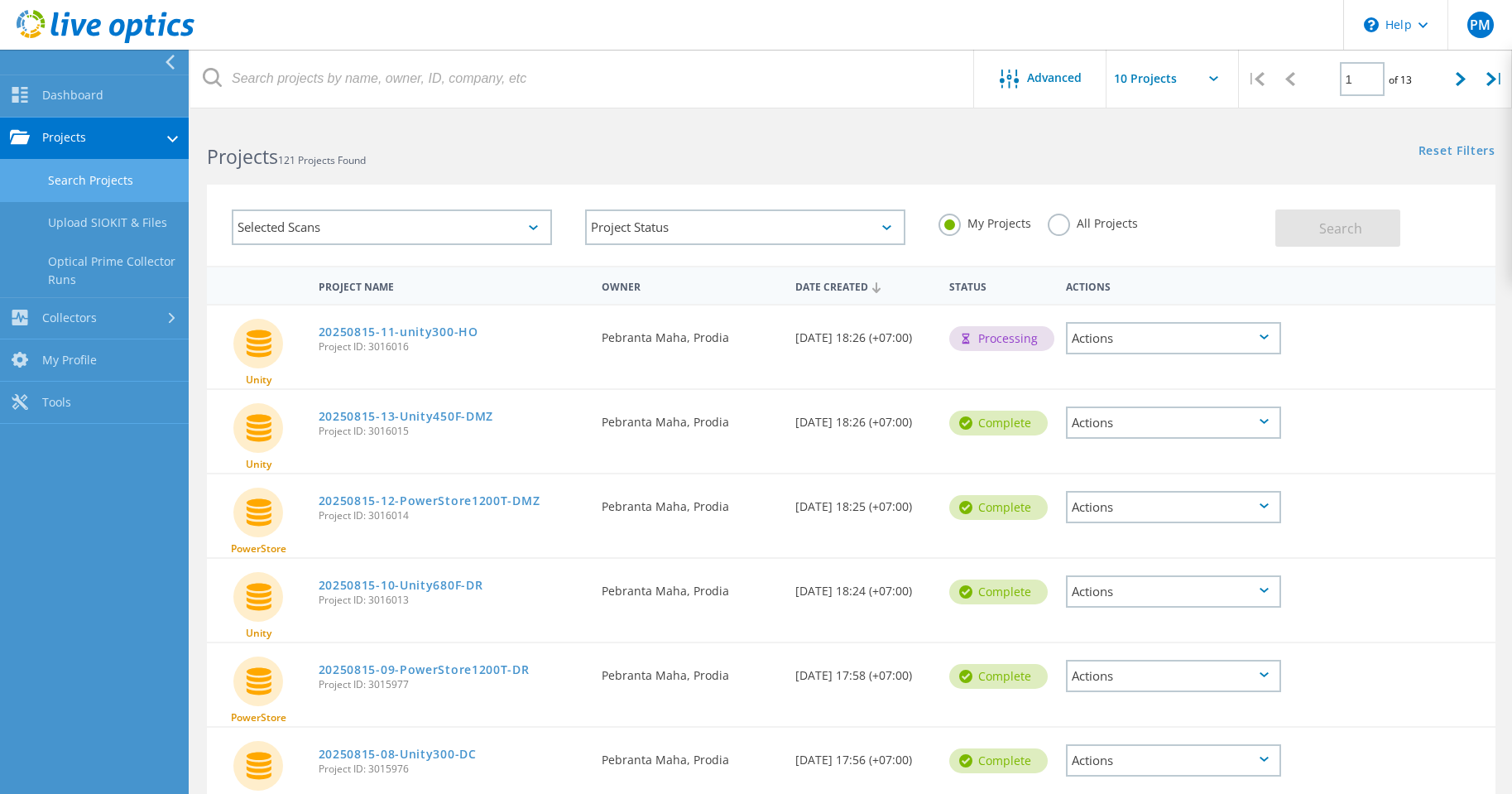
click at [111, 177] on link "Search Projects" at bounding box center [94, 181] width 189 height 42
click at [77, 93] on link "Dashboard" at bounding box center [94, 96] width 189 height 42
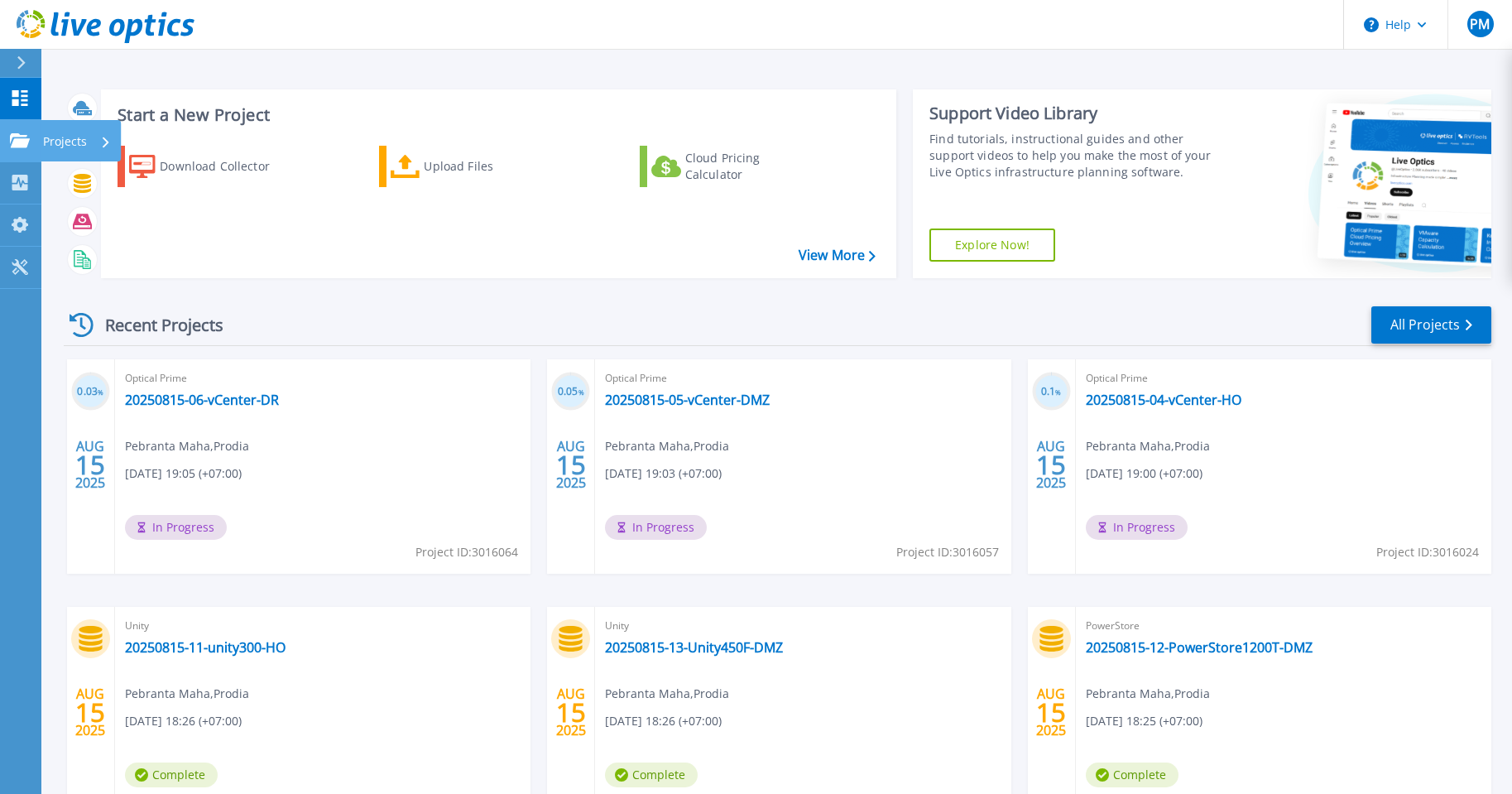
click at [41, 138] on div "Projects" at bounding box center [80, 141] width 80 height 41
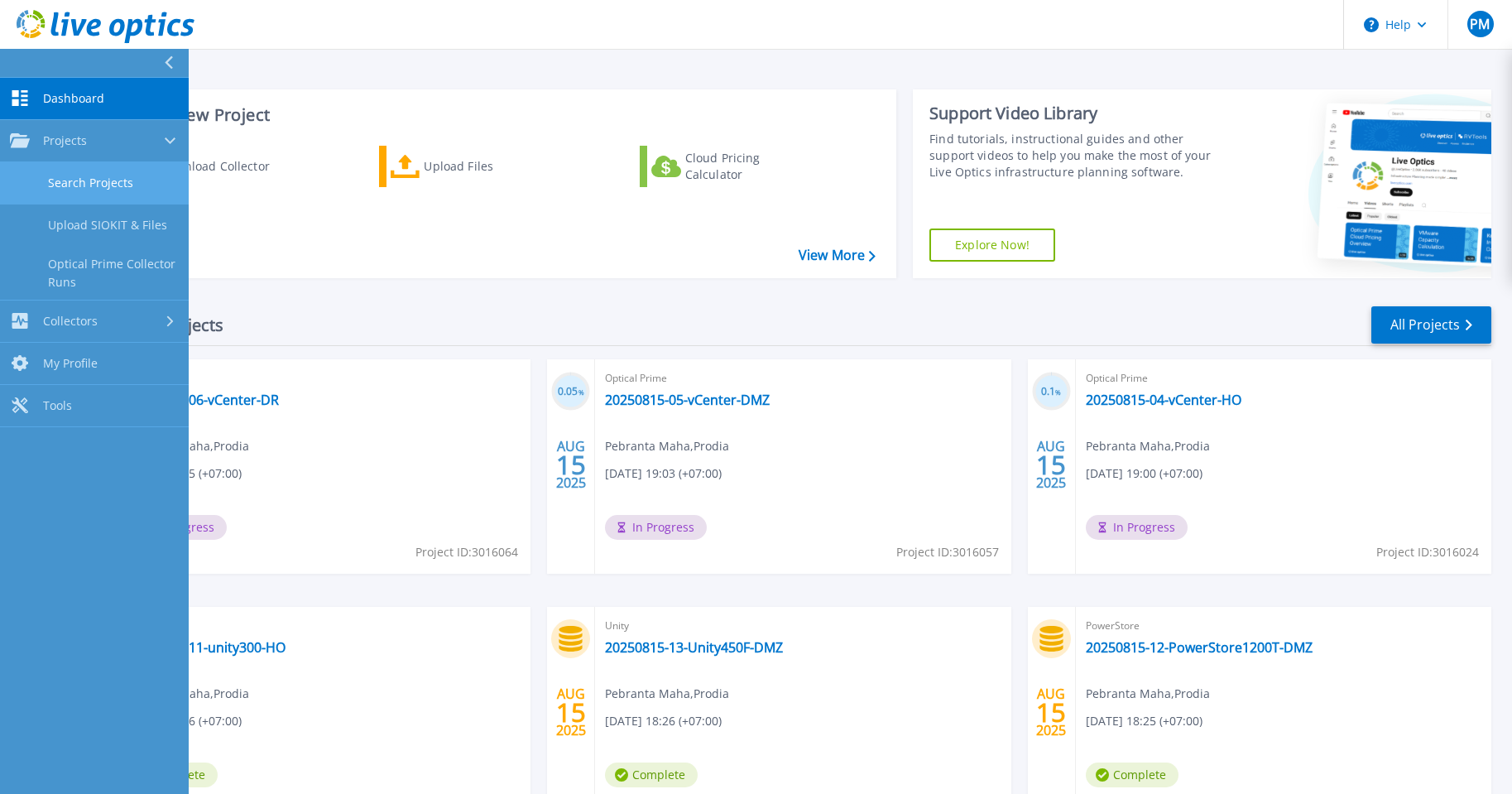
click at [115, 182] on link "Search Projects" at bounding box center [94, 183] width 189 height 42
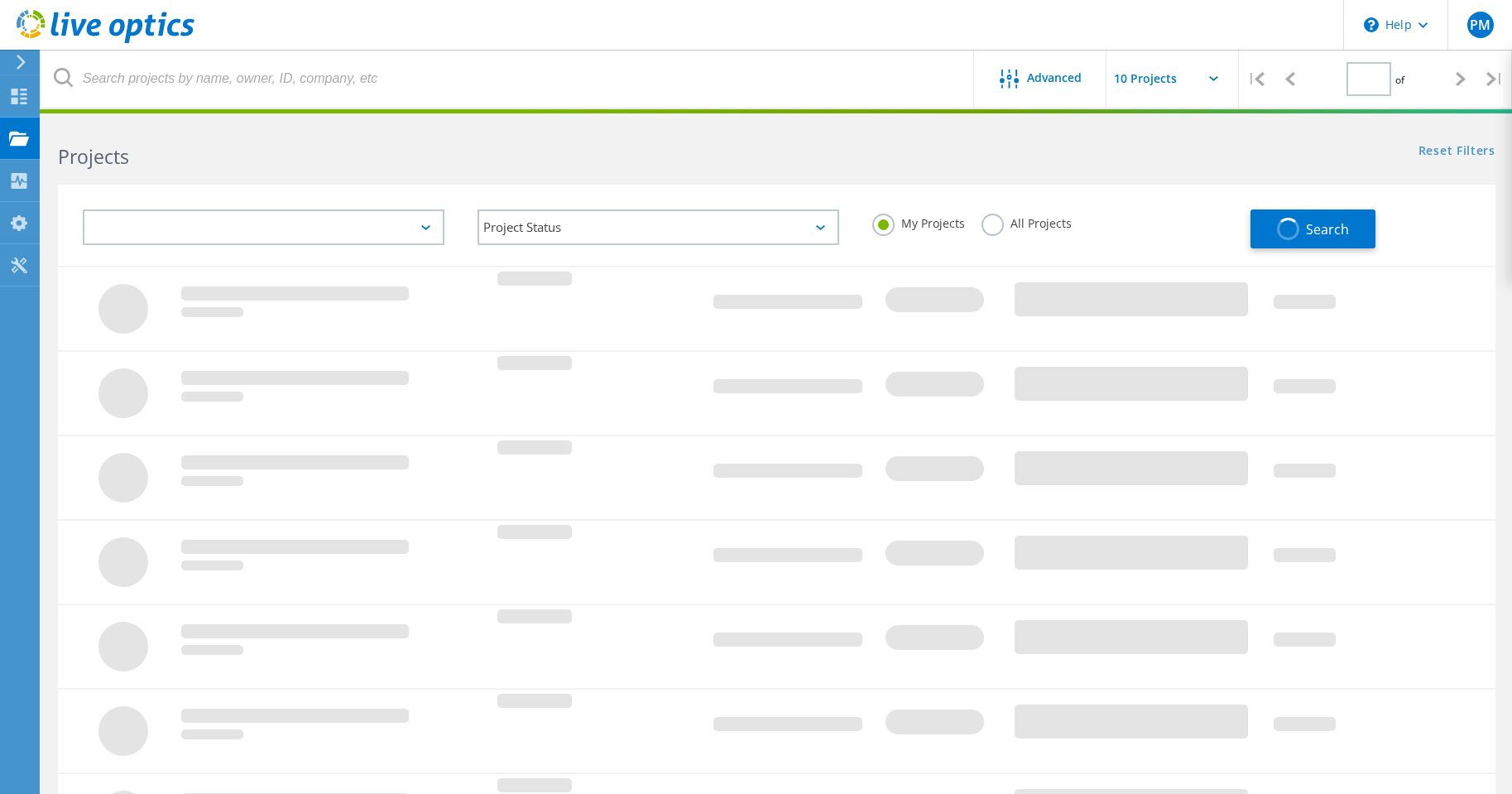
type input "1"
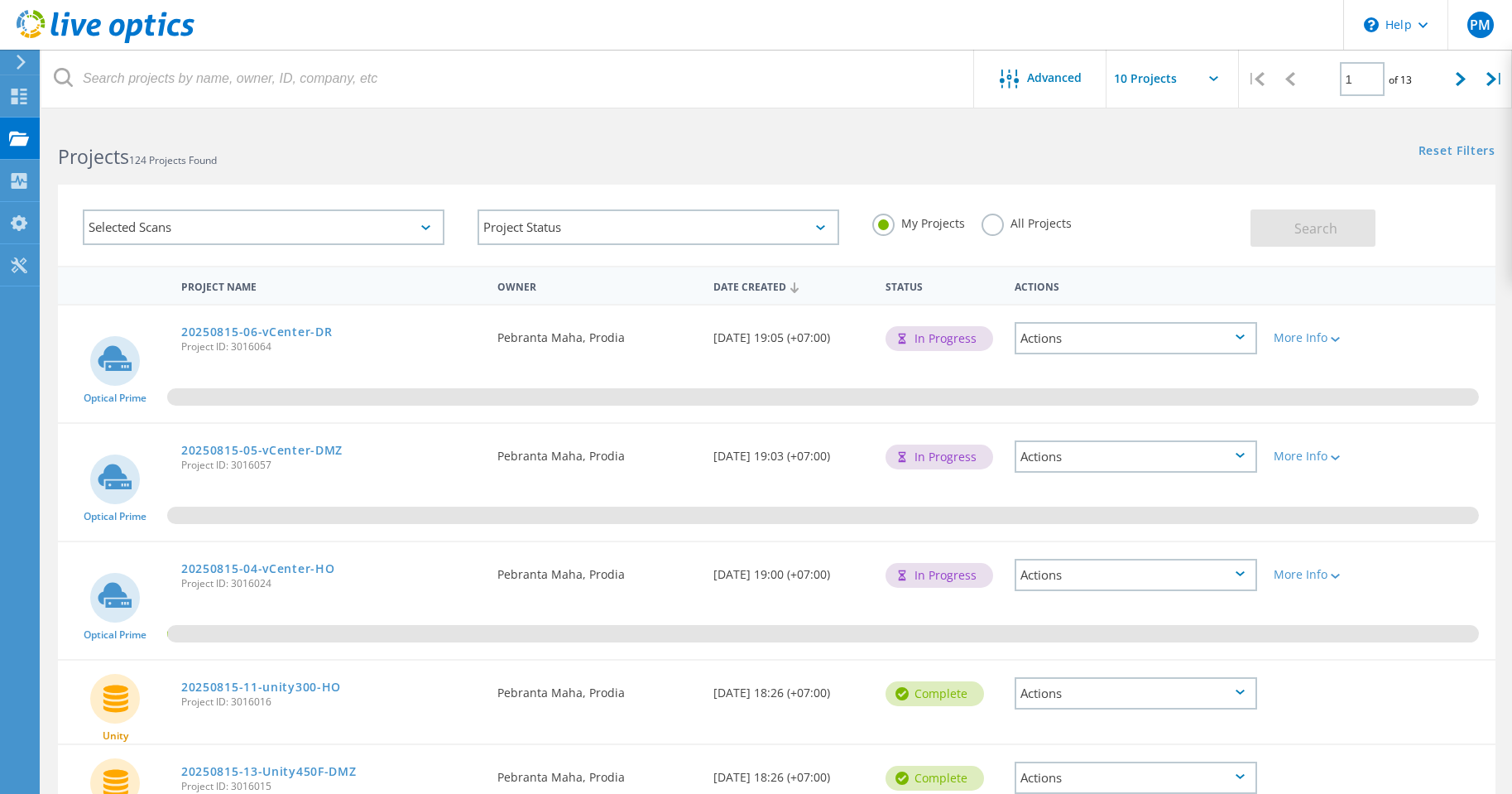
click at [1183, 339] on div "Actions" at bounding box center [1136, 338] width 243 height 32
click at [1156, 367] on div "Share" at bounding box center [1136, 364] width 239 height 26
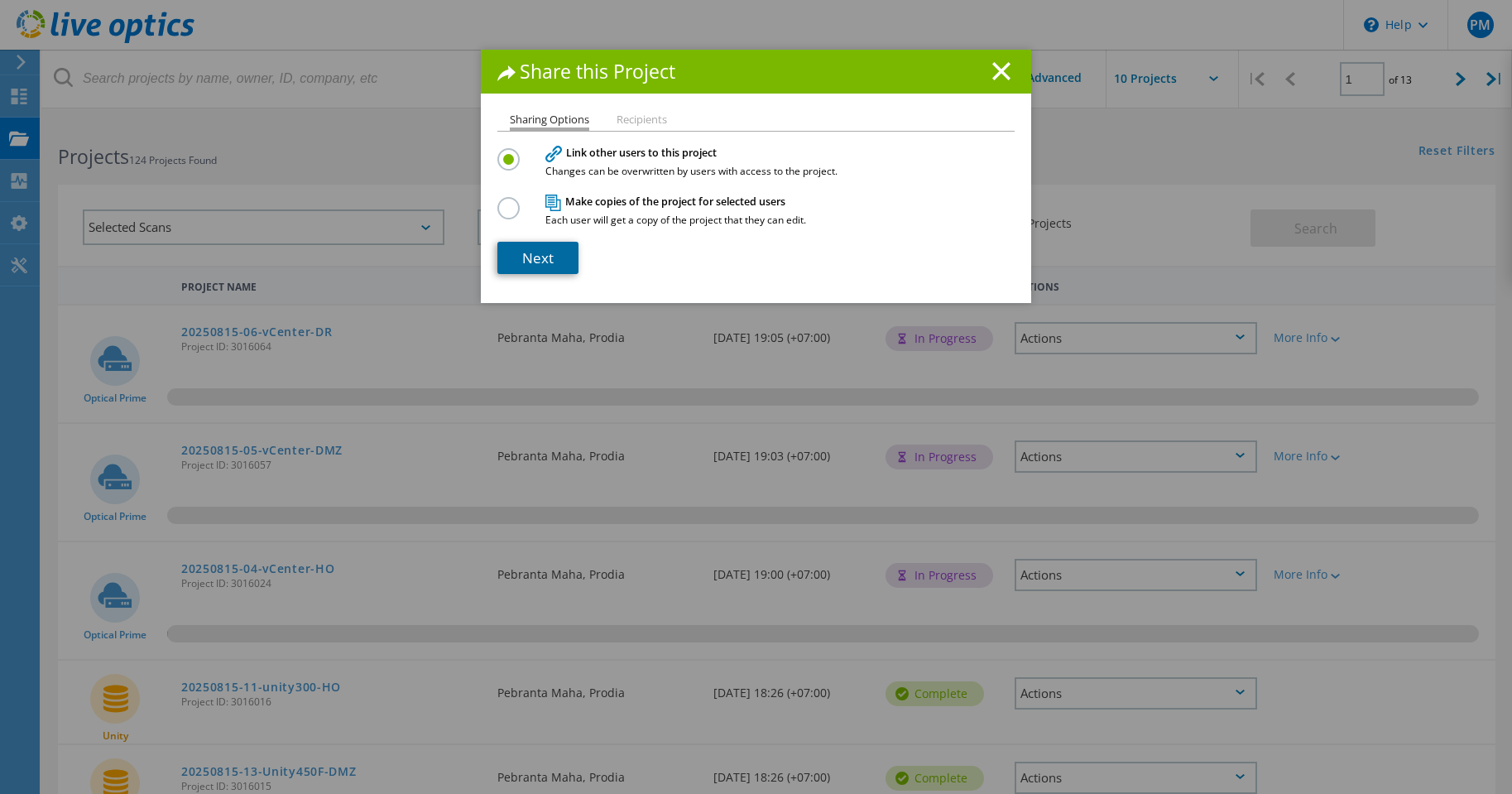
click at [561, 249] on link "Next" at bounding box center [538, 258] width 81 height 32
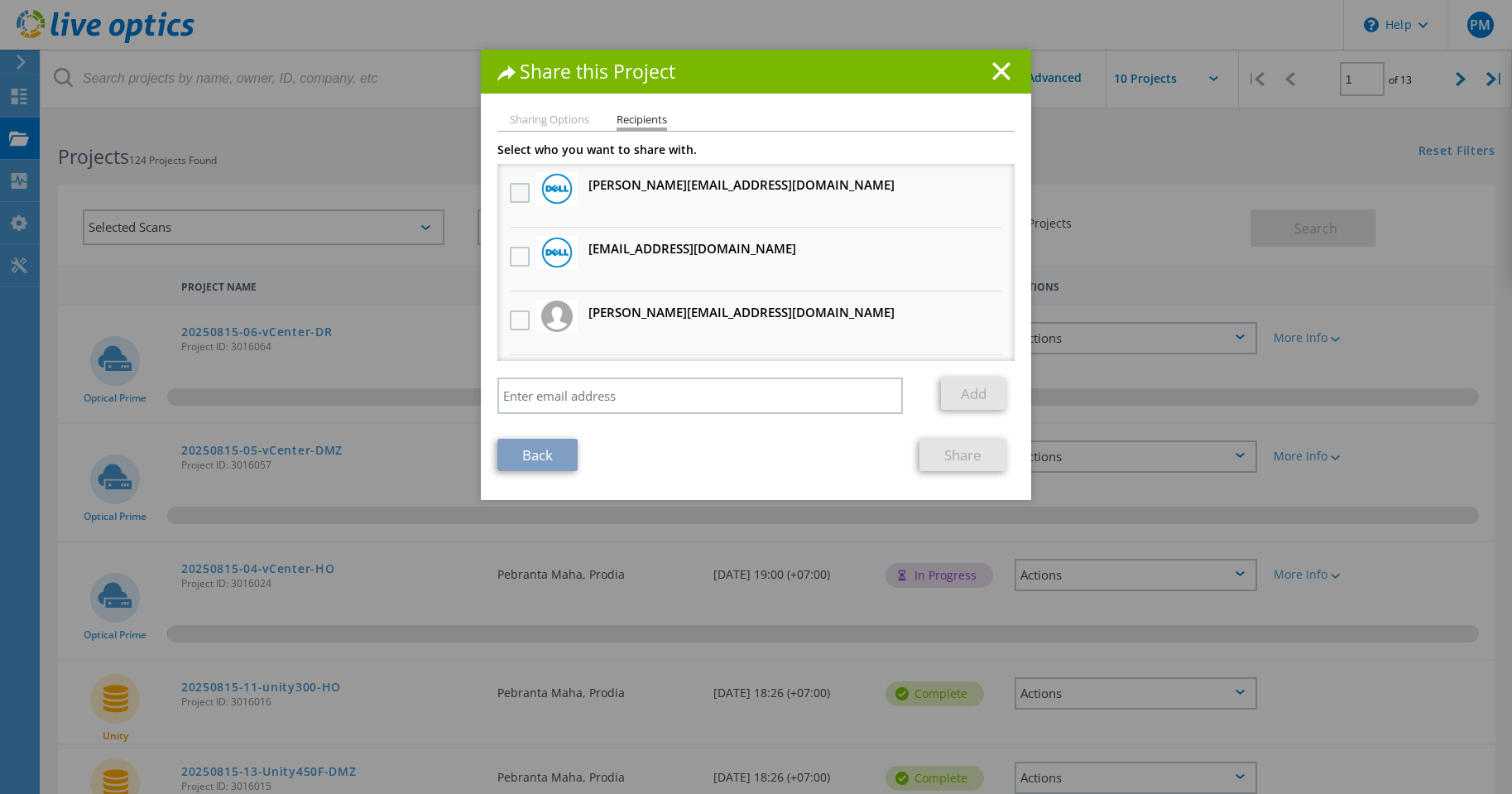
click at [519, 191] on label at bounding box center [521, 193] width 24 height 20
click at [0, 0] on input "checkbox" at bounding box center [0, 0] width 0 height 0
drag, startPoint x: 513, startPoint y: 256, endPoint x: 517, endPoint y: 291, distance: 35.2
click at [513, 257] on label at bounding box center [521, 257] width 24 height 20
click at [0, 0] on input "checkbox" at bounding box center [0, 0] width 0 height 0
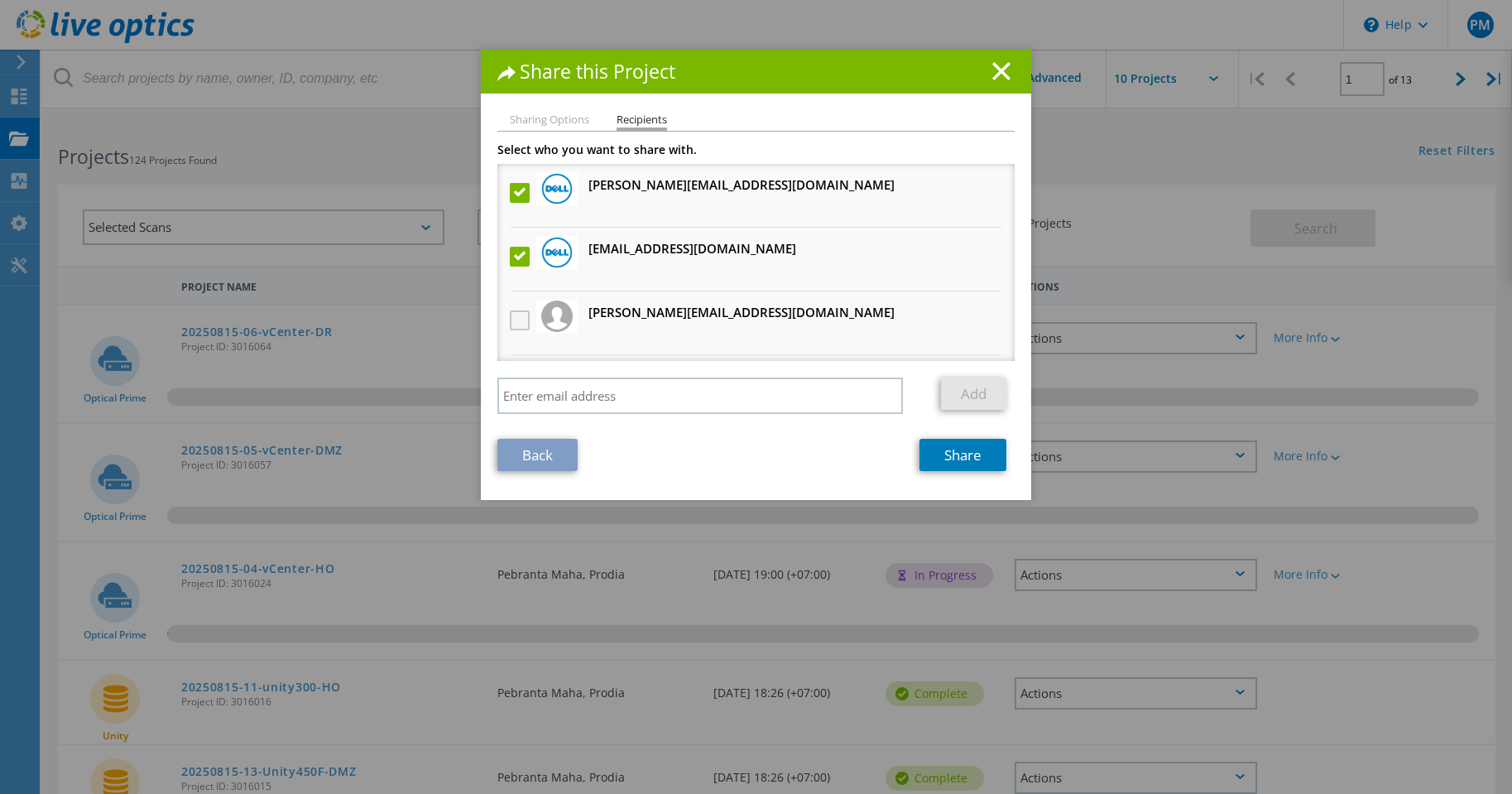
click at [514, 324] on label at bounding box center [521, 321] width 24 height 20
click at [0, 0] on input "checkbox" at bounding box center [0, 0] width 0 height 0
click at [940, 448] on link "Share" at bounding box center [963, 454] width 87 height 32
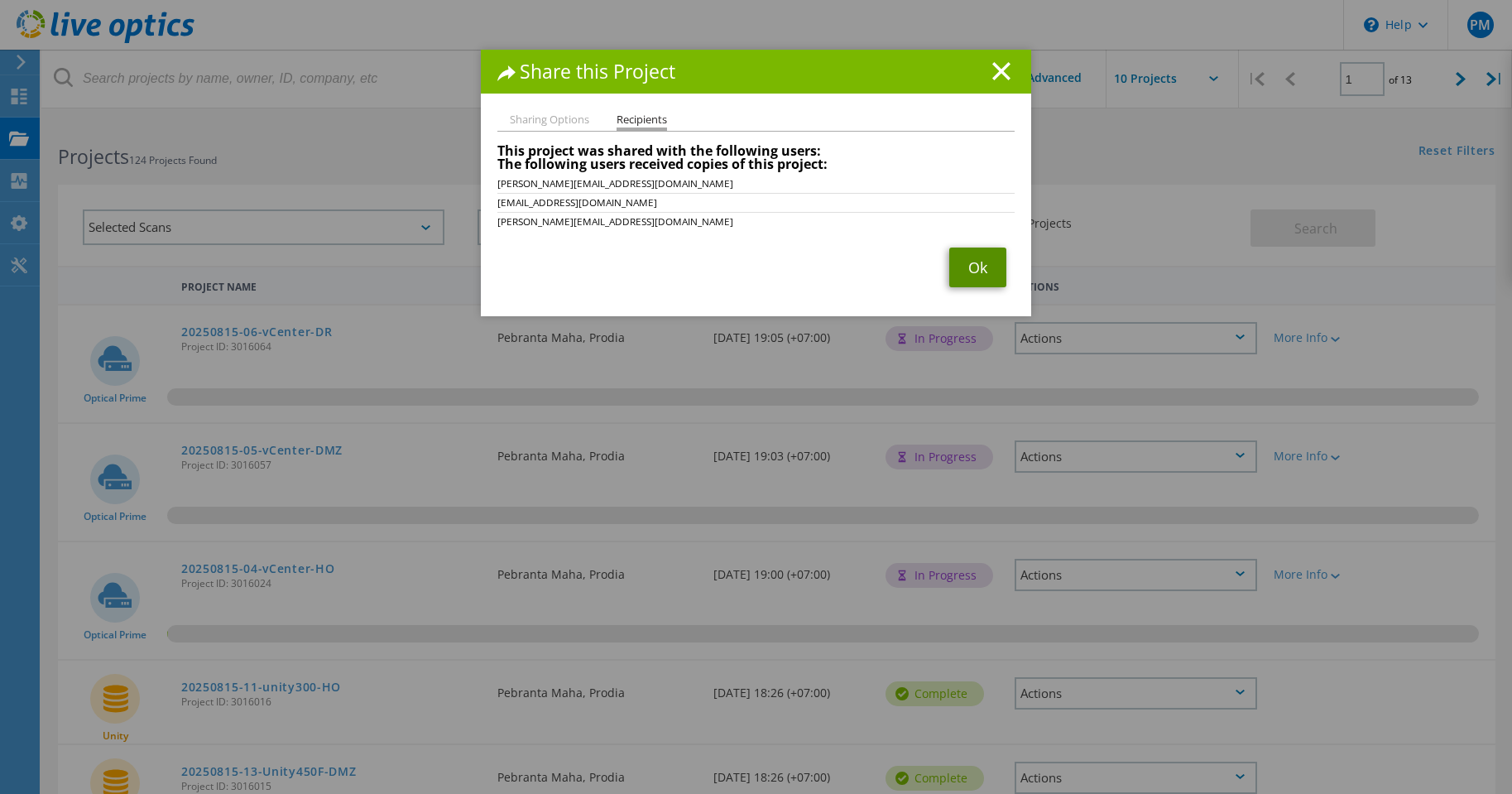
click at [977, 264] on link "Ok" at bounding box center [978, 268] width 57 height 40
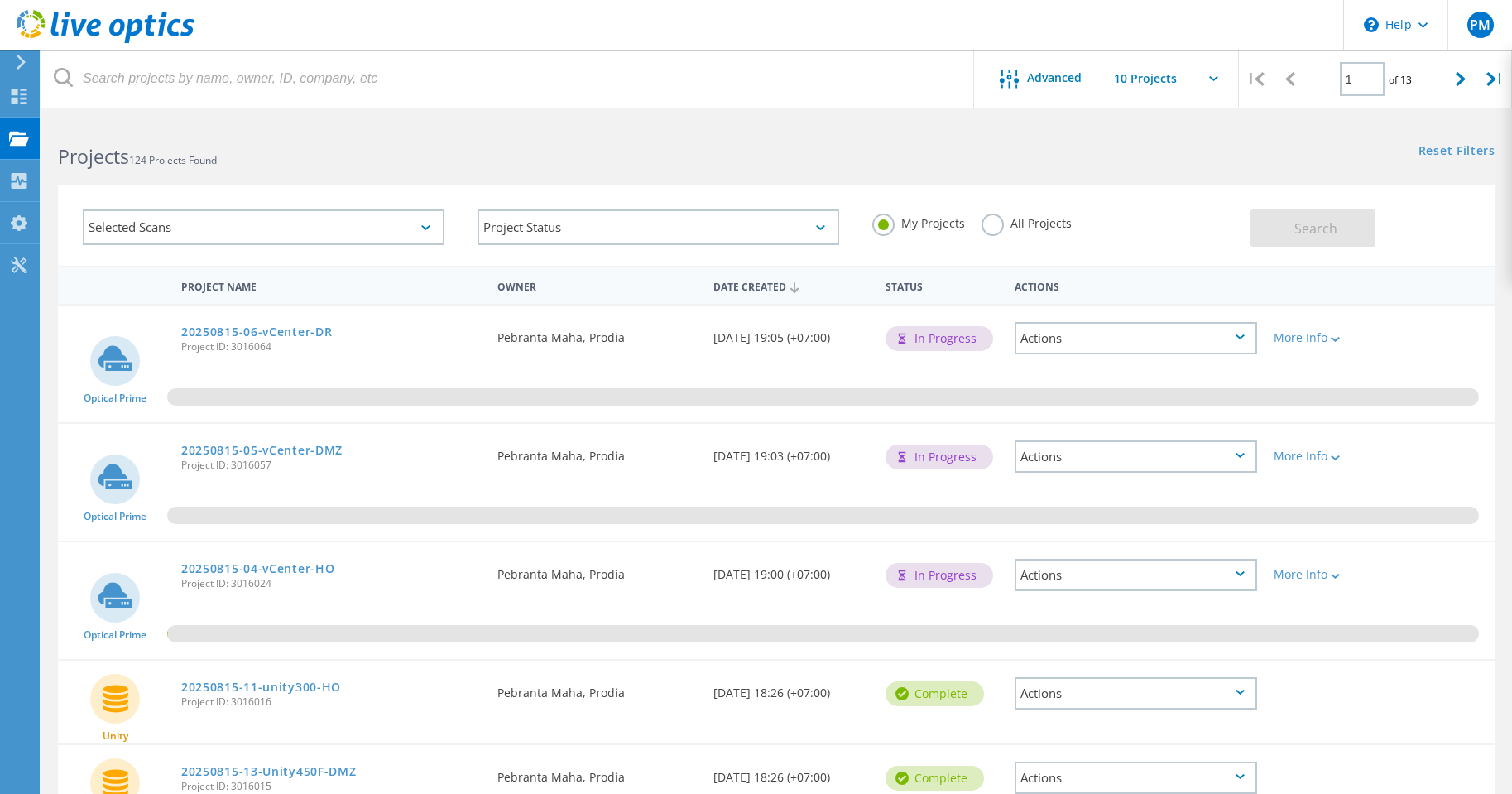
click at [1101, 457] on div "Actions" at bounding box center [1136, 456] width 243 height 32
click at [1084, 478] on div "Share" at bounding box center [1136, 482] width 239 height 26
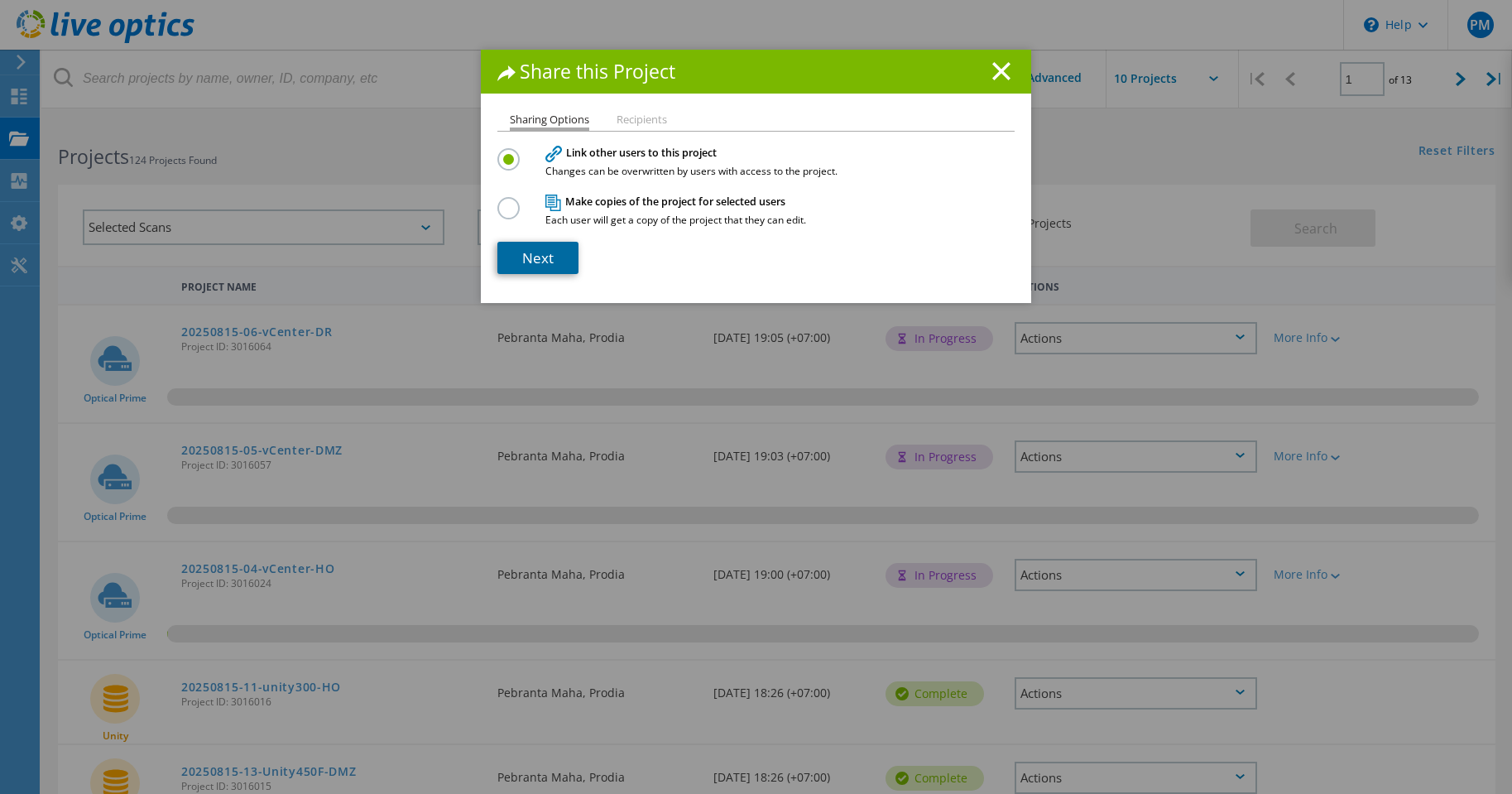
click at [518, 260] on link "Next" at bounding box center [538, 258] width 81 height 32
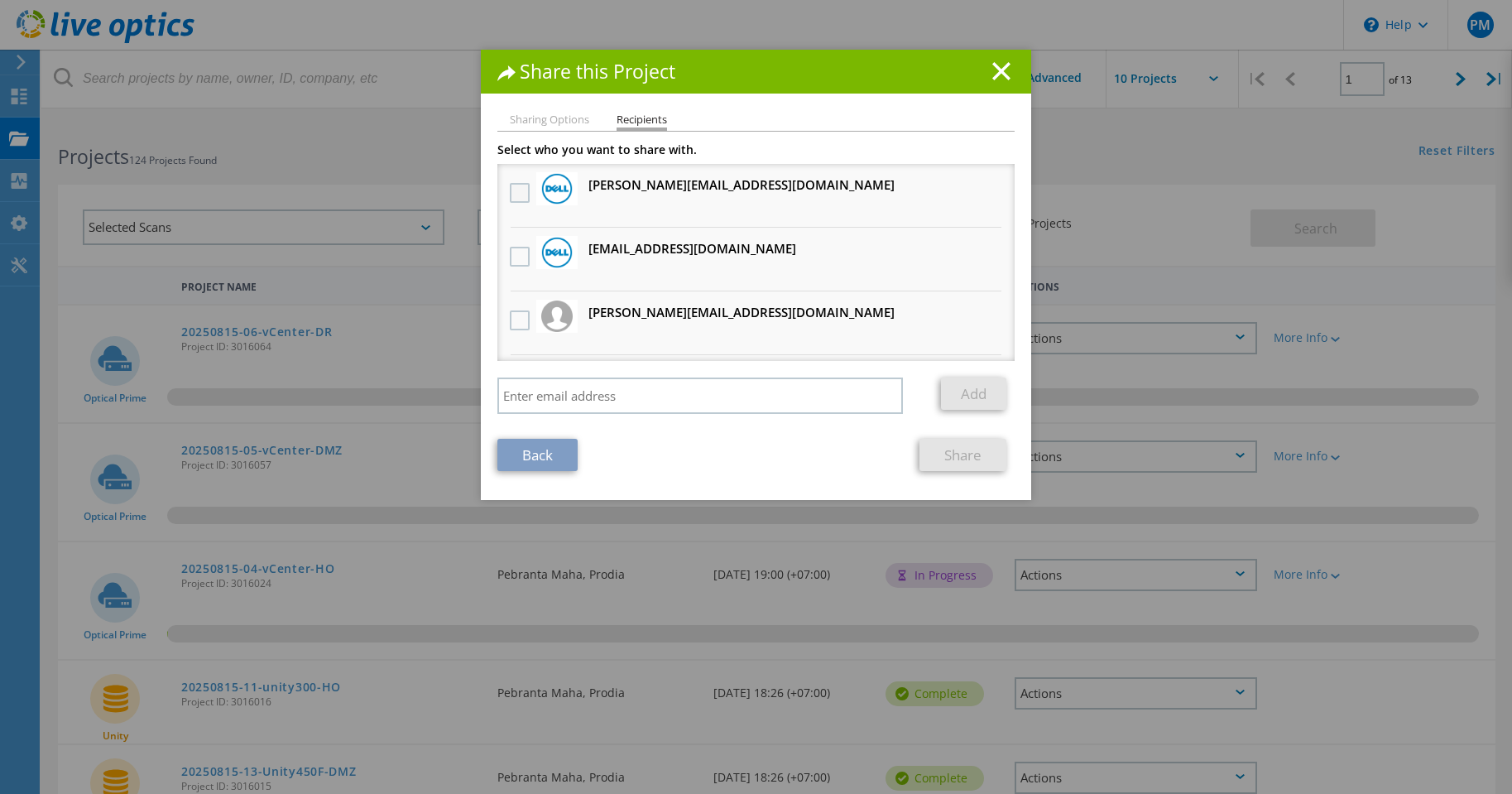
click at [519, 192] on label at bounding box center [521, 193] width 24 height 20
click at [0, 0] on input "checkbox" at bounding box center [0, 0] width 0 height 0
click at [519, 259] on label at bounding box center [521, 257] width 24 height 20
click at [0, 0] on input "checkbox" at bounding box center [0, 0] width 0 height 0
click at [511, 316] on label at bounding box center [521, 321] width 24 height 20
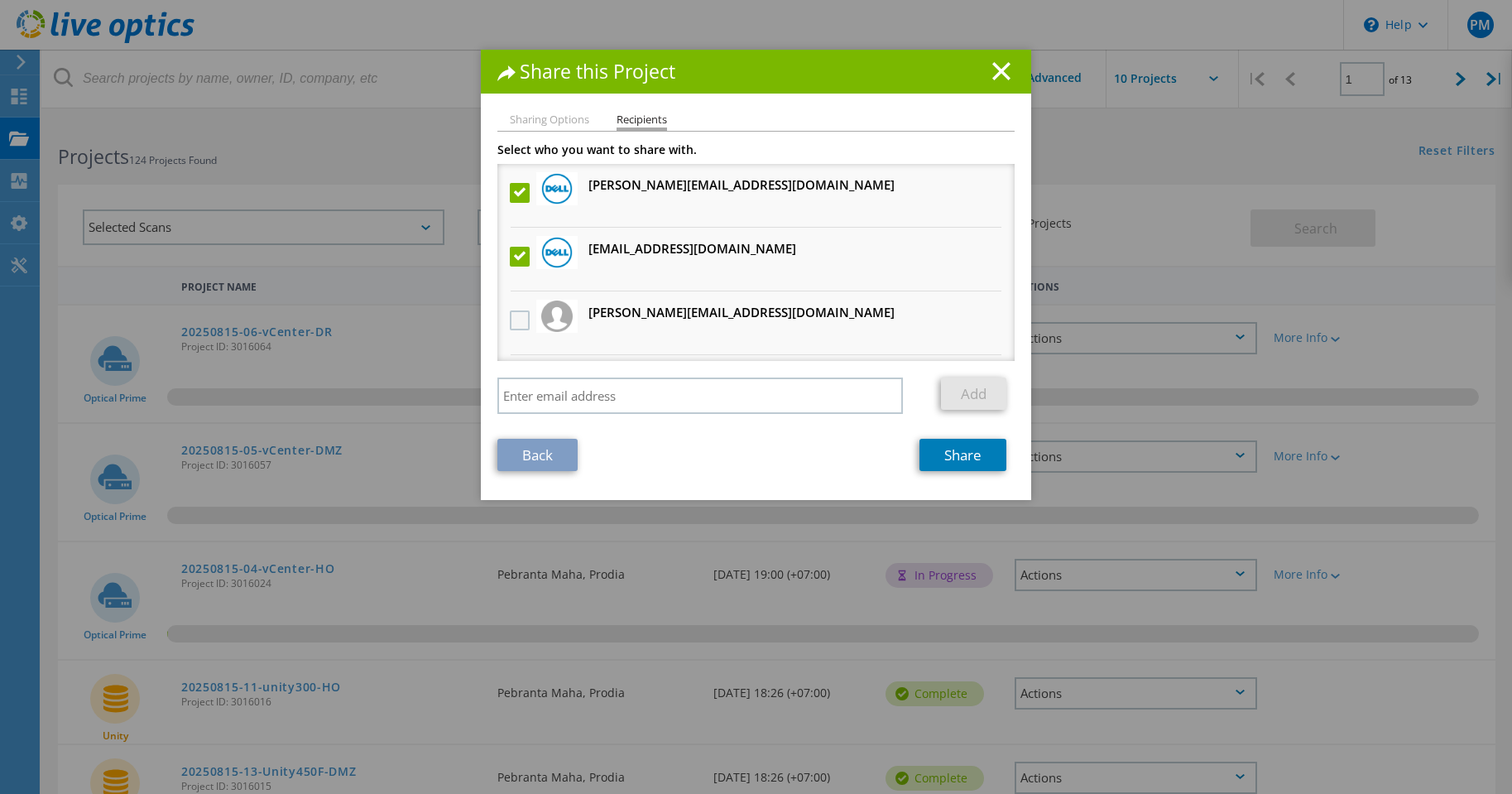
click at [0, 0] on input "checkbox" at bounding box center [0, 0] width 0 height 0
click at [962, 459] on link "Share" at bounding box center [963, 454] width 87 height 32
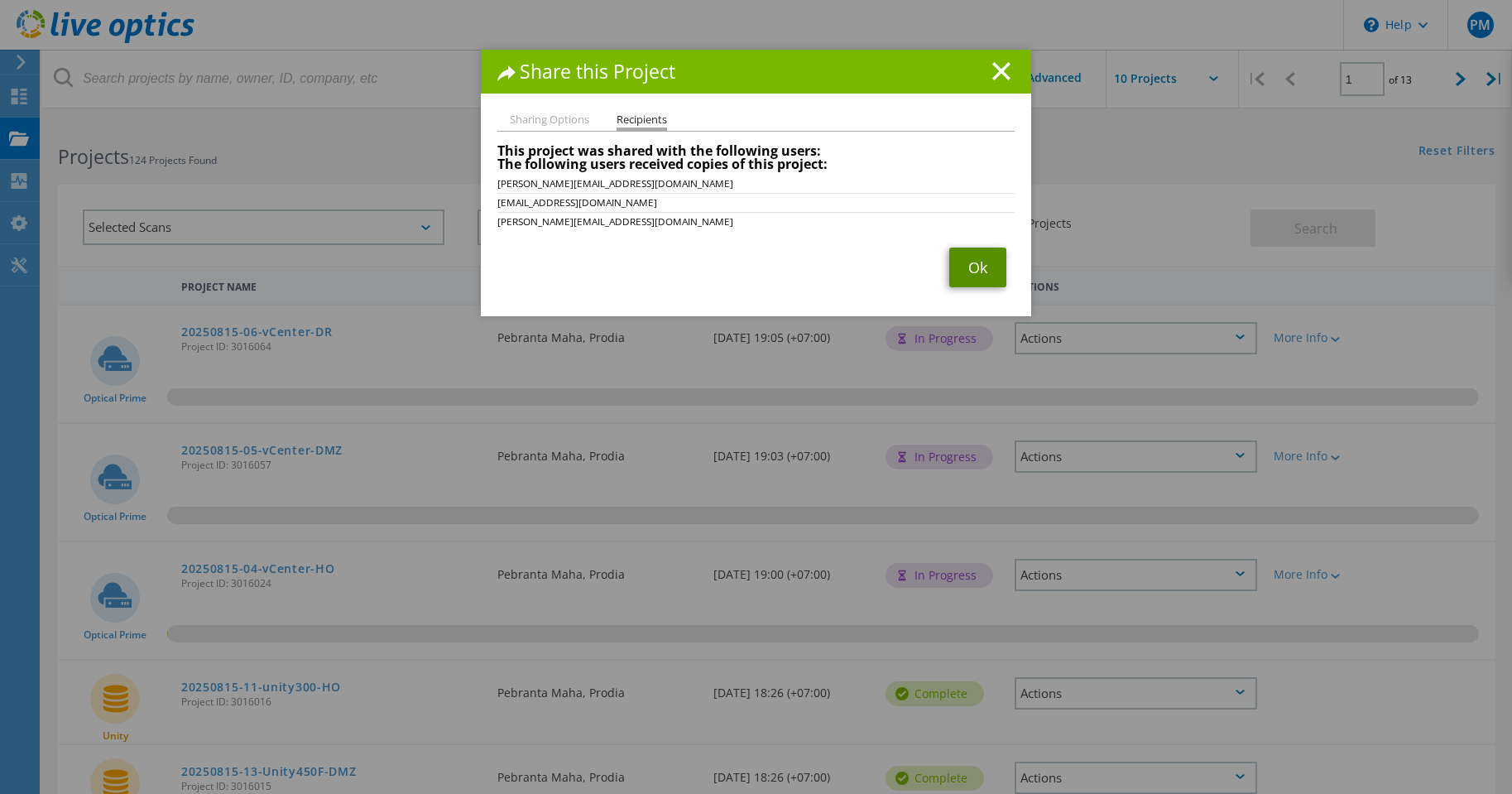
click at [964, 268] on link "Ok" at bounding box center [978, 268] width 57 height 40
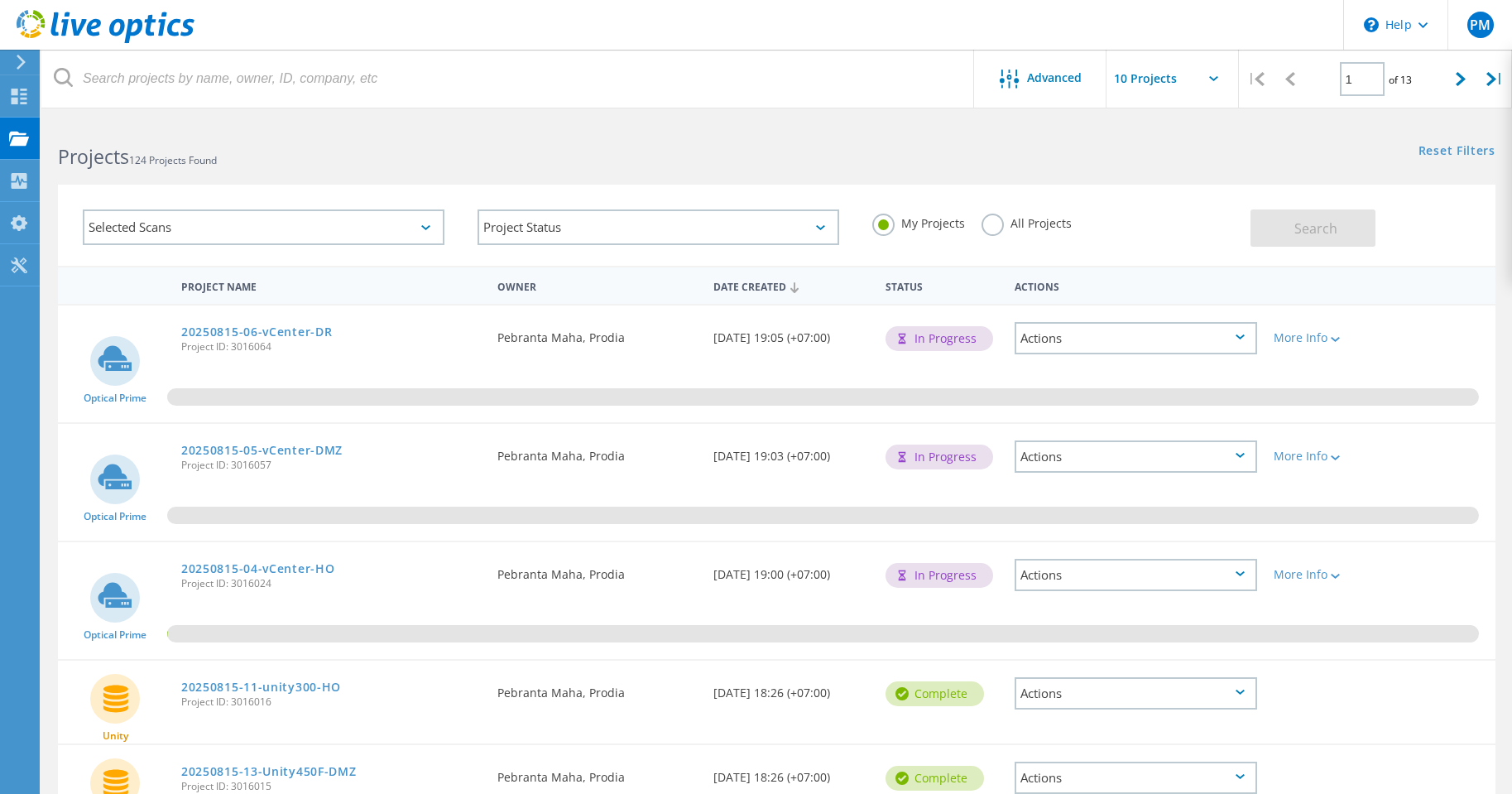
click at [1060, 572] on div "Actions" at bounding box center [1136, 574] width 243 height 32
click at [1059, 598] on div "Share" at bounding box center [1136, 600] width 239 height 26
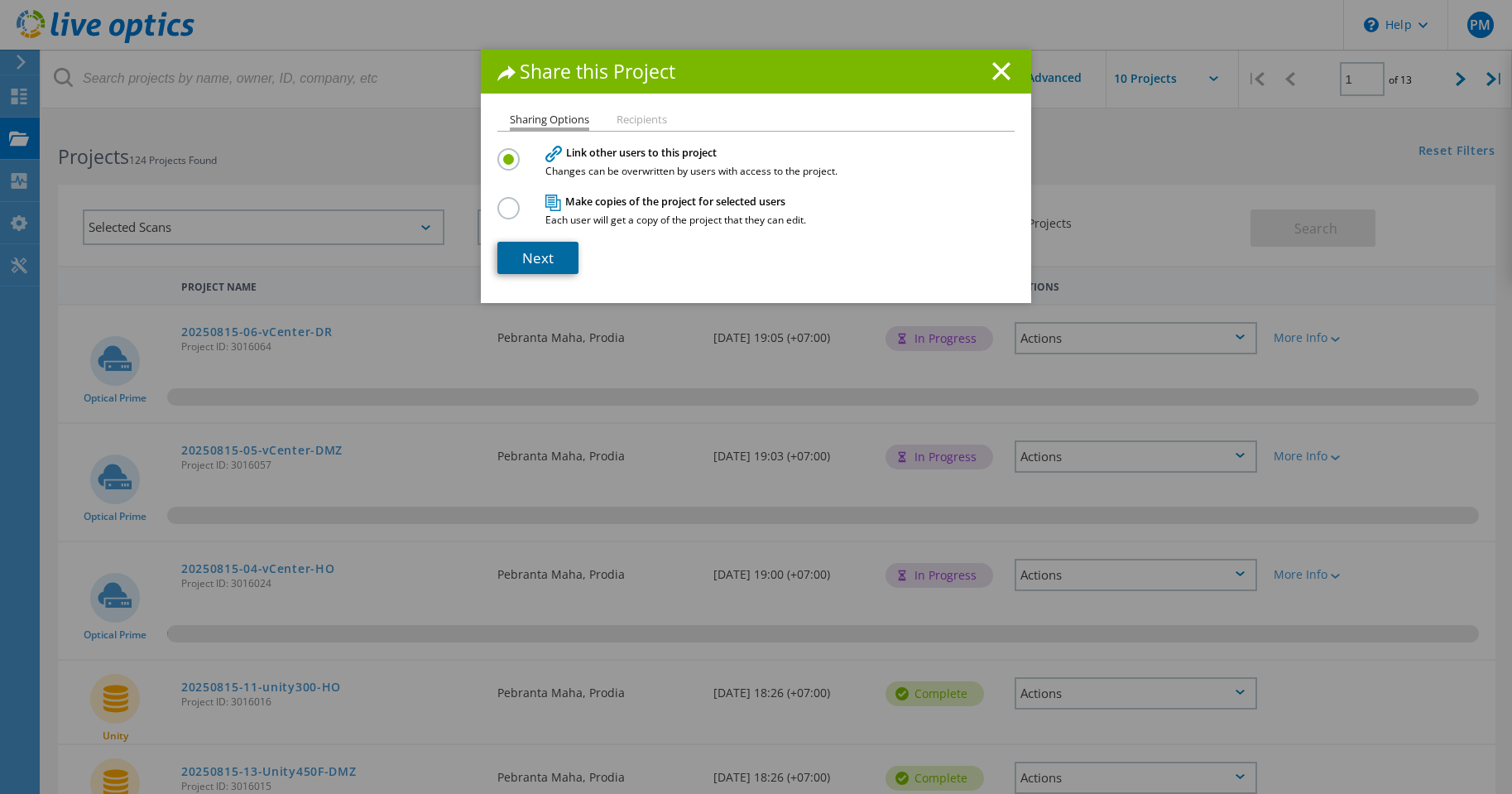
click at [521, 251] on link "Next" at bounding box center [538, 258] width 81 height 32
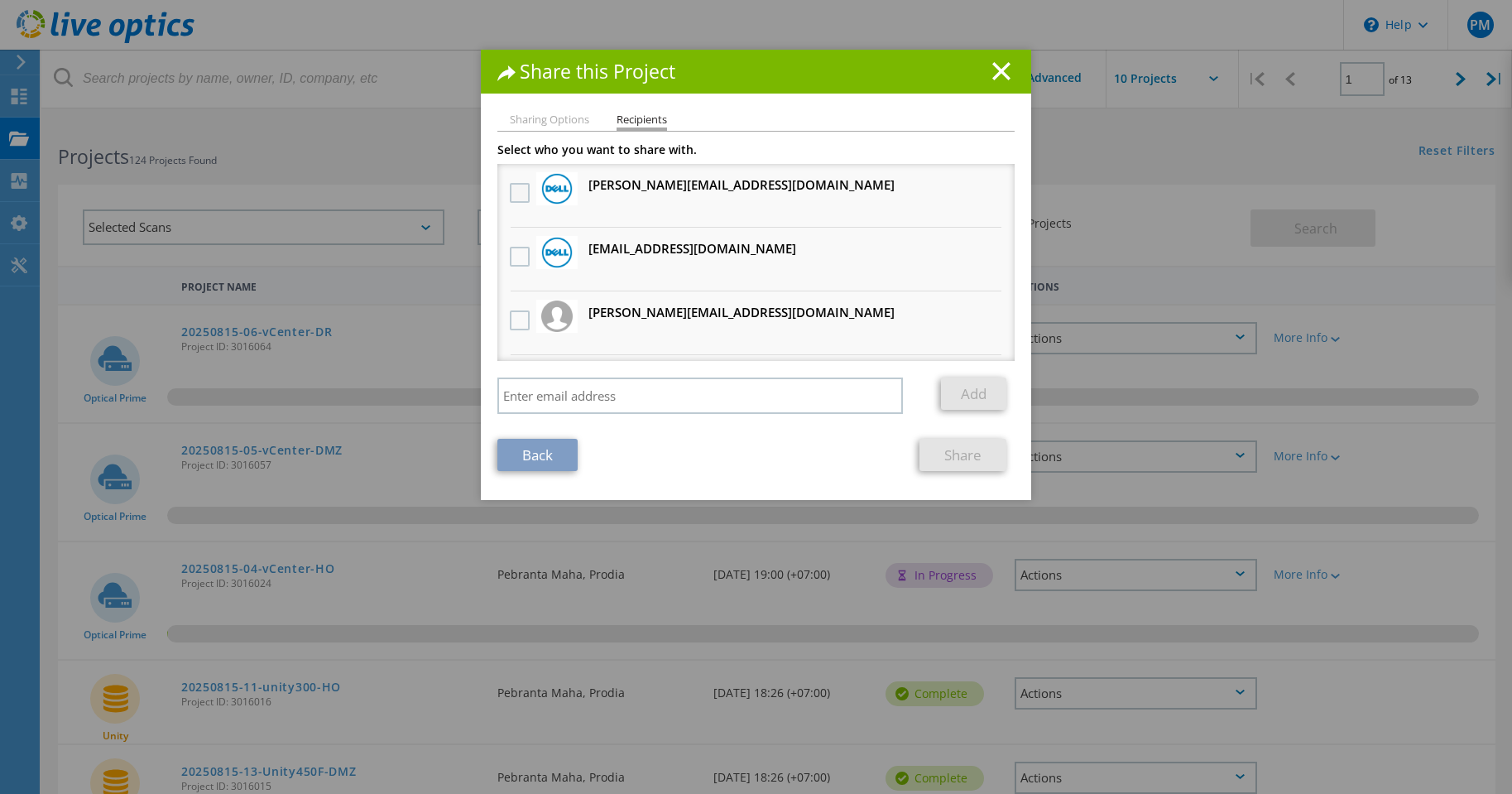
click at [514, 189] on label at bounding box center [521, 193] width 24 height 20
click at [0, 0] on input "checkbox" at bounding box center [0, 0] width 0 height 0
click at [517, 263] on label at bounding box center [521, 257] width 24 height 20
click at [0, 0] on input "checkbox" at bounding box center [0, 0] width 0 height 0
click at [517, 324] on label at bounding box center [521, 321] width 24 height 20
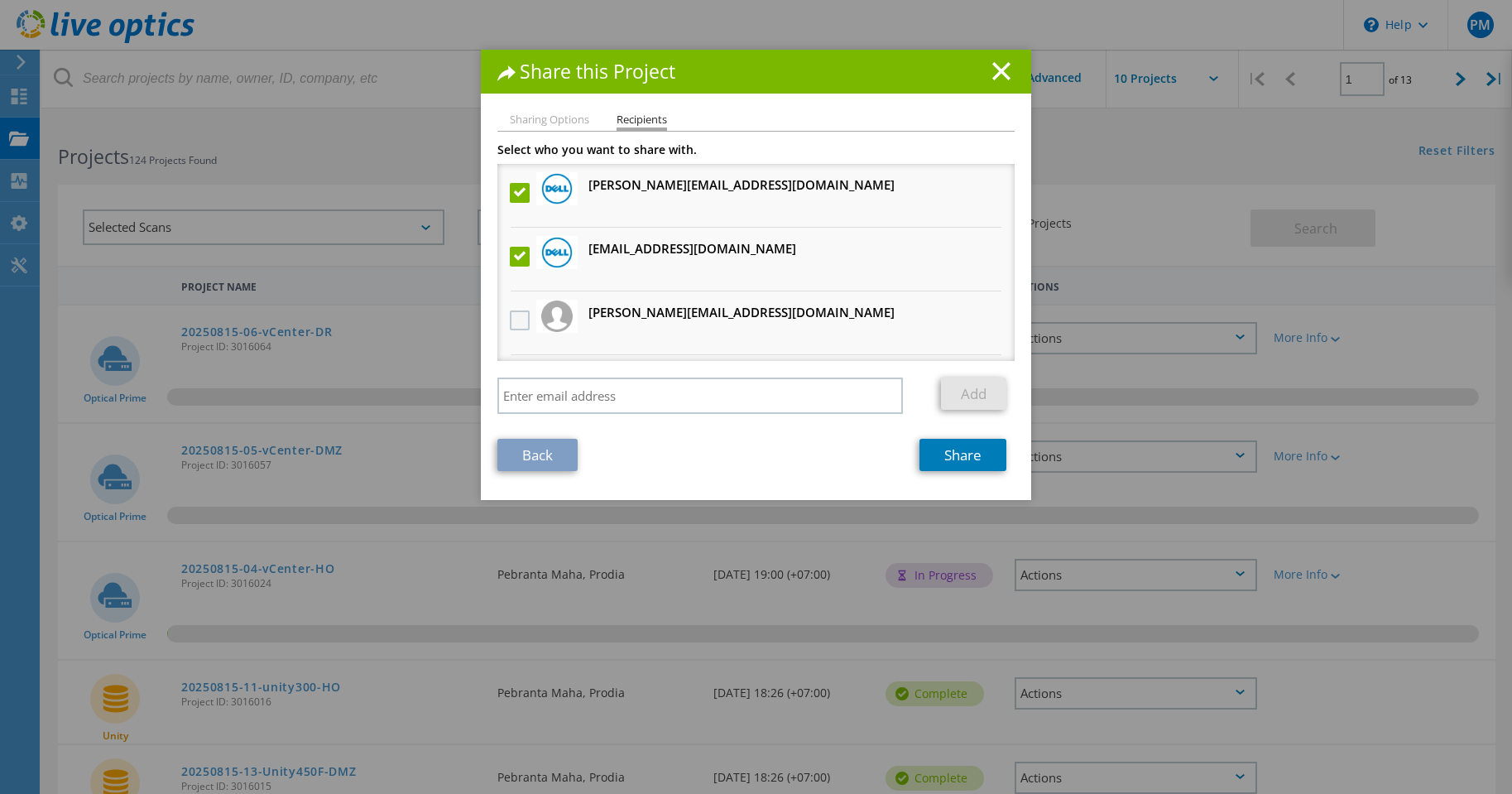
click at [0, 0] on input "checkbox" at bounding box center [0, 0] width 0 height 0
click at [968, 450] on link "Share" at bounding box center [963, 454] width 87 height 32
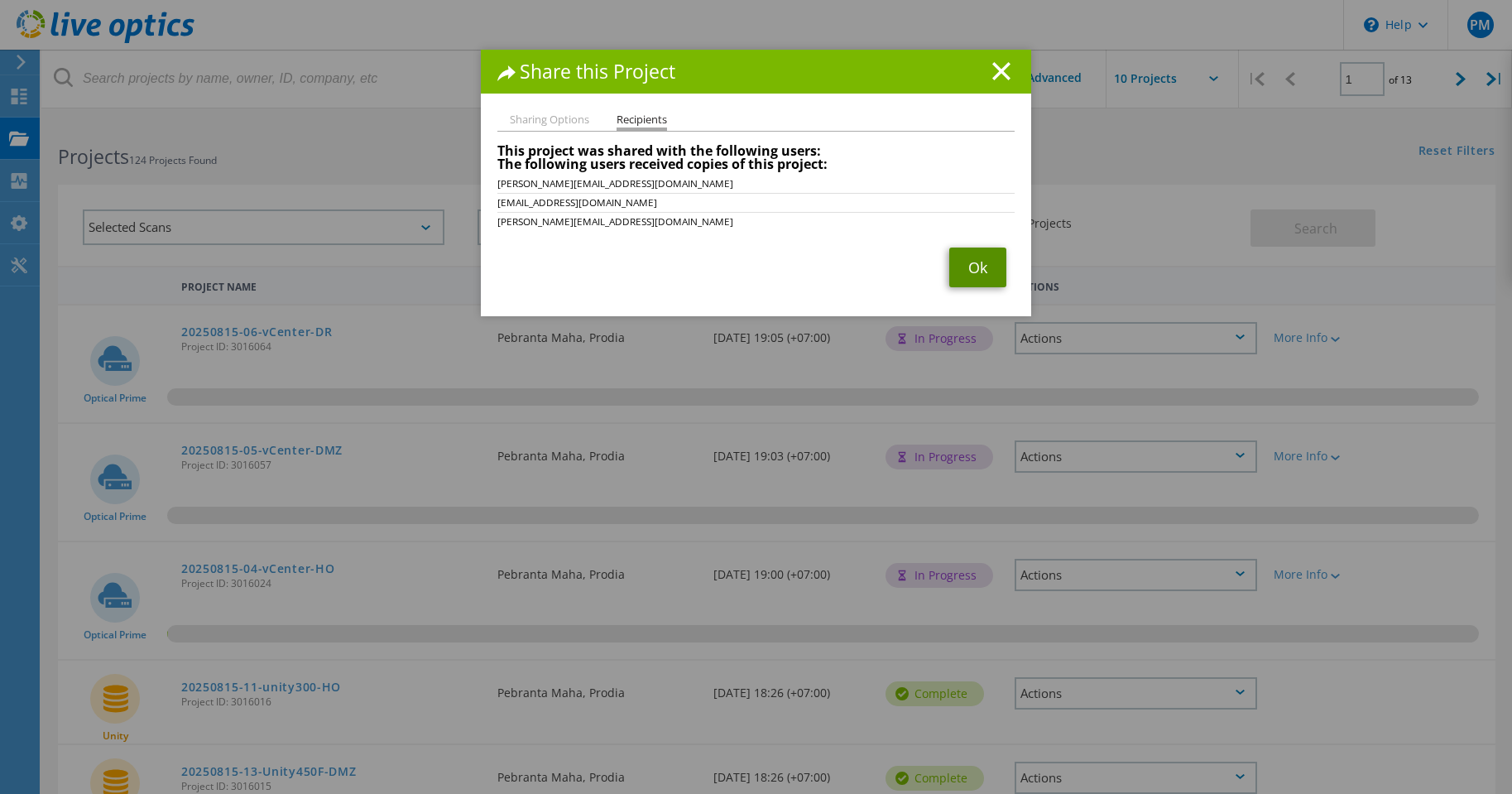
click at [966, 275] on link "Ok" at bounding box center [978, 268] width 57 height 40
